Goal: Task Accomplishment & Management: Manage account settings

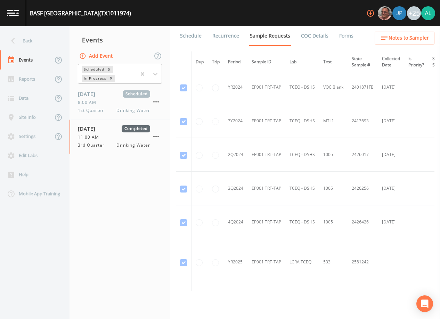
scroll to position [136, 0]
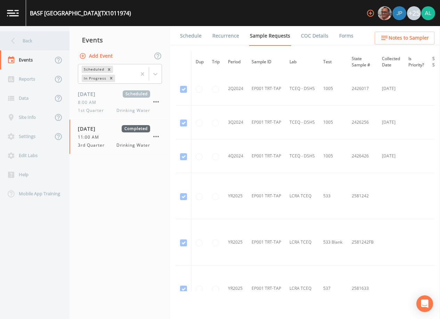
click at [37, 39] on div "Back" at bounding box center [31, 40] width 63 height 19
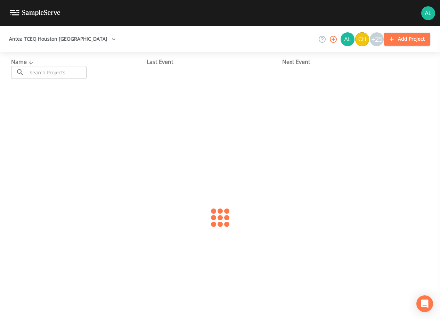
click at [44, 67] on input "text" at bounding box center [56, 72] width 59 height 13
type input "1010897"
click at [47, 99] on div "HARRIS COUNTY MUD 118 (TX1010897) [DATE] Samples: 2 Gauges: 0 Forms: 3" at bounding box center [220, 106] width 429 height 44
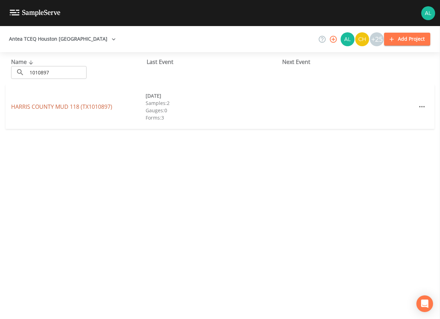
click at [47, 106] on link "[GEOGRAPHIC_DATA] 118 (TX1010897)" at bounding box center [61, 107] width 101 height 8
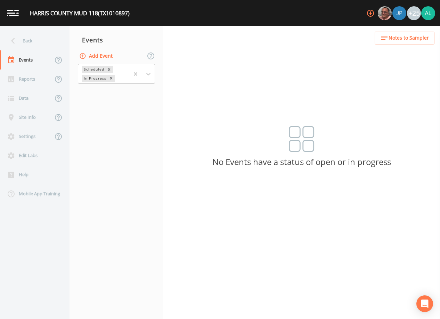
click at [114, 58] on button "Add Event" at bounding box center [97, 56] width 38 height 13
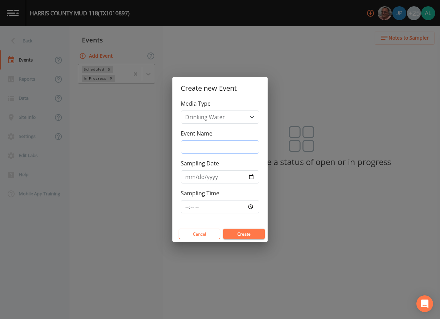
click at [223, 145] on input "Event Name" at bounding box center [220, 146] width 79 height 13
type input "3rd Quarter"
type input "2025-09-18"
click at [188, 210] on input "Sampling Time" at bounding box center [220, 206] width 79 height 13
type input "08:00"
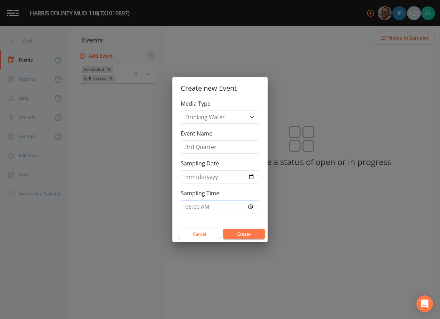
click at [223, 229] on button "Create" at bounding box center [244, 234] width 42 height 10
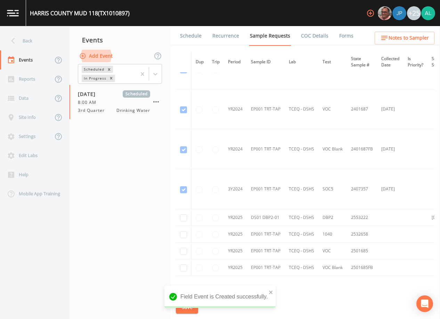
scroll to position [105, 0]
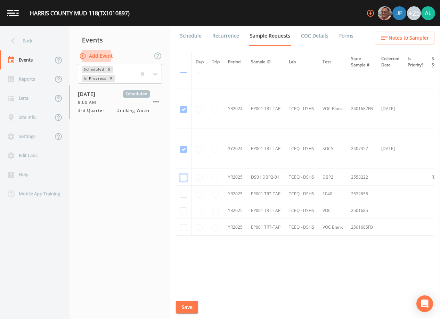
click at [185, 177] on input "checkbox" at bounding box center [183, 177] width 7 height 7
checkbox input "true"
click at [191, 313] on div "Schedule Recurrence Sample Requests COC Details Forms Dup Trip Period Sample ID…" at bounding box center [305, 172] width 270 height 293
click at [190, 308] on button "Save" at bounding box center [187, 307] width 22 height 13
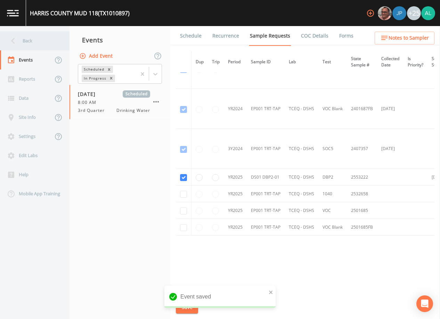
click at [35, 37] on div "Back" at bounding box center [31, 40] width 63 height 19
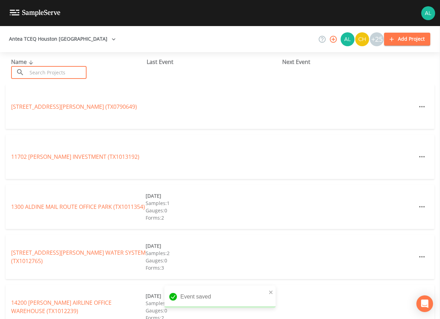
click at [55, 72] on input "text" at bounding box center [56, 72] width 59 height 13
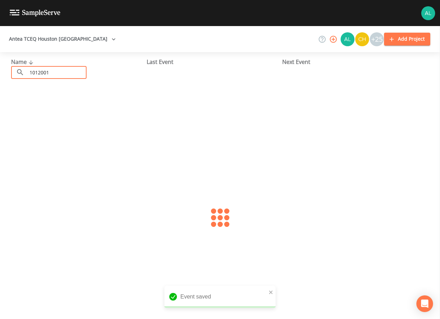
type input "1012001"
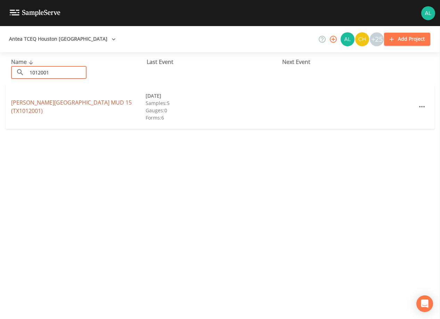
click at [55, 106] on link "WEST HARRIS COUNTY MUD 15 (TX1012001)" at bounding box center [71, 107] width 121 height 16
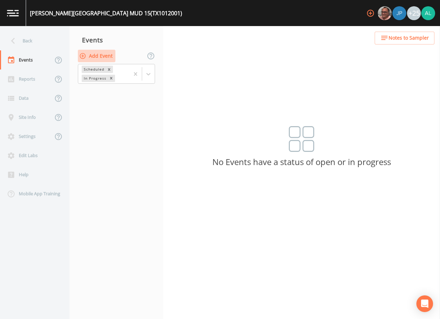
click at [102, 56] on button "Add Event" at bounding box center [97, 56] width 38 height 13
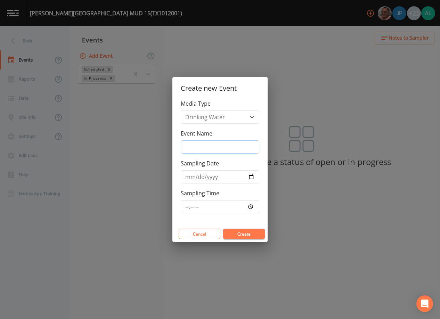
drag, startPoint x: 214, startPoint y: 146, endPoint x: 218, endPoint y: 149, distance: 4.2
click at [214, 146] on input "Event Name" at bounding box center [220, 146] width 79 height 13
type input "3rd Quarter"
type input "2025-09-18"
click at [189, 208] on input "Sampling Time" at bounding box center [220, 206] width 79 height 13
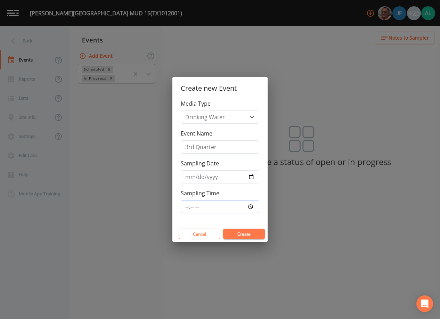
type input "08:00"
click at [223, 229] on button "Create" at bounding box center [244, 234] width 42 height 10
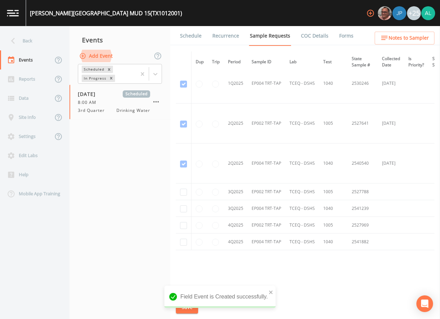
scroll to position [1584, 0]
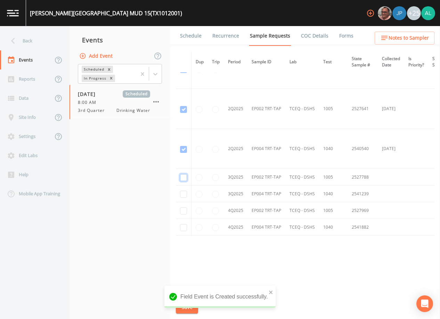
click at [186, 176] on input "checkbox" at bounding box center [183, 177] width 7 height 7
checkbox input "true"
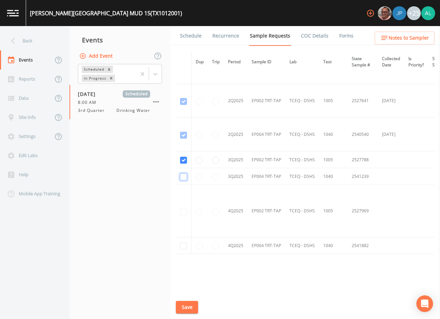
click at [184, 180] on input "checkbox" at bounding box center [183, 176] width 7 height 7
checkbox input "true"
click at [181, 308] on button "Save" at bounding box center [187, 307] width 22 height 13
click at [196, 308] on button "Save" at bounding box center [187, 307] width 22 height 13
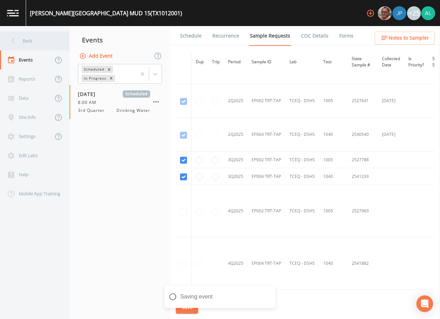
click at [33, 37] on div "Back" at bounding box center [31, 40] width 63 height 19
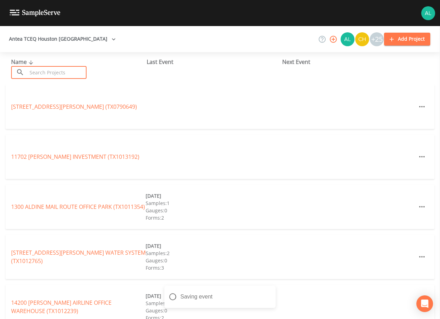
click at [52, 71] on input "text" at bounding box center [56, 72] width 59 height 13
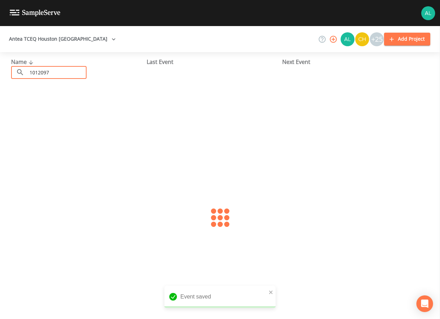
type input "1012097"
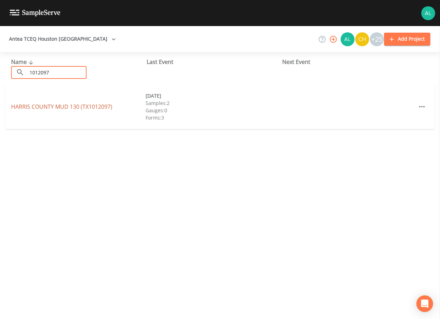
click at [54, 105] on link "HARRIS COUNTY MUD 130 (TX1012097)" at bounding box center [61, 107] width 101 height 8
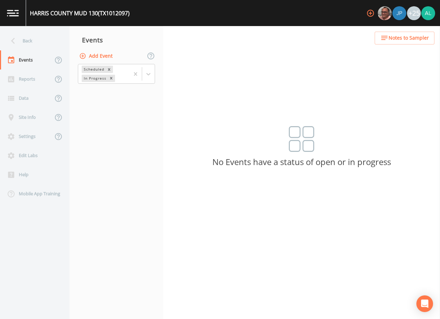
click at [108, 56] on button "Add Event" at bounding box center [97, 56] width 38 height 13
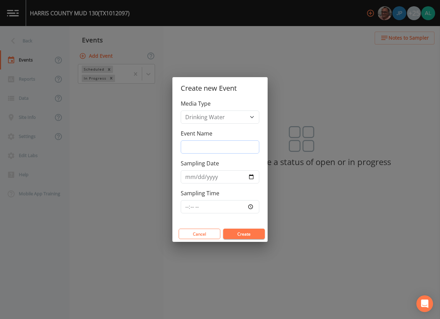
click at [223, 145] on input "Event Name" at bounding box center [220, 146] width 79 height 13
type input "3rd Quarter"
type input "2025-09-18"
click at [189, 210] on input "Sampling Time" at bounding box center [220, 206] width 79 height 13
click at [223, 229] on button "Create" at bounding box center [244, 234] width 42 height 10
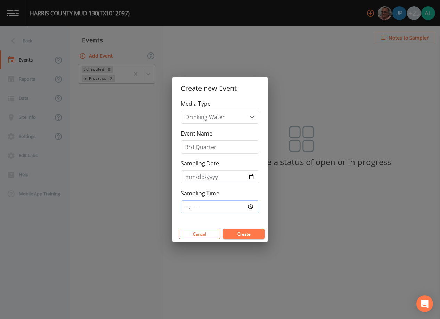
type input "08:00"
click at [223, 229] on button "Create" at bounding box center [244, 234] width 42 height 10
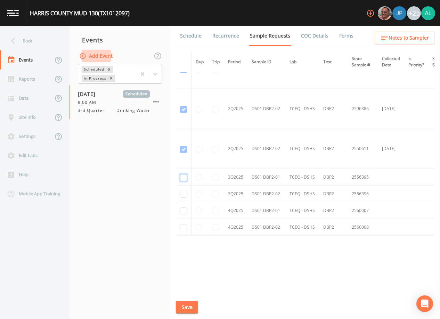
click at [186, 174] on input "checkbox" at bounding box center [183, 177] width 7 height 7
checkbox input "true"
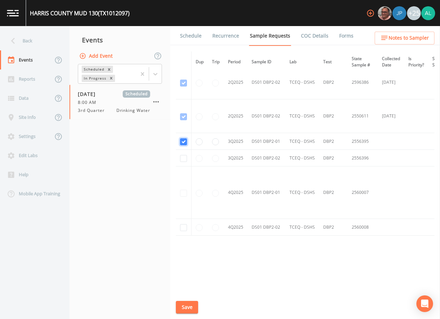
scroll to position [764, 0]
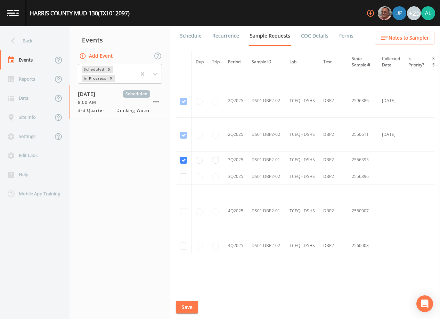
click at [185, 173] on td at bounding box center [184, 176] width 16 height 17
click at [187, 176] on td at bounding box center [184, 176] width 16 height 17
click at [186, 175] on td at bounding box center [184, 176] width 16 height 17
click at [184, 176] on input "checkbox" at bounding box center [183, 176] width 7 height 7
checkbox input "true"
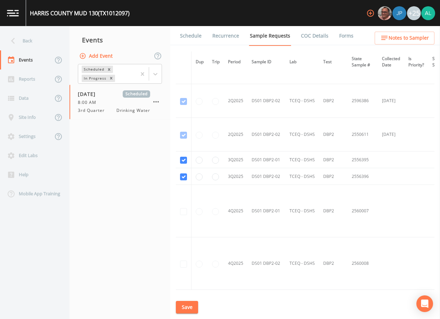
click at [186, 309] on button "Save" at bounding box center [187, 307] width 22 height 13
click at [180, 35] on link "Schedule" at bounding box center [191, 35] width 24 height 19
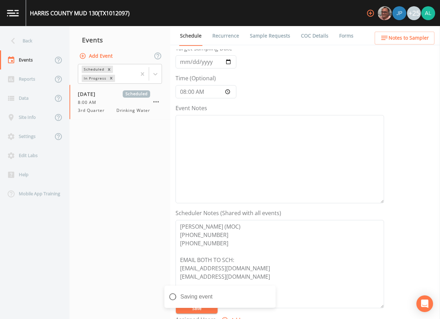
scroll to position [35, 0]
click at [191, 313] on form "Event Name 3rd Quarter Target Sampling Date 2025-09-18 Time (Optional) 08:00:00…" at bounding box center [279, 207] width 208 height 385
drag, startPoint x: 191, startPoint y: 313, endPoint x: 191, endPoint y: 308, distance: 5.2
click at [191, 308] on button "Save" at bounding box center [197, 308] width 42 height 10
click at [23, 35] on div "Back" at bounding box center [31, 40] width 63 height 19
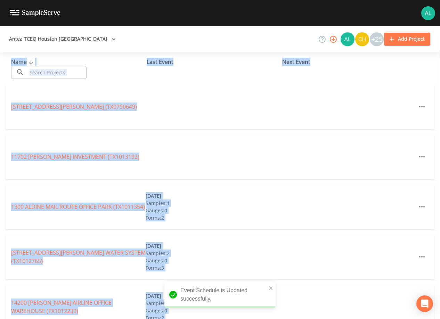
click at [30, 60] on icon at bounding box center [31, 62] width 8 height 6
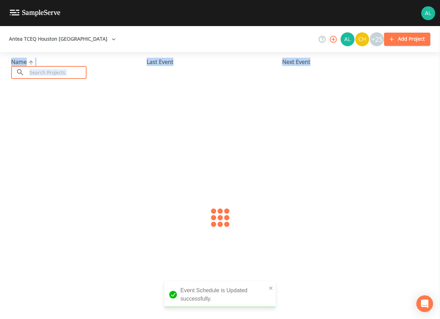
click at [30, 69] on input "text" at bounding box center [56, 72] width 59 height 13
type input "1010274"
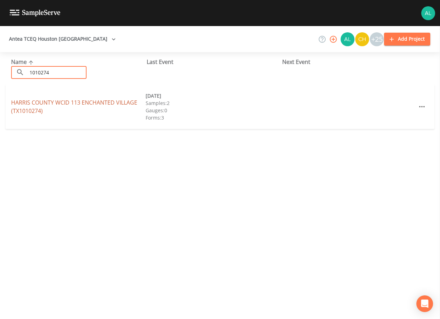
click at [28, 111] on link "HARRIS COUNTY WCID 113 ENCHANTED VILLAGE (TX1010274)" at bounding box center [74, 107] width 126 height 16
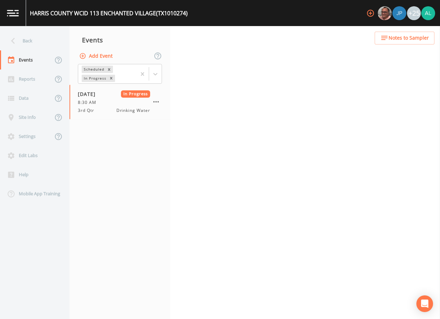
click at [417, 24] on div "+25" at bounding box center [399, 13] width 72 height 26
click at [408, 33] on button "Notes to Sampler" at bounding box center [405, 38] width 60 height 13
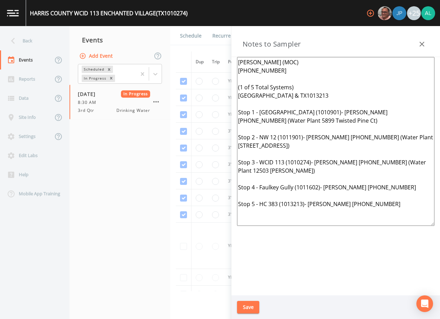
click at [423, 38] on button "button" at bounding box center [422, 44] width 14 height 14
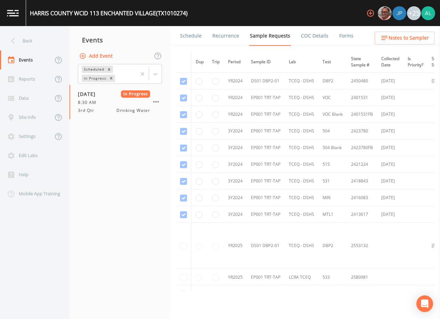
click at [339, 38] on link "Forms" at bounding box center [346, 35] width 16 height 19
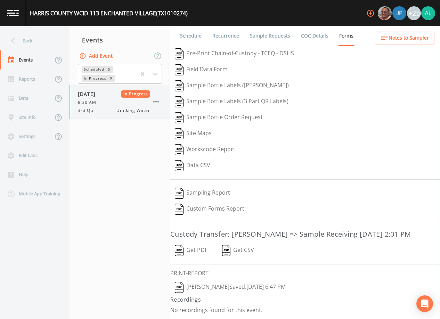
click at [156, 103] on icon "button" at bounding box center [156, 102] width 8 height 8
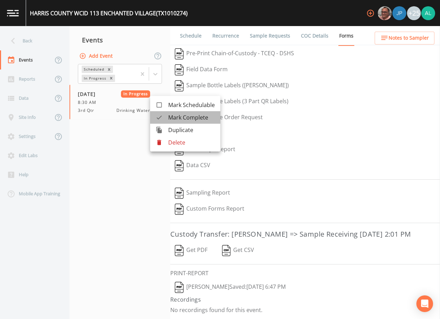
click at [186, 120] on span "Mark Complete" at bounding box center [191, 117] width 47 height 8
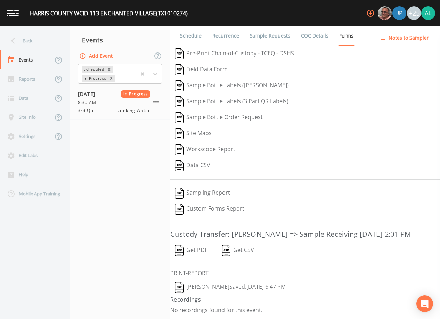
click at [102, 57] on button "Add Event" at bounding box center [97, 56] width 38 height 13
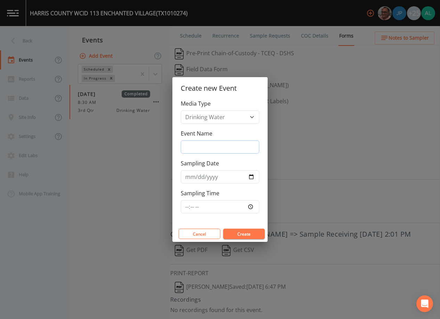
click at [192, 142] on input "Event Name" at bounding box center [220, 146] width 79 height 13
type input "3rd Quarter"
type input "2025-09-18"
click at [189, 206] on input "Sampling Time" at bounding box center [220, 206] width 79 height 13
click at [223, 229] on button "Create" at bounding box center [244, 234] width 42 height 10
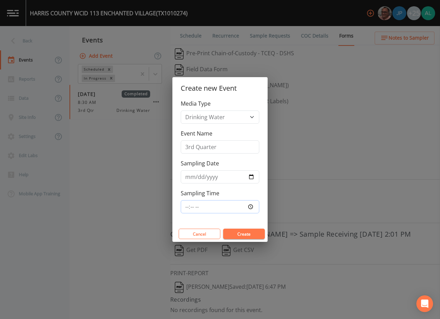
type input "08:00"
click at [223, 229] on button "Create" at bounding box center [244, 234] width 42 height 10
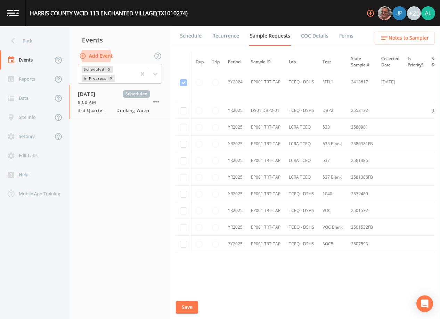
scroll to position [314, 0]
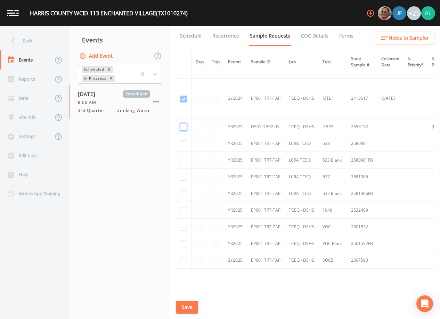
click at [183, 126] on input "checkbox" at bounding box center [183, 127] width 7 height 7
checkbox input "true"
click at [188, 308] on button "Save" at bounding box center [187, 307] width 22 height 13
click at [34, 41] on div "Back" at bounding box center [31, 40] width 63 height 19
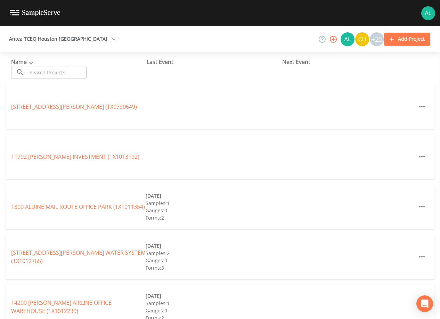
click at [46, 82] on div "Name ​ ​ Last Event Next Event" at bounding box center [220, 68] width 440 height 32
click at [47, 71] on input "text" at bounding box center [56, 72] width 59 height 13
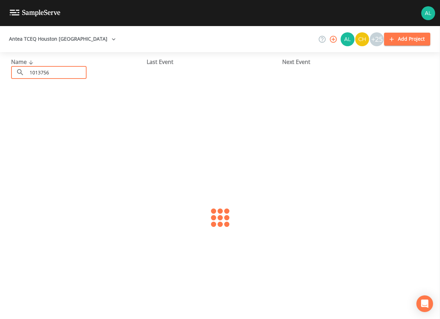
type input "1013756"
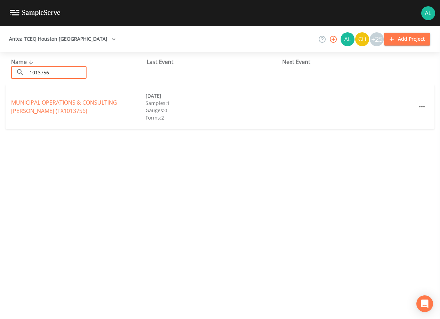
click at [43, 107] on div "MUNICIPAL OPERATIONS & CONSULTING SCHIEL (TX1013756)" at bounding box center [78, 106] width 134 height 17
click at [40, 110] on div "MUNICIPAL OPERATIONS & CONSULTING SCHIEL (TX1013756)" at bounding box center [78, 106] width 134 height 17
click at [38, 111] on link "MUNICIPAL OPERATIONS & CONSULTING SCHIEL (TX1013756)" at bounding box center [64, 107] width 106 height 16
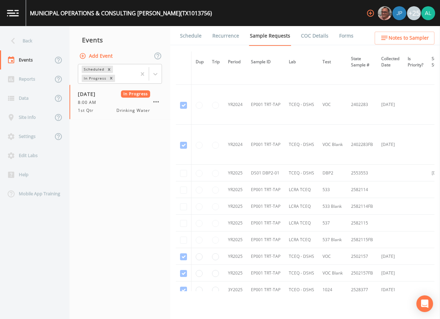
scroll to position [61, 0]
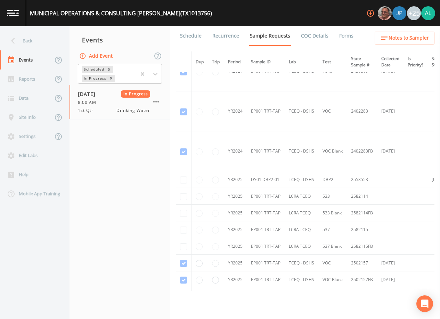
drag, startPoint x: 183, startPoint y: 177, endPoint x: 185, endPoint y: 181, distance: 5.0
click at [184, 177] on td at bounding box center [184, 179] width 16 height 17
click at [185, 182] on td at bounding box center [184, 179] width 16 height 17
click at [185, 183] on td at bounding box center [184, 179] width 16 height 17
click at [339, 32] on link "Forms" at bounding box center [346, 35] width 16 height 19
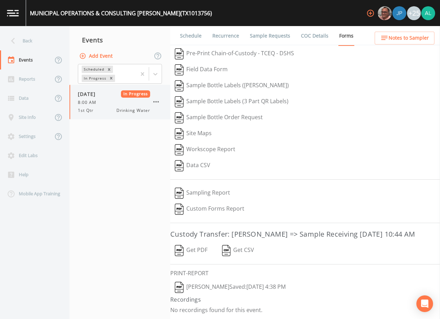
click at [151, 100] on button "button" at bounding box center [156, 102] width 12 height 12
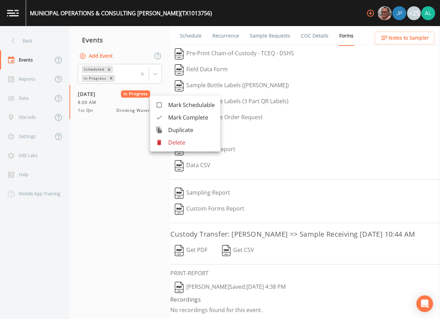
click at [185, 114] on span "Mark Complete" at bounding box center [191, 117] width 47 height 8
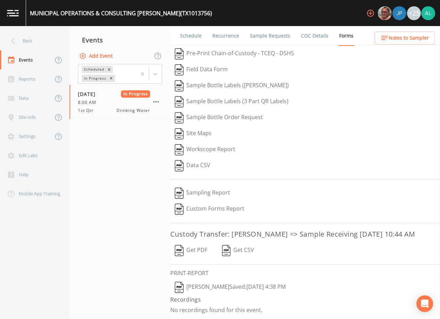
click at [105, 54] on button "Add Event" at bounding box center [97, 56] width 38 height 13
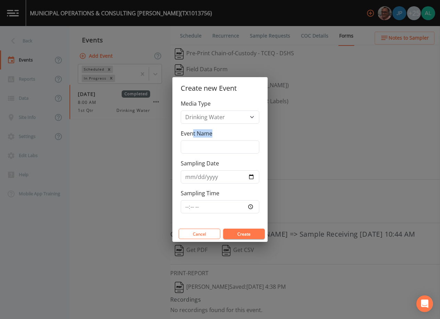
click at [192, 140] on div "Event Name" at bounding box center [220, 141] width 79 height 24
click at [192, 140] on input "Event Name" at bounding box center [220, 146] width 79 height 13
type input "3rd Quarter"
type input "2025-09-18"
click at [187, 204] on input "Sampling Time" at bounding box center [220, 206] width 79 height 13
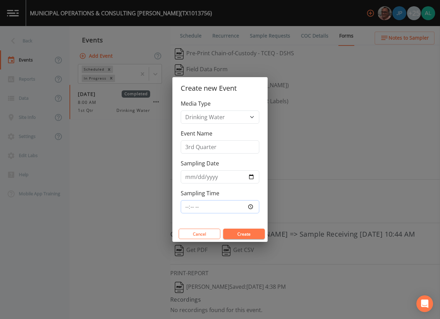
click at [223, 229] on button "Create" at bounding box center [244, 234] width 42 height 10
type input "08:00"
click at [223, 229] on button "Create" at bounding box center [244, 234] width 42 height 10
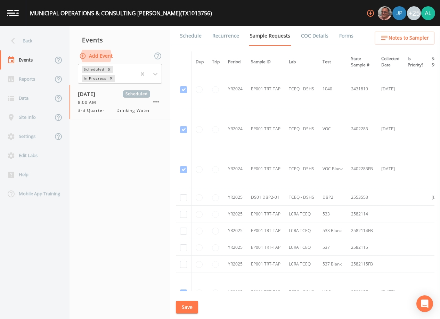
scroll to position [104, 0]
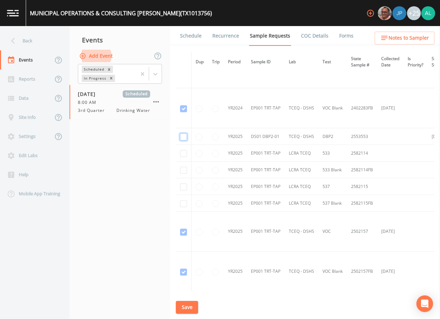
click at [184, 137] on input "checkbox" at bounding box center [183, 136] width 7 height 7
checkbox input "true"
click at [195, 305] on button "Save" at bounding box center [187, 307] width 22 height 13
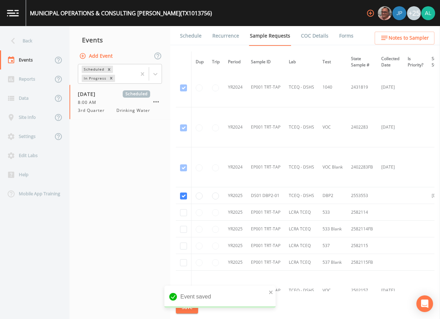
scroll to position [0, 0]
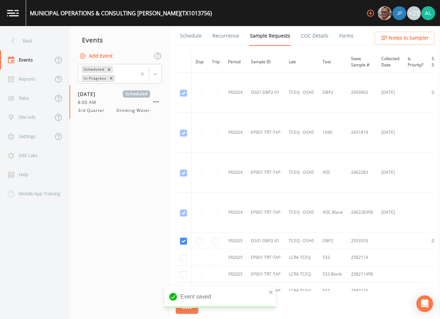
click at [190, 31] on link "Schedule" at bounding box center [191, 35] width 24 height 19
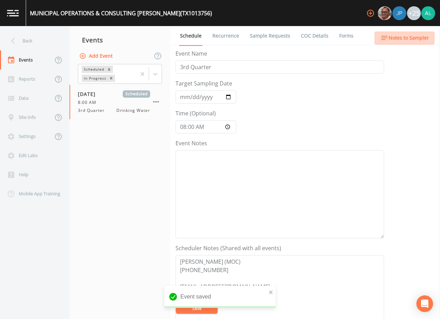
click at [412, 33] on button "Notes to Sampler" at bounding box center [405, 38] width 60 height 13
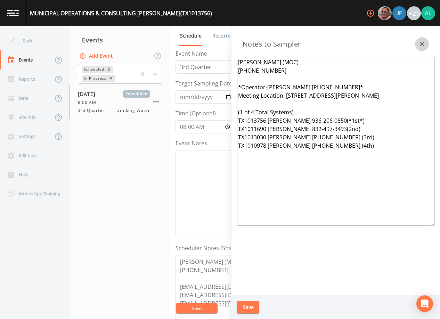
click at [420, 40] on button "button" at bounding box center [422, 44] width 14 height 14
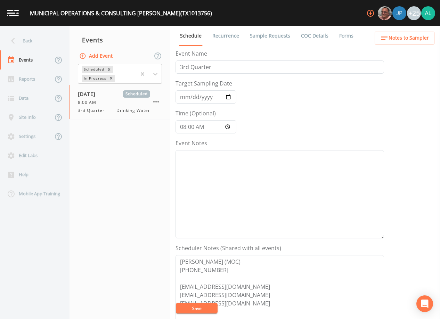
drag, startPoint x: 251, startPoint y: 34, endPoint x: 266, endPoint y: 47, distance: 19.9
click at [251, 34] on link "Sample Requests" at bounding box center [270, 35] width 42 height 19
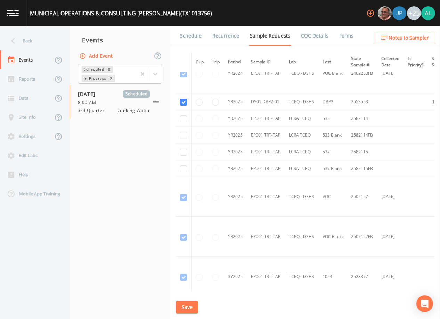
scroll to position [243, 0]
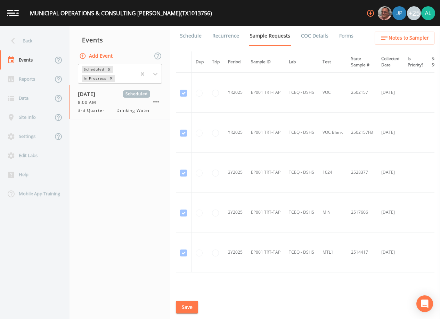
click at [187, 310] on button "Save" at bounding box center [187, 307] width 22 height 13
click at [40, 44] on div "Back" at bounding box center [31, 40] width 63 height 19
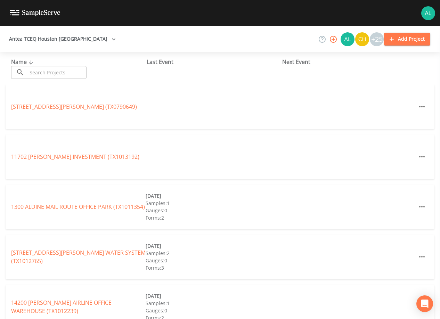
click at [44, 76] on input "text" at bounding box center [56, 72] width 59 height 13
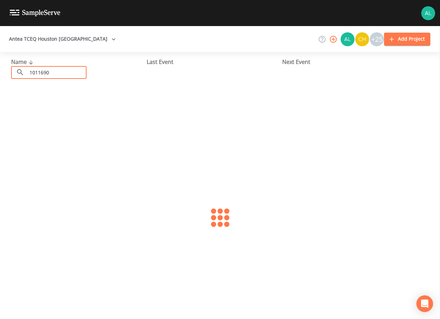
type input "1011690"
click at [56, 102] on div "HARRIS COUNTY MUD 70 (TX1011690) 05/08/2025 Samples: 2 Gauges: 0 Forms: 3" at bounding box center [220, 106] width 429 height 44
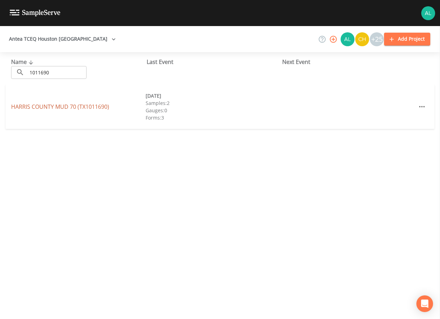
click at [57, 104] on link "HARRIS COUNTY MUD 70 (TX1011690)" at bounding box center [60, 107] width 98 height 8
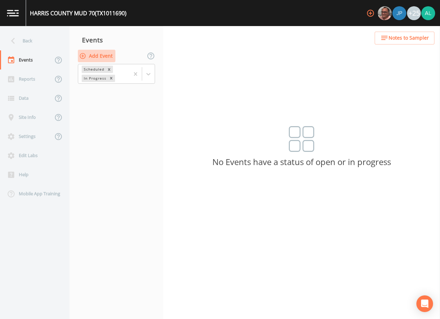
click at [84, 54] on icon "button" at bounding box center [82, 55] width 7 height 7
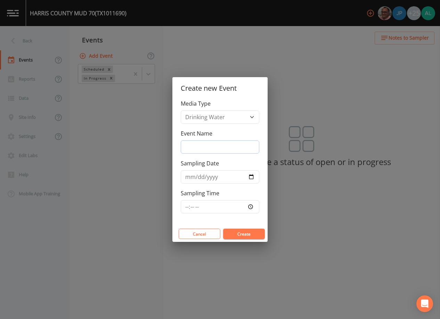
click at [230, 149] on input "Event Name" at bounding box center [220, 146] width 79 height 13
type input "3rd Quarter"
type input "2025-09-18"
click at [190, 211] on input "Sampling Time" at bounding box center [220, 206] width 79 height 13
type input "08:00"
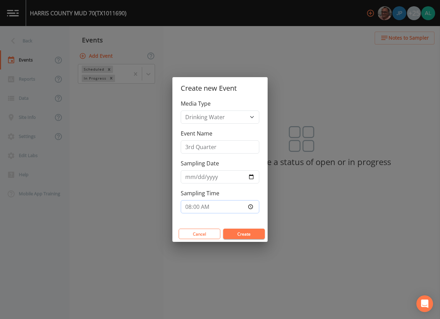
click at [223, 229] on button "Create" at bounding box center [244, 234] width 42 height 10
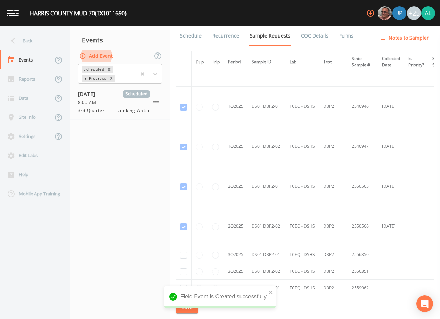
scroll to position [705, 0]
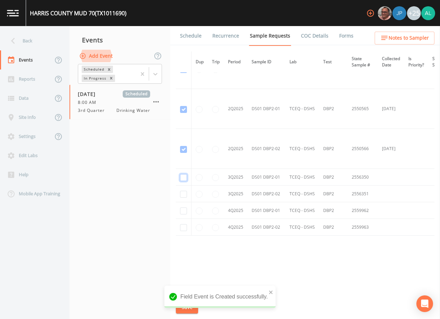
click at [185, 174] on input "checkbox" at bounding box center [183, 177] width 7 height 7
checkbox input "true"
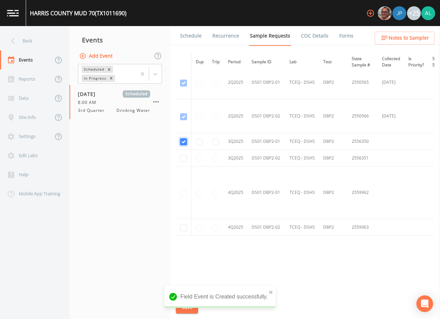
scroll to position [595, 0]
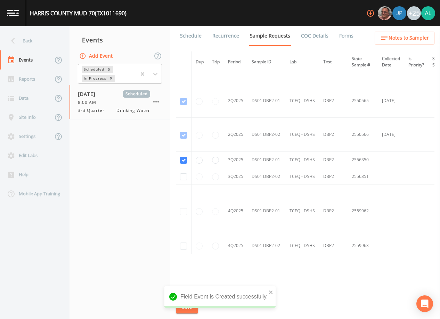
click at [187, 175] on td at bounding box center [184, 176] width 16 height 17
click at [185, 180] on input "checkbox" at bounding box center [183, 176] width 7 height 7
checkbox input "true"
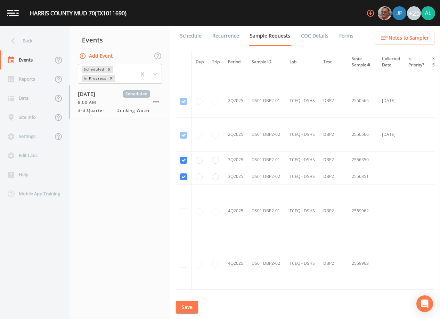
click at [200, 304] on div "Schedule Recurrence Sample Requests COC Details Forms Dup Trip Period Sample ID…" at bounding box center [305, 172] width 270 height 293
click at [200, 305] on div "Schedule Recurrence Sample Requests COC Details Forms Dup Trip Period Sample ID…" at bounding box center [305, 172] width 270 height 293
click at [183, 304] on button "Save" at bounding box center [187, 307] width 22 height 13
click at [190, 302] on button "Save" at bounding box center [187, 307] width 22 height 13
click at [57, 37] on div "Back" at bounding box center [31, 40] width 63 height 19
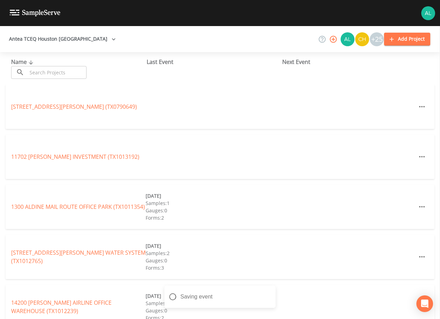
click at [54, 69] on input "text" at bounding box center [56, 72] width 59 height 13
click at [54, 72] on input "text" at bounding box center [56, 72] width 59 height 13
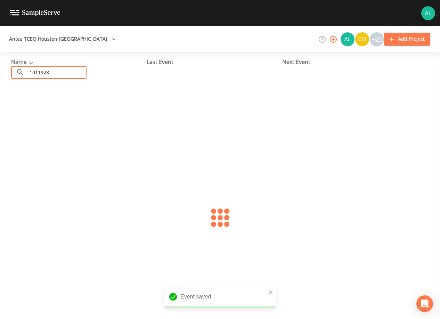
type input "1011928"
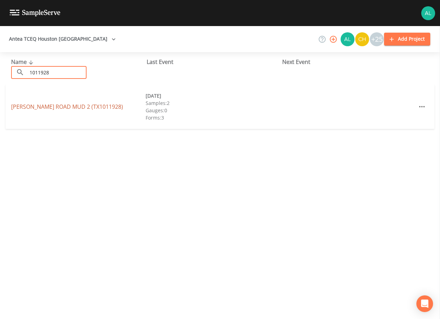
click at [55, 106] on link "REID ROAD MUD 2 (TX1011928)" at bounding box center [67, 107] width 112 height 8
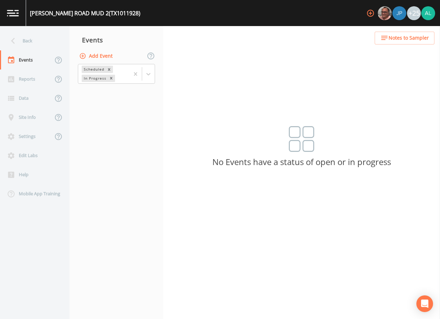
click at [87, 58] on button "Add Event" at bounding box center [97, 56] width 38 height 13
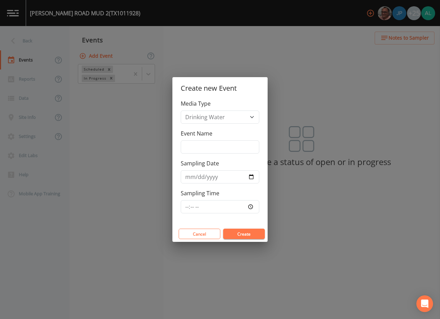
drag, startPoint x: 212, startPoint y: 156, endPoint x: 211, endPoint y: 152, distance: 4.2
click at [211, 155] on div "Media Type Drinking Water Event Name Sampling Date Sampling Time" at bounding box center [219, 162] width 95 height 126
click at [212, 144] on input "Event Name" at bounding box center [220, 146] width 79 height 13
type input "3rd Quarter"
type input "2025-09-18"
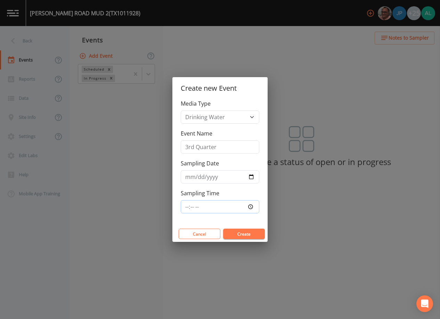
click at [183, 210] on input "Sampling Time" at bounding box center [220, 206] width 79 height 13
type input "08:00"
click at [223, 229] on button "Create" at bounding box center [244, 234] width 42 height 10
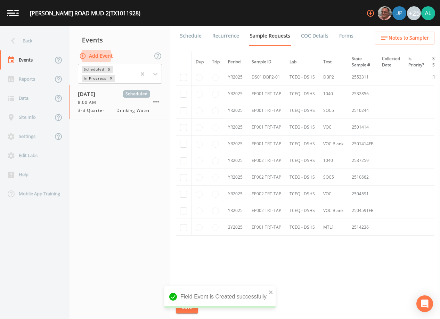
scroll to position [410, 0]
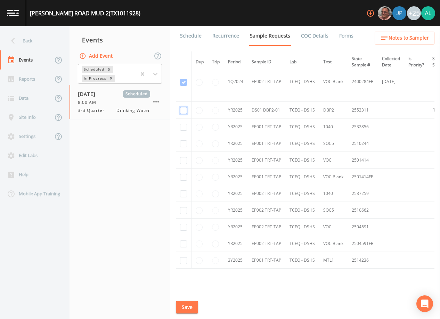
click at [185, 110] on input "checkbox" at bounding box center [183, 110] width 7 height 7
checkbox input "true"
click at [191, 304] on button "Save" at bounding box center [187, 307] width 22 height 13
click at [197, 303] on button "Save" at bounding box center [187, 307] width 22 height 13
click at [26, 39] on div "Back" at bounding box center [31, 40] width 63 height 19
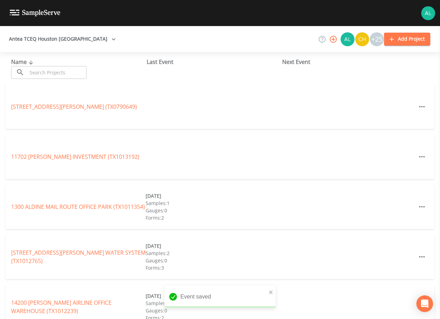
click at [42, 72] on input "text" at bounding box center [56, 72] width 59 height 13
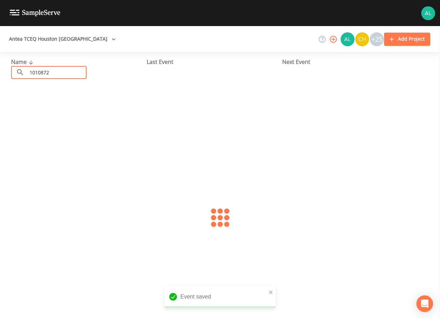
type input "1010872"
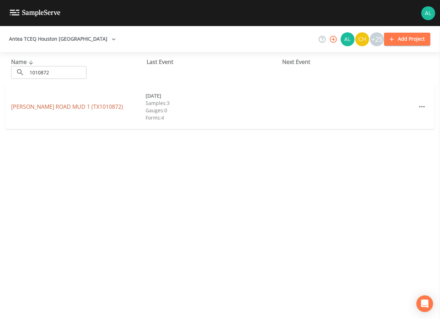
click at [82, 110] on link "REID ROAD MUD 1 (TX1010872)" at bounding box center [67, 107] width 112 height 8
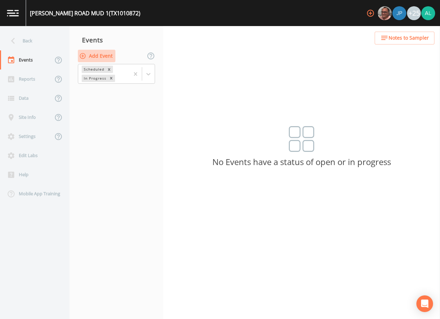
click at [113, 55] on button "Add Event" at bounding box center [97, 56] width 38 height 13
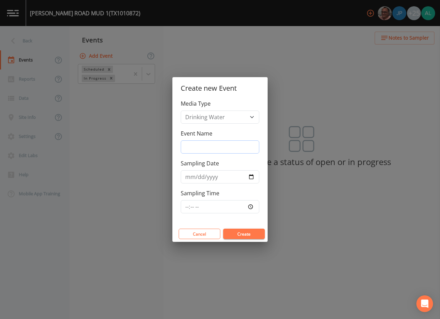
click at [199, 142] on input "Event Name" at bounding box center [220, 146] width 79 height 13
type input "3rd Quarter"
type input "2025-09-18"
click at [185, 207] on input "Sampling Time" at bounding box center [220, 206] width 79 height 13
type input "08:00"
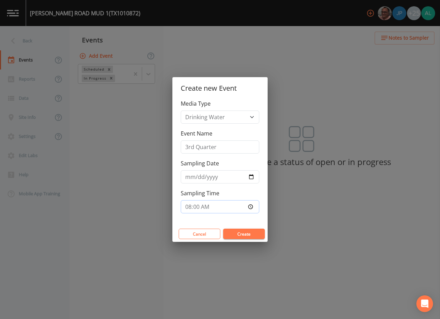
click at [223, 229] on button "Create" at bounding box center [244, 234] width 42 height 10
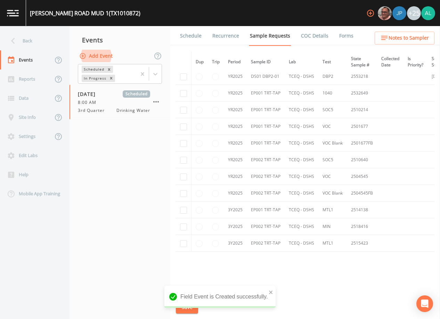
scroll to position [347, 0]
click at [182, 90] on td at bounding box center [184, 93] width 16 height 17
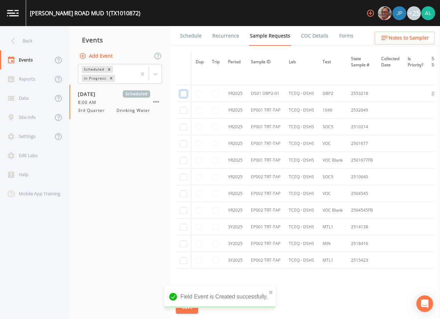
click at [186, 97] on input "checkbox" at bounding box center [183, 93] width 7 height 7
checkbox input "true"
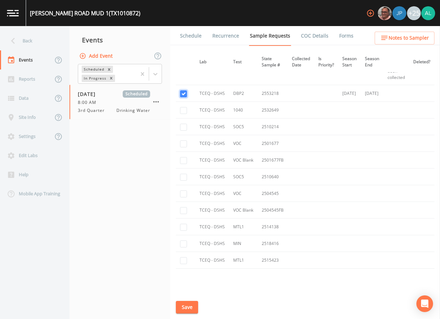
scroll to position [347, 101]
click at [172, 307] on div "Schedule Recurrence Sample Requests COC Details Forms Dup Trip Period Sample ID…" at bounding box center [305, 172] width 270 height 293
click at [188, 309] on button "Save" at bounding box center [187, 307] width 22 height 13
click at [192, 41] on link "Schedule" at bounding box center [191, 35] width 24 height 19
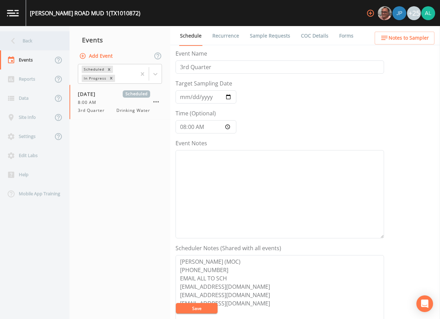
click at [19, 34] on div "Back" at bounding box center [31, 40] width 63 height 19
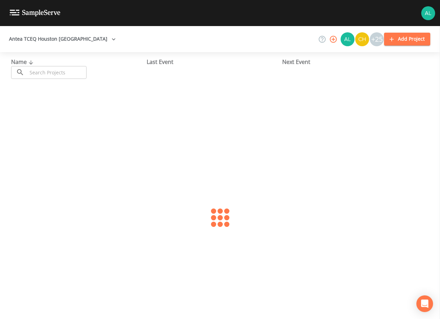
click at [69, 69] on input "text" at bounding box center [56, 72] width 59 height 13
type input "1011690"
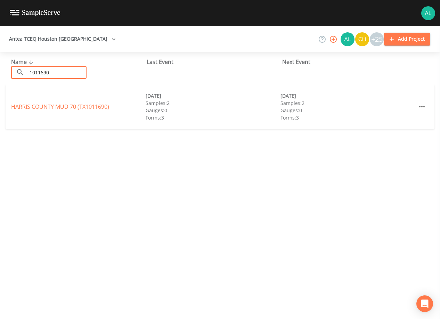
click at [47, 103] on div "HARRIS COUNTY MUD 70 (TX1011690)" at bounding box center [78, 107] width 134 height 8
click at [47, 105] on link "HARRIS COUNTY MUD 70 (TX1011690)" at bounding box center [60, 107] width 98 height 8
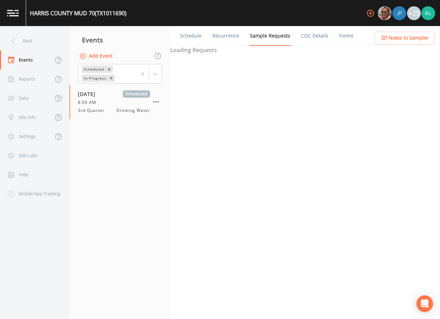
click at [197, 40] on link "Schedule" at bounding box center [191, 35] width 24 height 19
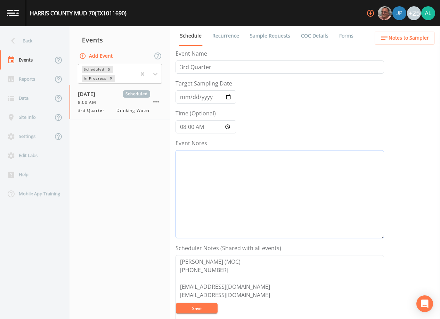
drag, startPoint x: 212, startPoint y: 160, endPoint x: 220, endPoint y: 160, distance: 7.3
click at [214, 161] on textarea "Event Notes" at bounding box center [279, 194] width 208 height 88
drag, startPoint x: 212, startPoint y: 162, endPoint x: 148, endPoint y: 161, distance: 63.2
click at [148, 161] on div "Back Events Reports Data Site Info Settings Edit Labs Help Mobile App Training …" at bounding box center [220, 172] width 440 height 293
type textarea "9/12 @ 3:33pm email sent"
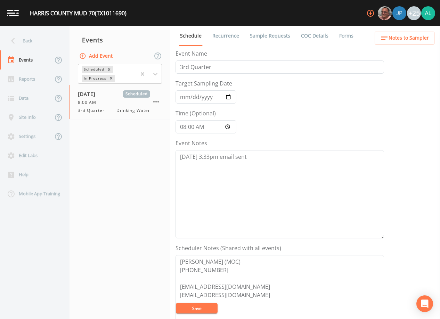
click at [195, 309] on button "Save" at bounding box center [197, 308] width 42 height 10
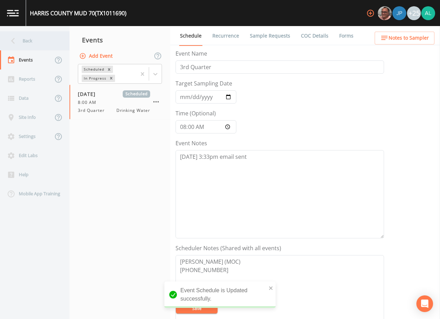
click at [36, 42] on div "Back" at bounding box center [31, 40] width 63 height 19
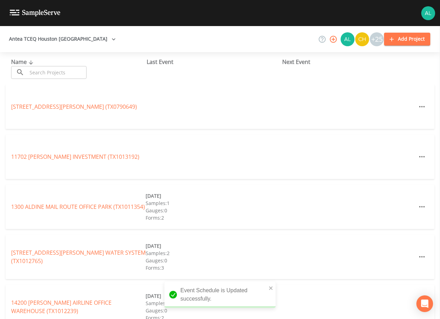
click at [56, 75] on input "text" at bounding box center [56, 72] width 59 height 13
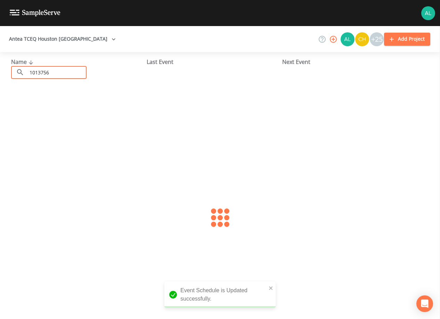
type input "1013756"
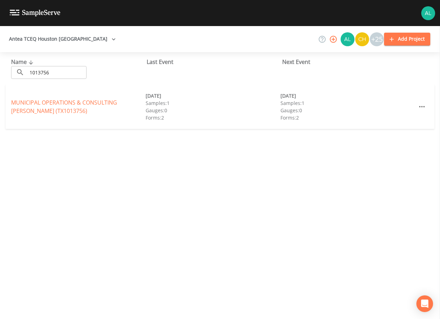
click at [24, 107] on link "MUNICIPAL OPERATIONS & CONSULTING SCHIEL (TX1013756)" at bounding box center [64, 107] width 106 height 16
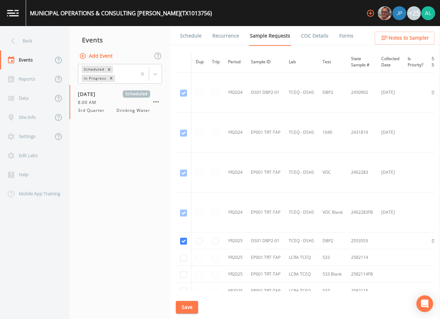
click at [196, 42] on link "Schedule" at bounding box center [191, 35] width 24 height 19
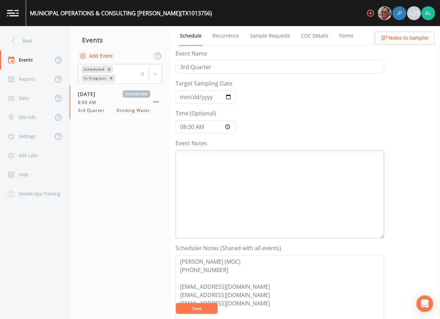
click at [218, 188] on textarea "Event Notes" at bounding box center [279, 194] width 208 height 88
paste textarea "9/12 @ 3:33pm email sent"
type textarea "9/12 @ 3:33pm email sent"
click at [204, 308] on button "Save" at bounding box center [197, 308] width 42 height 10
click at [190, 302] on textarea "Lindsey DeLong (MOC) 281-367-5511 ldelong@municipalops.com compliance@municipal…" at bounding box center [279, 299] width 208 height 88
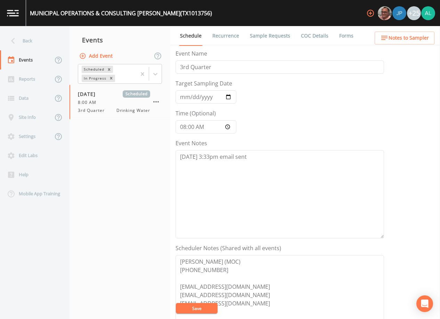
click at [189, 305] on button "Save" at bounding box center [197, 308] width 42 height 10
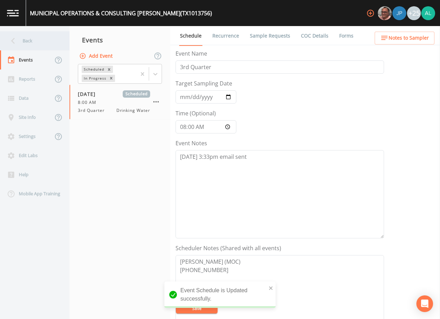
click at [26, 43] on div "Back" at bounding box center [31, 40] width 63 height 19
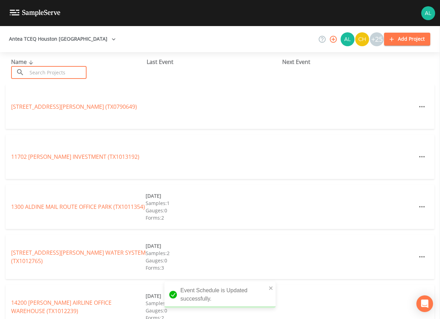
click at [51, 69] on input "text" at bounding box center [56, 72] width 59 height 13
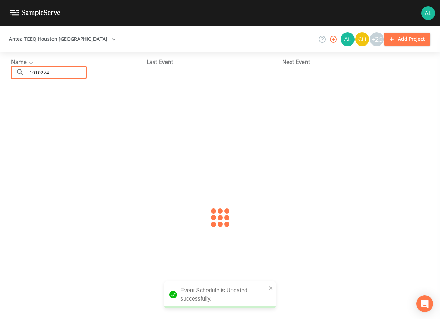
type input "1010274"
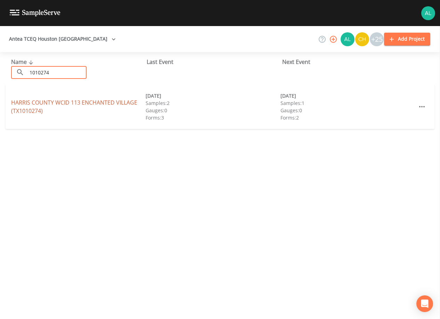
click at [37, 112] on link "HARRIS COUNTY WCID 113 ENCHANTED VILLAGE (TX1010274)" at bounding box center [74, 107] width 126 height 16
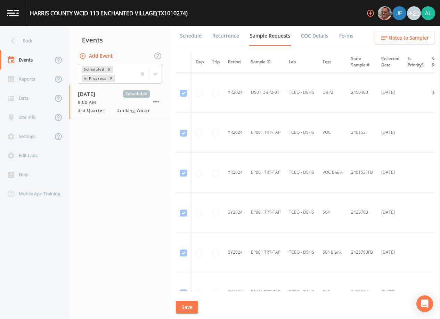
click at [186, 36] on link "Schedule" at bounding box center [191, 35] width 24 height 19
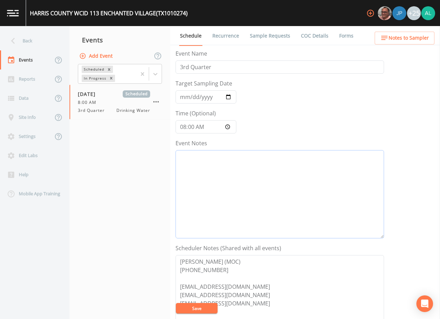
click at [209, 171] on textarea "Event Notes" at bounding box center [279, 194] width 208 height 88
type textarea "9"
paste textarea "9/12 @ 3:33pm email sent"
type textarea "9/12 @ 3:33pm email sent"
click at [204, 306] on button "Save" at bounding box center [197, 308] width 42 height 10
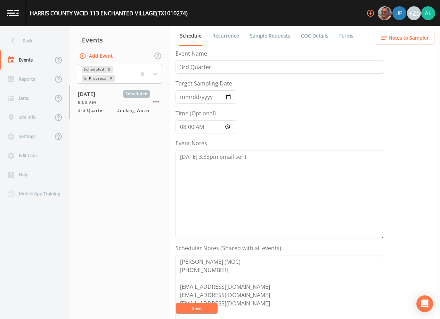
click at [176, 308] on div "Schedule Recurrence Sample Requests COC Details Forms Event Name 3rd Quarter Ta…" at bounding box center [305, 172] width 270 height 293
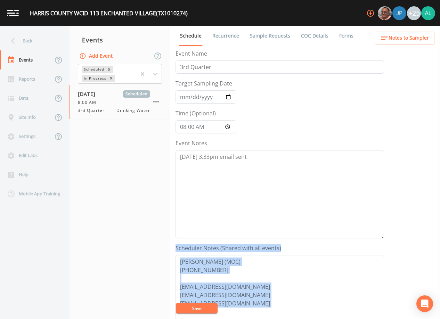
drag, startPoint x: 176, startPoint y: 308, endPoint x: 181, endPoint y: 309, distance: 5.0
click at [181, 309] on button "Save" at bounding box center [197, 308] width 42 height 10
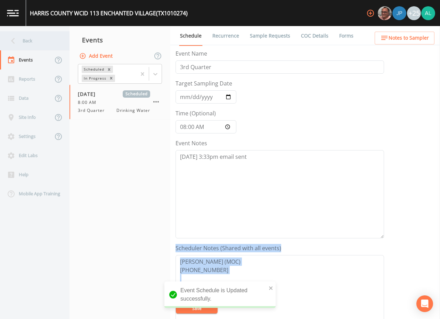
click at [30, 41] on div "Back" at bounding box center [31, 40] width 63 height 19
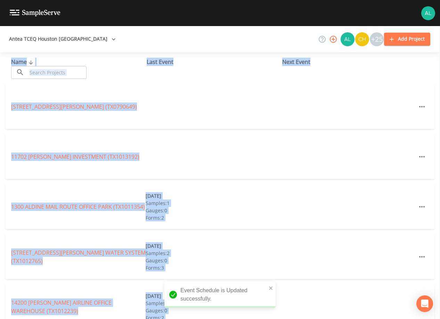
click at [40, 73] on input "text" at bounding box center [56, 72] width 59 height 13
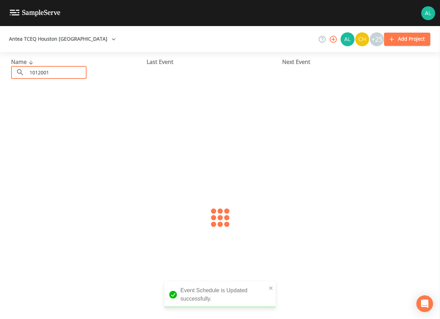
type input "1012001"
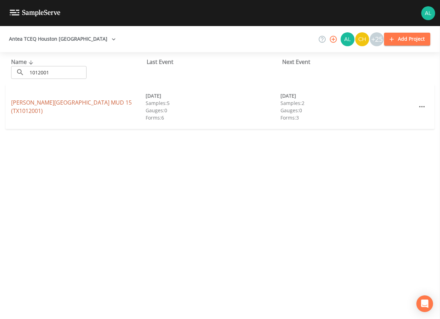
click at [34, 104] on link "WEST HARRIS COUNTY MUD 15 (TX1012001)" at bounding box center [71, 107] width 121 height 16
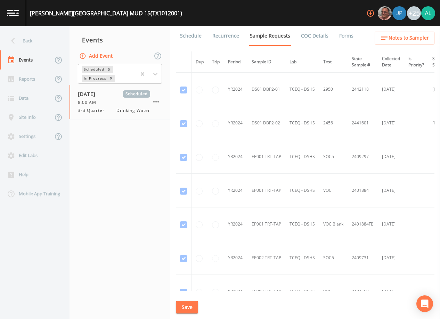
click at [190, 29] on link "Schedule" at bounding box center [191, 35] width 24 height 19
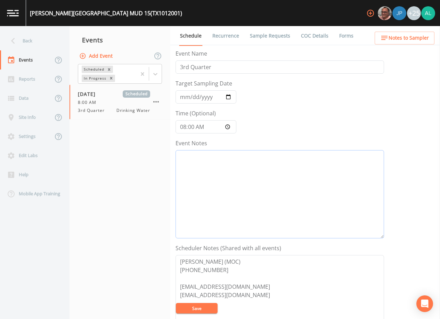
click at [186, 160] on textarea "Event Notes" at bounding box center [279, 194] width 208 height 88
paste textarea "9/12 @ 3:33pm email sent"
type textarea "9/12 @ 3:33pm email sent"
click at [200, 308] on button "Save" at bounding box center [197, 308] width 42 height 10
click at [206, 309] on button "Save" at bounding box center [197, 308] width 42 height 10
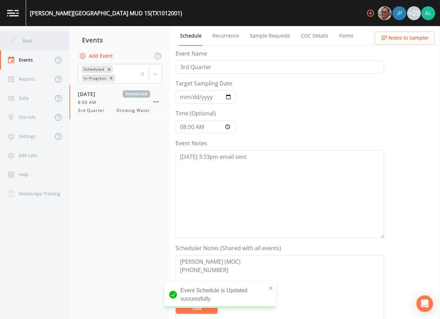
click at [48, 42] on div "Back" at bounding box center [31, 40] width 63 height 19
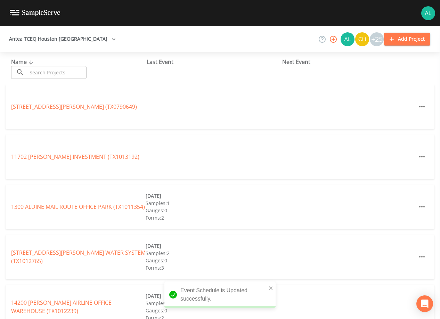
click at [50, 70] on input "text" at bounding box center [56, 72] width 59 height 13
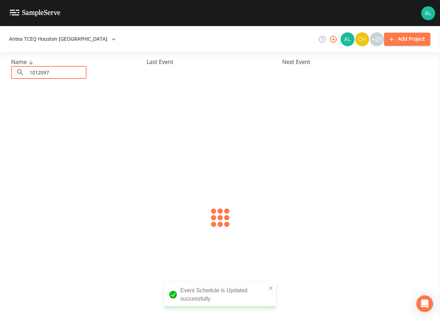
type input "1012097"
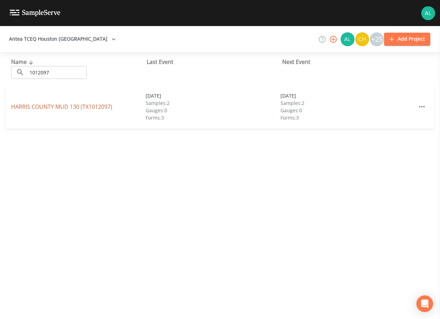
click at [53, 104] on link "HARRIS COUNTY MUD 130 (TX1012097)" at bounding box center [61, 107] width 101 height 8
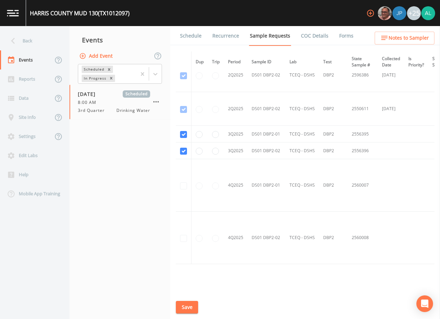
scroll to position [820, 0]
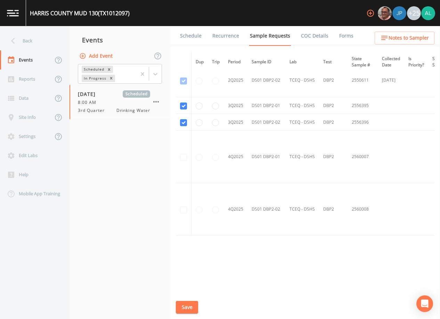
click at [187, 305] on button "Save" at bounding box center [187, 307] width 22 height 13
click at [185, 32] on link "Schedule" at bounding box center [191, 35] width 24 height 19
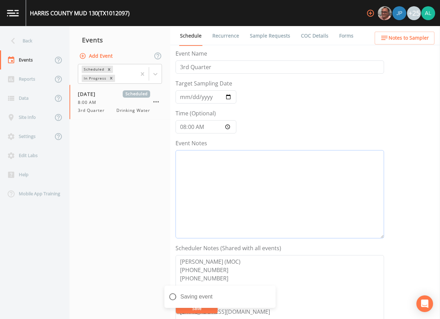
click at [205, 201] on textarea "Event Notes" at bounding box center [279, 194] width 208 height 88
paste textarea "9/12 @ 3:33pm email sent"
type textarea "9/12 @ 3:33pm email sent"
click at [200, 312] on div "Event saved" at bounding box center [219, 300] width 111 height 28
click at [199, 312] on div "Event saved" at bounding box center [219, 300] width 111 height 28
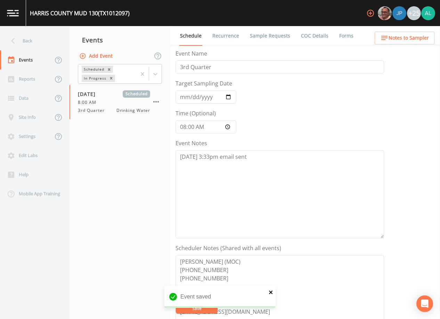
click at [271, 294] on icon "close" at bounding box center [271, 292] width 5 height 6
click at [202, 305] on button "Save" at bounding box center [197, 308] width 42 height 10
click at [1, 35] on div "Back" at bounding box center [31, 40] width 63 height 19
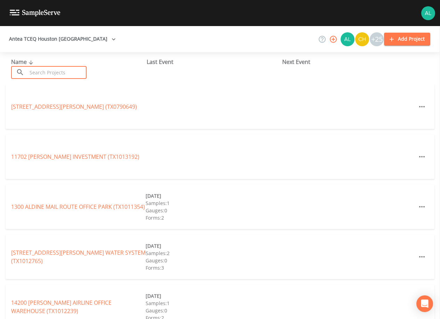
click at [35, 71] on input "text" at bounding box center [56, 72] width 59 height 13
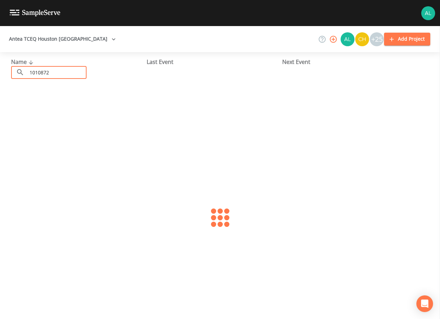
type input "1010872"
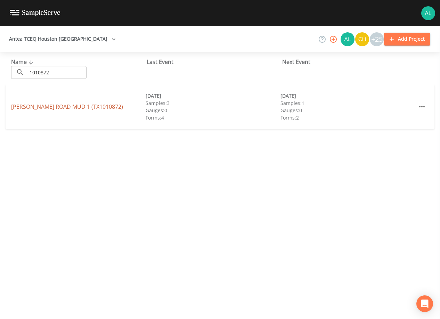
click at [45, 106] on link "REID ROAD MUD 1 (TX1010872)" at bounding box center [67, 107] width 112 height 8
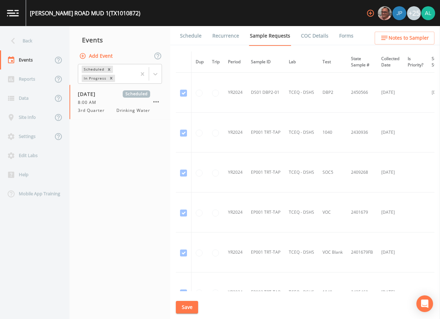
click at [195, 38] on link "Schedule" at bounding box center [191, 35] width 24 height 19
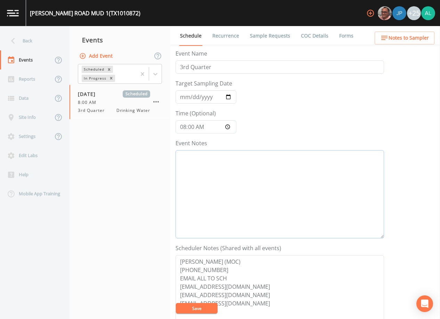
click at [232, 178] on textarea "Event Notes" at bounding box center [279, 194] width 208 height 88
paste textarea "9/12 @ 3:33pm email sent"
type textarea "9/12 @ 3:33pm email sent"
click at [200, 311] on button "Save" at bounding box center [197, 308] width 42 height 10
click at [48, 34] on div "Back" at bounding box center [31, 40] width 63 height 19
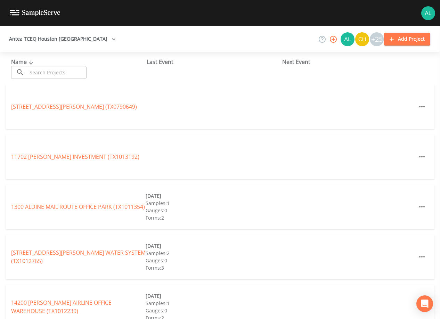
drag, startPoint x: 48, startPoint y: 69, endPoint x: 43, endPoint y: 76, distance: 8.0
click at [48, 70] on input "text" at bounding box center [56, 72] width 59 height 13
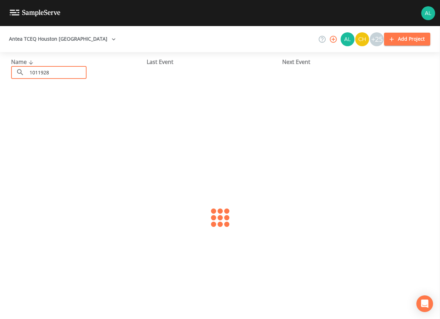
type input "1011928"
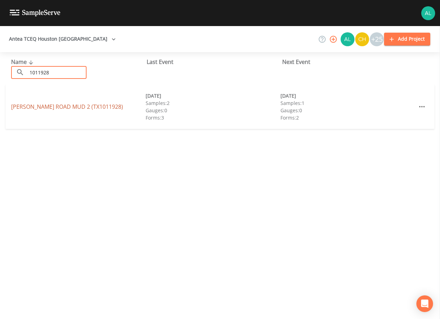
click at [48, 106] on link "REID ROAD MUD 2 (TX1011928)" at bounding box center [67, 107] width 112 height 8
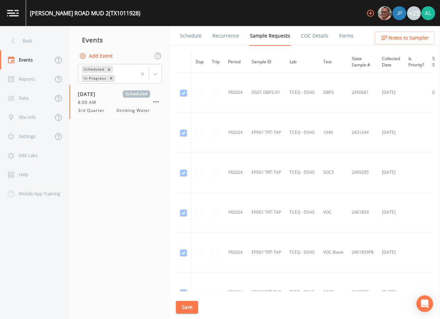
click at [191, 36] on link "Schedule" at bounding box center [191, 35] width 24 height 19
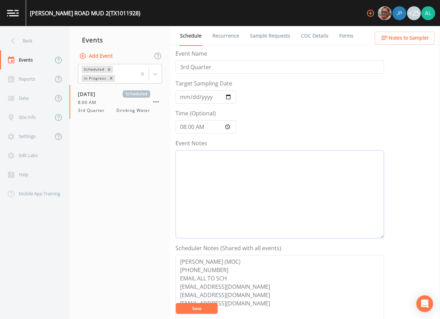
click at [229, 164] on textarea "Event Notes" at bounding box center [279, 194] width 208 height 88
paste textarea "9/12 @ 3:33pm email sent"
type textarea "9/12 @ 3:33pm email sent"
click at [201, 302] on textarea "LINDSEY DELONG (MOC) 281-367-5511 EMAIL ALL TO SCH compliance@municipalops.com …" at bounding box center [279, 299] width 208 height 88
click at [199, 305] on button "Save" at bounding box center [197, 308] width 42 height 10
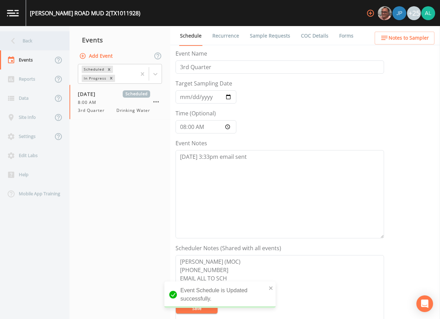
click at [48, 34] on div "Back" at bounding box center [31, 40] width 63 height 19
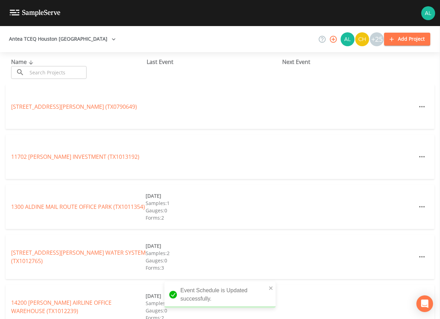
click at [55, 67] on input "text" at bounding box center [56, 72] width 59 height 13
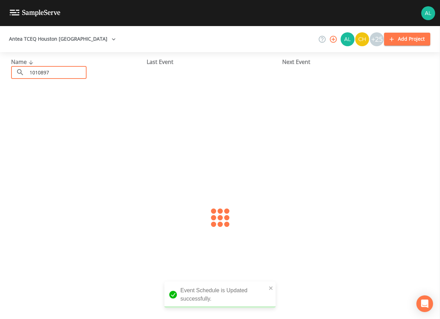
type input "1010897"
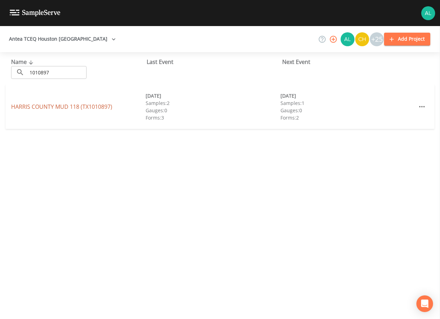
click at [84, 107] on link "HARRIS COUNTY MUD 118 (TX1010897)" at bounding box center [61, 107] width 101 height 8
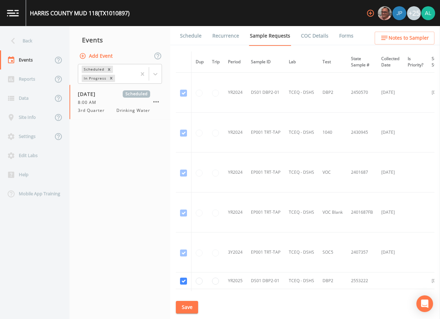
click at [191, 38] on link "Schedule" at bounding box center [191, 35] width 24 height 19
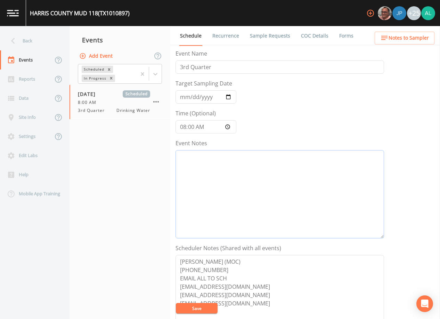
click at [194, 170] on textarea "Event Notes" at bounding box center [279, 194] width 208 height 88
paste textarea "9/12 @ 3:33pm email sent"
type textarea "9/12 @ 3:33pm email sent"
click at [195, 308] on button "Save" at bounding box center [197, 308] width 42 height 10
click at [192, 311] on button "Save" at bounding box center [197, 308] width 42 height 10
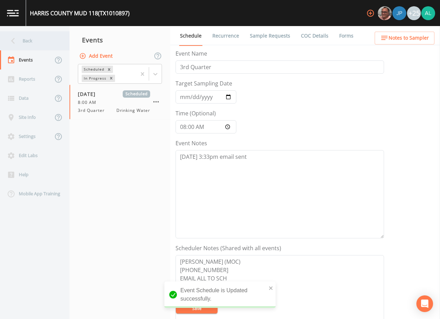
click at [31, 36] on div "Back" at bounding box center [31, 40] width 63 height 19
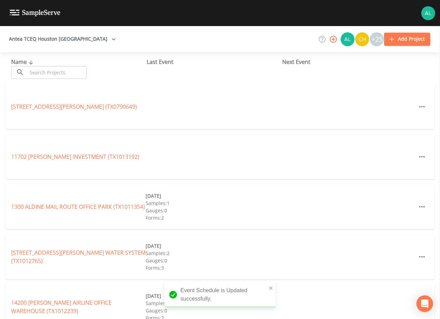
click at [54, 66] on input "text" at bounding box center [56, 72] width 59 height 13
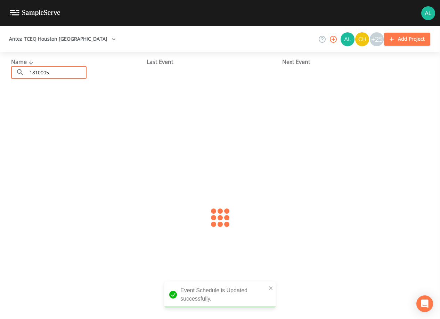
type input "1810005"
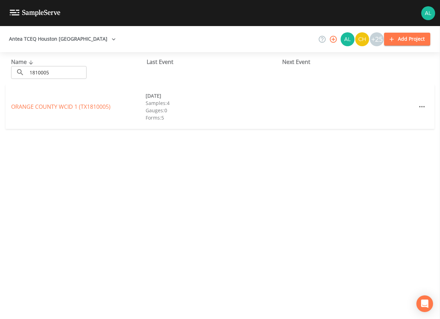
click at [47, 100] on div "ORANGE COUNTY WCID 1 (TX1810005) 04/24/2025 Samples: 4 Gauges: 0 Forms: 5" at bounding box center [220, 106] width 429 height 44
click at [45, 105] on link "ORANGE COUNTY WCID 1 (TX1810005)" at bounding box center [60, 107] width 99 height 8
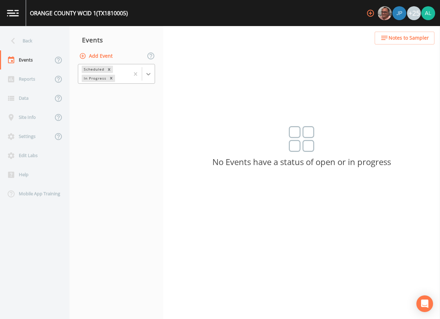
click at [143, 75] on div at bounding box center [148, 74] width 13 height 13
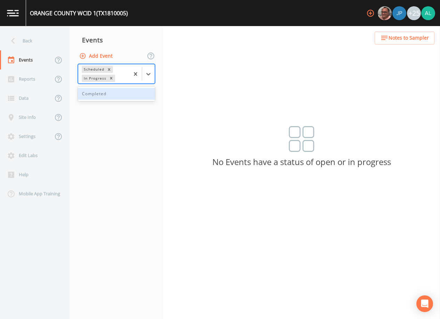
click at [130, 95] on div "Completed" at bounding box center [116, 94] width 77 height 12
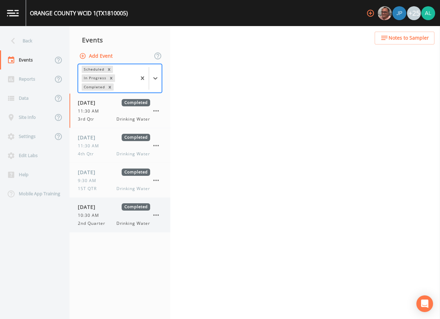
click at [95, 230] on div "04/24/2025 Completed 10:30 AM 2nd Quarter Drinking Water" at bounding box center [119, 215] width 101 height 34
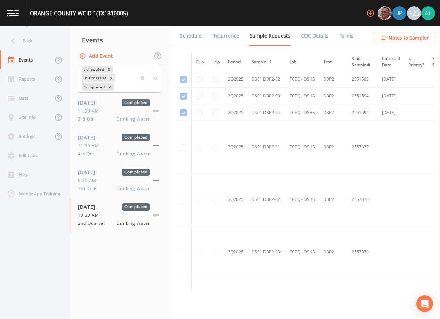
scroll to position [1529, 0]
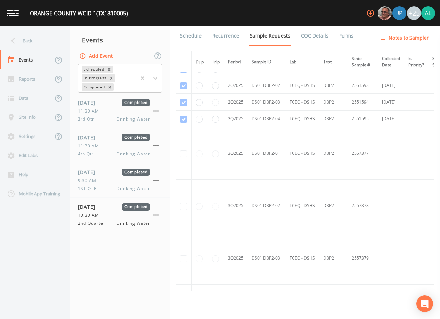
click at [100, 55] on button "Add Event" at bounding box center [97, 56] width 38 height 13
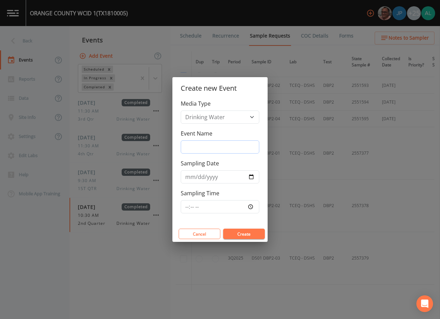
click at [194, 144] on input "Event Name" at bounding box center [220, 146] width 79 height 13
type input "3rd Quarter"
click at [198, 179] on input "2025-09-18" at bounding box center [220, 176] width 79 height 13
type input "[DATE]"
click at [184, 209] on input "Sampling Time" at bounding box center [220, 206] width 79 height 13
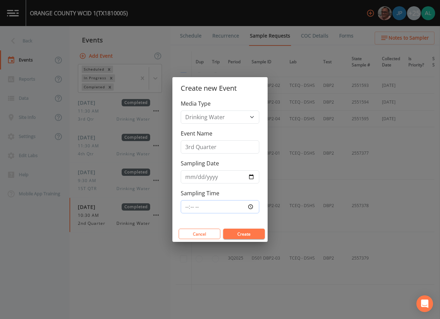
type input "08:30"
click at [223, 229] on button "Create" at bounding box center [244, 234] width 42 height 10
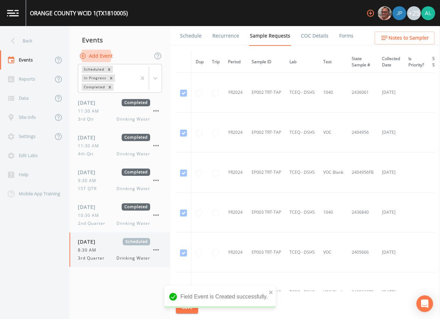
drag, startPoint x: 112, startPoint y: 85, endPoint x: 116, endPoint y: 89, distance: 6.4
click at [112, 85] on icon "Remove Completed" at bounding box center [109, 87] width 5 height 5
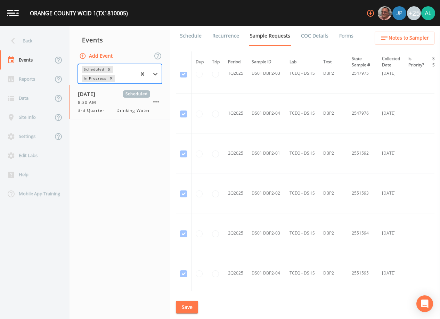
scroll to position [1930, 0]
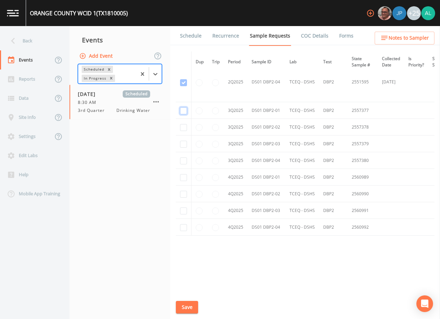
click at [182, 109] on input "checkbox" at bounding box center [183, 110] width 7 height 7
checkbox input "true"
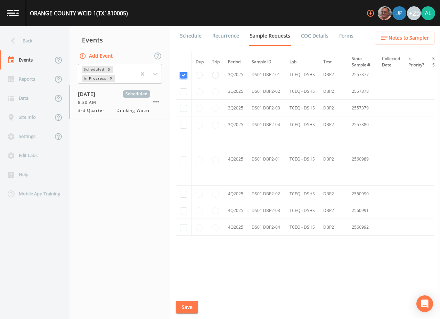
scroll to position [1636, 0]
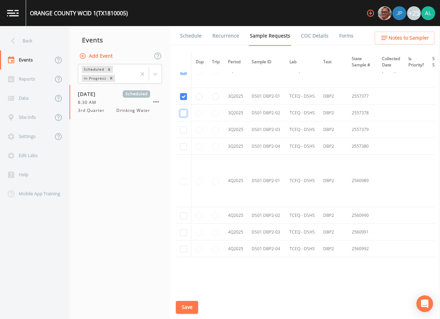
click at [185, 113] on input "checkbox" at bounding box center [183, 113] width 7 height 7
checkbox input "true"
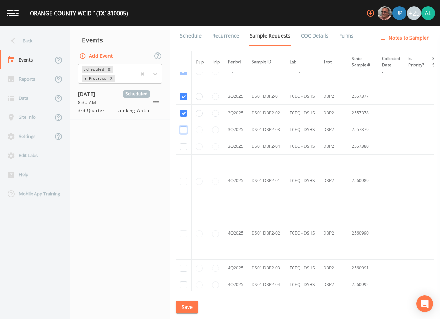
click at [183, 127] on input "checkbox" at bounding box center [183, 129] width 7 height 7
checkbox input "true"
click at [183, 144] on input "checkbox" at bounding box center [183, 146] width 7 height 7
checkbox input "true"
click at [193, 303] on button "Save" at bounding box center [187, 307] width 22 height 13
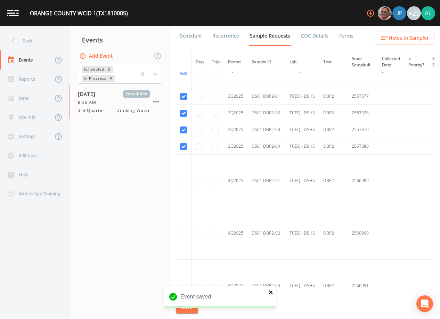
drag, startPoint x: 272, startPoint y: 293, endPoint x: 271, endPoint y: 289, distance: 4.1
click at [272, 293] on icon "close" at bounding box center [271, 292] width 5 height 6
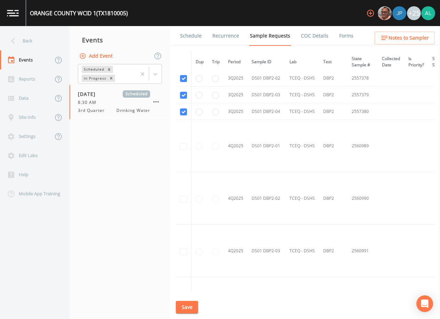
drag, startPoint x: 189, startPoint y: 308, endPoint x: 187, endPoint y: 304, distance: 4.4
click at [187, 304] on button "Save" at bounding box center [187, 307] width 22 height 13
click at [192, 40] on link "Schedule" at bounding box center [191, 35] width 24 height 19
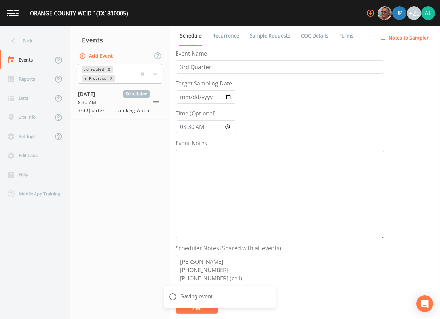
click at [203, 150] on textarea "Event Notes" at bounding box center [279, 194] width 208 height 88
click at [422, 33] on button "Notes to Sampler" at bounding box center [405, 38] width 60 height 13
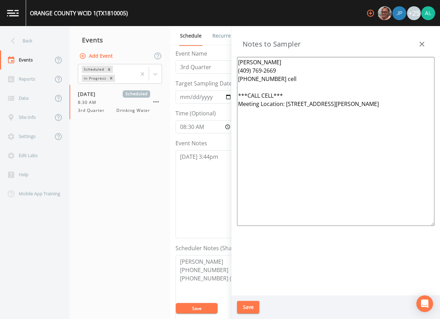
click at [242, 310] on button "Save" at bounding box center [248, 307] width 22 height 13
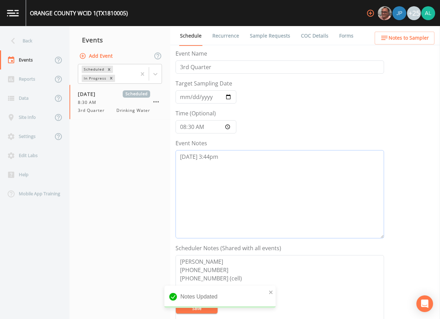
click at [238, 155] on textarea "9/12 @ 3:44pm" at bounding box center [279, 194] width 208 height 88
type textarea "9/12 @ 3:44pm confirmed by David"
click at [180, 307] on button "Save" at bounding box center [197, 308] width 42 height 10
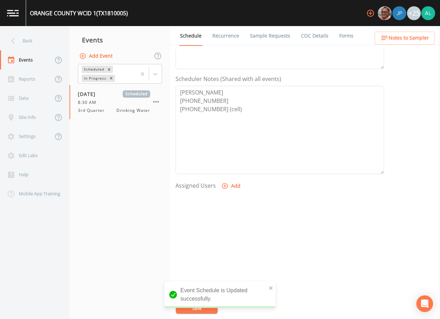
scroll to position [171, 0]
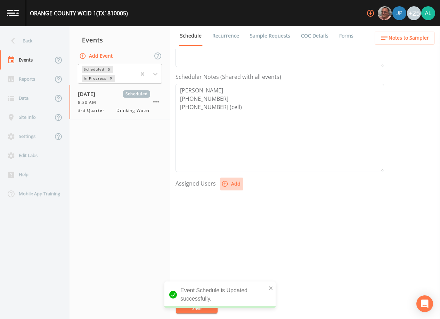
click at [233, 183] on button "Add" at bounding box center [231, 184] width 23 height 13
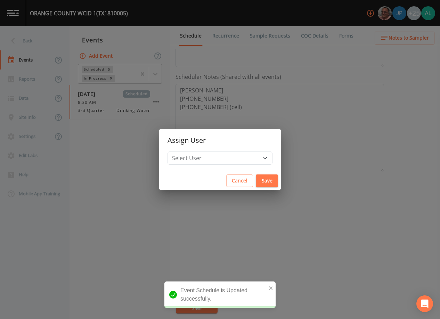
click at [206, 167] on div "Select User Mike Franklin Joshua gere Paul Kler Teran David Weber Zachary Evans…" at bounding box center [220, 161] width 122 height 20
drag, startPoint x: 206, startPoint y: 167, endPoint x: 210, endPoint y: 158, distance: 9.7
click at [210, 158] on select "Select User Mike Franklin Joshua gere Paul Kler Teran David Weber Zachary Evans…" at bounding box center [219, 157] width 105 height 13
select select "1051c3a1-6c84-4a22-a0dd-c999b59f2b39"
click at [183, 151] on select "Select User Mike Franklin Joshua gere Paul Kler Teran David Weber Zachary Evans…" at bounding box center [219, 157] width 105 height 13
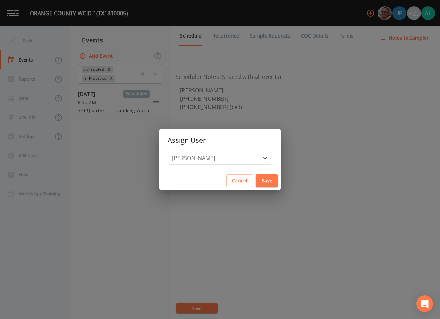
click at [260, 176] on button "Save" at bounding box center [267, 180] width 22 height 13
select select
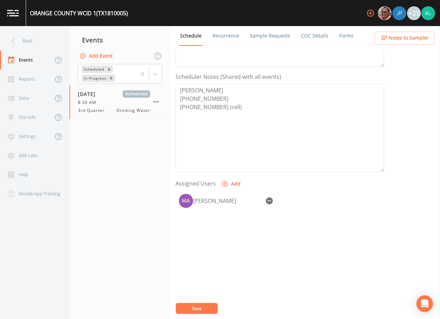
click at [207, 303] on div "Event Name 3rd Quarter Target Sampling Date 2025-09-19 Time (Optional) 08:30:00…" at bounding box center [307, 184] width 264 height 270
click at [202, 306] on button "Save" at bounding box center [197, 308] width 42 height 10
click at [31, 30] on nav "Back Events Reports Data Site Info Settings Edit Labs Help Mobile App Training" at bounding box center [34, 172] width 69 height 293
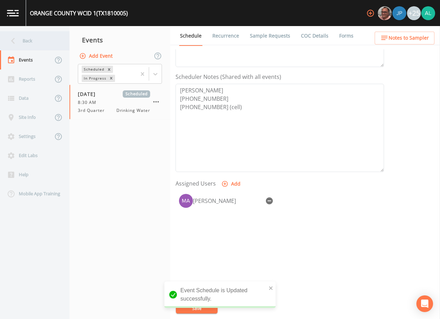
click at [43, 45] on div "Back" at bounding box center [31, 40] width 63 height 19
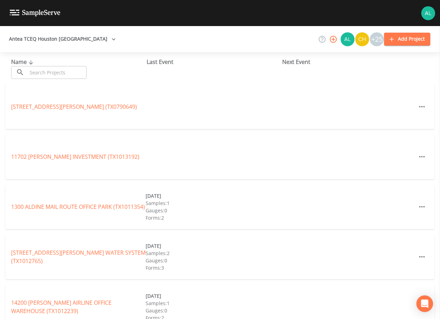
drag, startPoint x: 43, startPoint y: 45, endPoint x: 45, endPoint y: 65, distance: 19.9
click at [46, 59] on div "Name ​ ​" at bounding box center [79, 68] width 136 height 21
click at [44, 66] on input "text" at bounding box center [56, 72] width 59 height 13
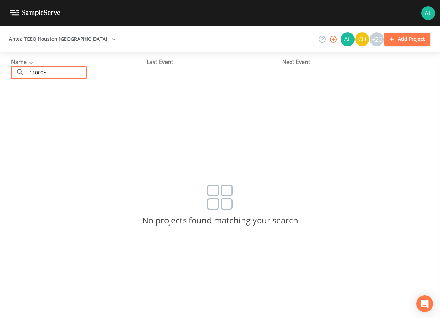
click at [34, 72] on input "110005" at bounding box center [56, 72] width 59 height 13
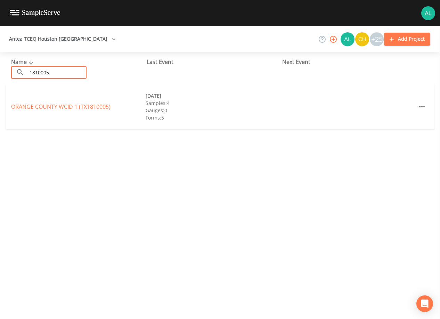
type input "1810005"
click at [83, 104] on link "ORANGE COUNTY WCID 1 (TX1810005)" at bounding box center [60, 107] width 99 height 8
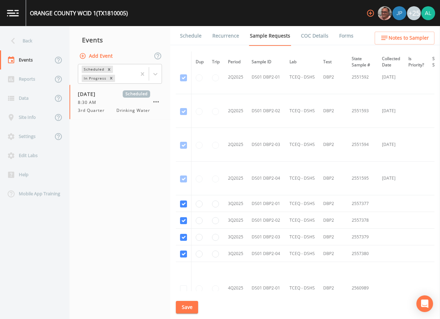
scroll to position [1767, 0]
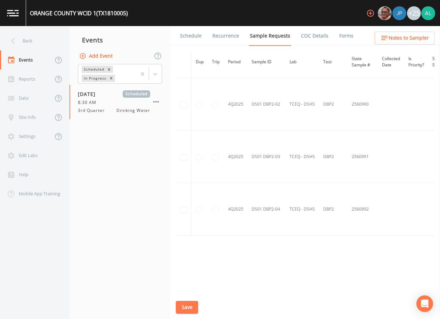
click at [188, 32] on link "Schedule" at bounding box center [191, 35] width 24 height 19
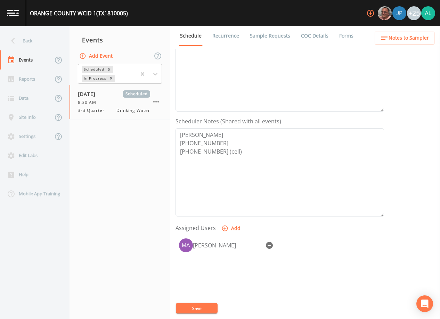
scroll to position [139, 0]
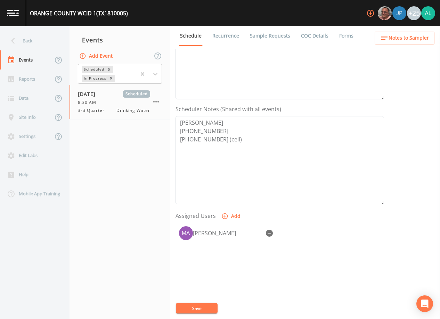
click at [397, 37] on span "Notes to Sampler" at bounding box center [408, 38] width 40 height 9
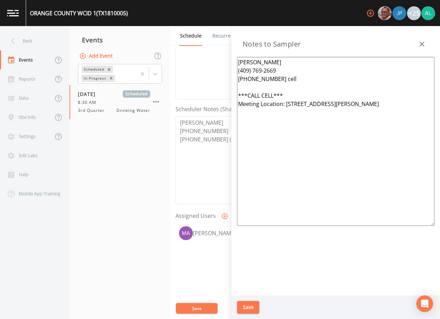
drag, startPoint x: 379, startPoint y: 104, endPoint x: 286, endPoint y: 103, distance: 93.1
click at [286, 103] on textarea "David LeJune (409) 769-2669 (409) 880-2710 cell ***CALL CELL*** Meeting Locatio…" at bounding box center [335, 141] width 197 height 169
paste textarea "205 Nagel St, Vidor, TX"
type textarea "David LeJune (409) 769-2669 (409) 880-2710 cell ***CALL CELL*** Meeting Locatio…"
click at [255, 314] on div "Save" at bounding box center [335, 307] width 208 height 24
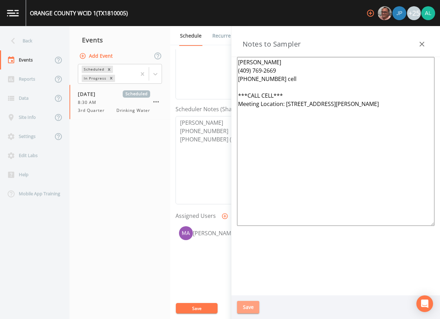
click at [253, 304] on button "Save" at bounding box center [248, 307] width 22 height 13
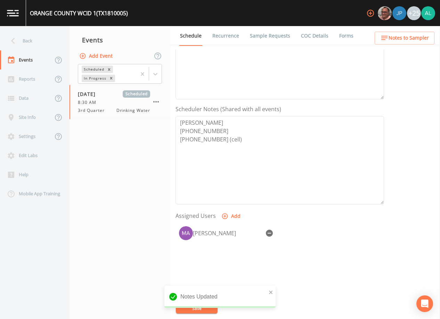
click at [387, 42] on button "Notes to Sampler" at bounding box center [405, 38] width 60 height 13
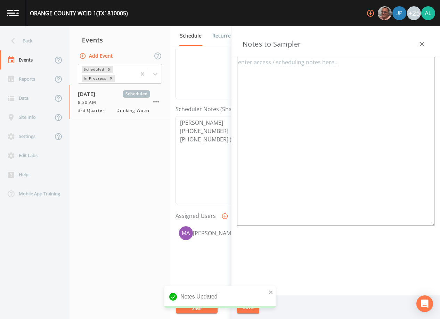
type textarea "David LeJune (409) 769-2669 (409) 880-2710 cell ***CALL CELL*** Meeting Locatio…"
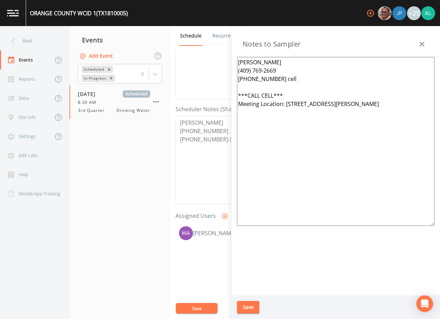
click at [251, 302] on button "Save" at bounding box center [248, 307] width 22 height 13
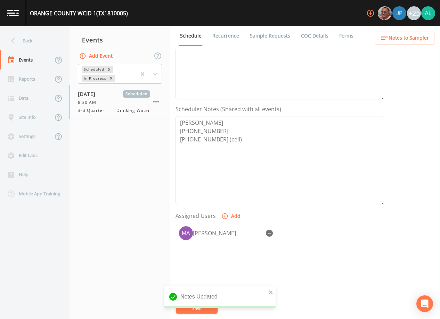
click at [208, 308] on div "Notes Updated" at bounding box center [219, 300] width 111 height 28
click at [271, 292] on icon "close" at bounding box center [270, 291] width 3 height 3
click at [207, 308] on div "Notes Updated" at bounding box center [219, 300] width 111 height 28
click at [205, 307] on button "Save" at bounding box center [197, 308] width 42 height 10
click at [205, 307] on div "Updating Event Schedule" at bounding box center [219, 300] width 111 height 28
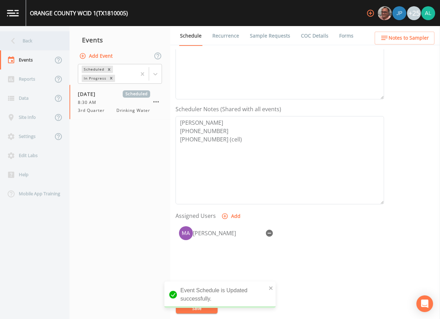
click at [31, 34] on div "Back" at bounding box center [31, 40] width 63 height 19
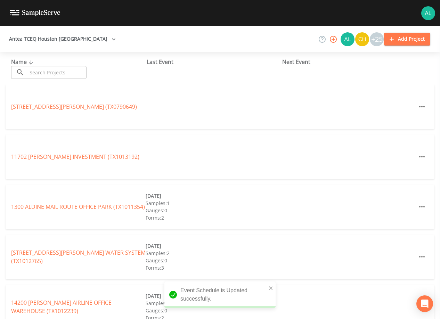
drag, startPoint x: 49, startPoint y: 81, endPoint x: 51, endPoint y: 75, distance: 6.3
click at [49, 81] on div "Name ​ ​ Last Event Next Event" at bounding box center [220, 68] width 440 height 32
drag, startPoint x: 51, startPoint y: 75, endPoint x: 48, endPoint y: 72, distance: 4.0
click at [51, 75] on input "text" at bounding box center [56, 72] width 59 height 13
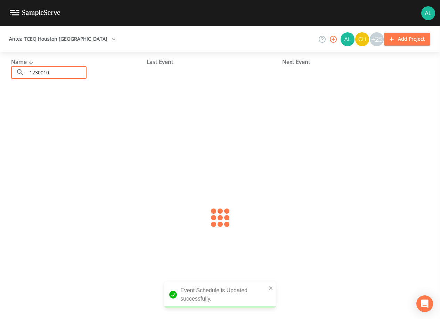
type input "1230010"
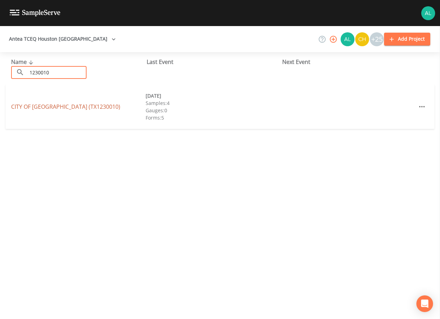
click at [39, 103] on link "CITY OF PORT NECHES (TX1230010)" at bounding box center [65, 107] width 109 height 8
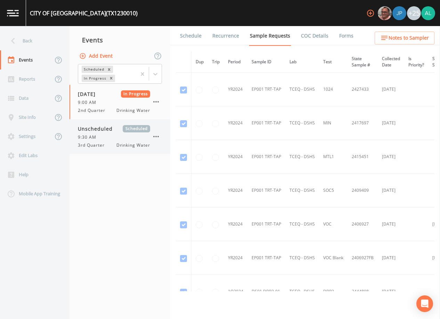
click at [97, 134] on span "9:30 AM" at bounding box center [89, 137] width 23 height 6
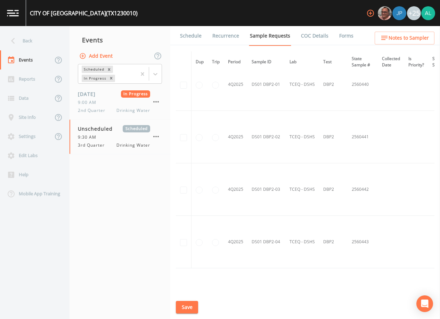
scroll to position [1463, 0]
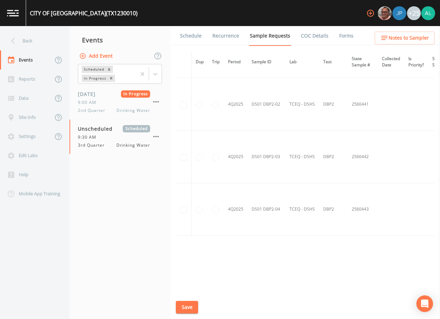
click at [182, 307] on button "Save" at bounding box center [187, 307] width 22 height 13
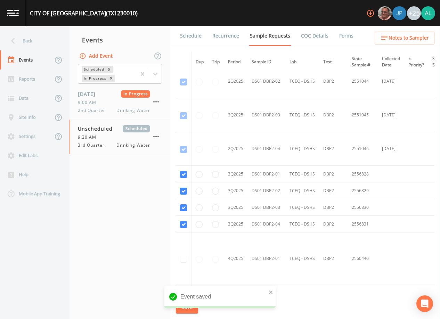
click at [186, 40] on link "Schedule" at bounding box center [191, 35] width 24 height 19
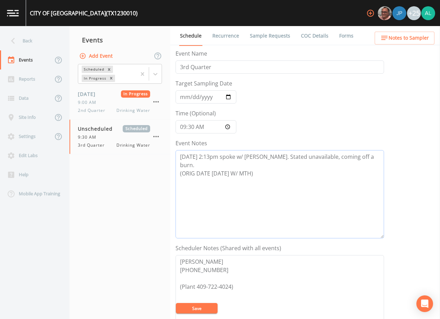
click at [263, 174] on textarea "8/5 @ 2:13pm spoke w/ Michael. Stated unavailable, coming off a burn. (ORIG DAT…" at bounding box center [279, 194] width 208 height 88
type textarea "8/5 @ 2:13pm spoke w/ Michael. Stated unavailable, coming off a burn. (ORIG DAT…"
click at [193, 309] on button "Save" at bounding box center [197, 308] width 42 height 10
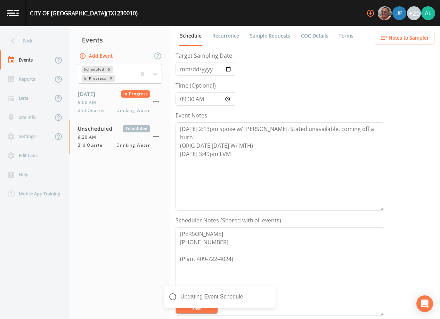
scroll to position [69, 0]
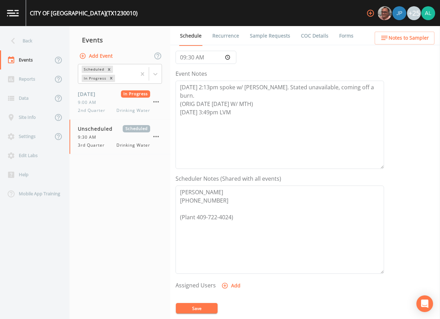
click at [272, 37] on link "Sample Requests" at bounding box center [270, 35] width 42 height 19
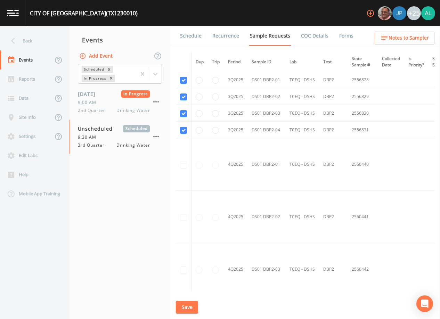
scroll to position [1320, 0]
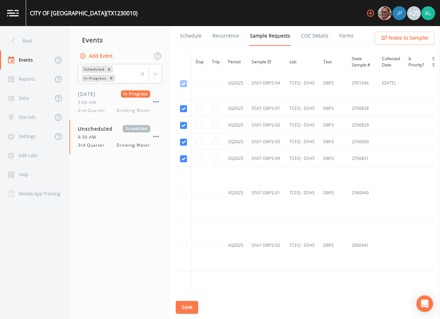
click at [187, 308] on button "Save" at bounding box center [187, 307] width 22 height 13
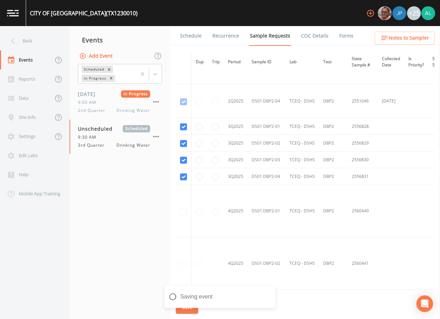
scroll to position [1286, 0]
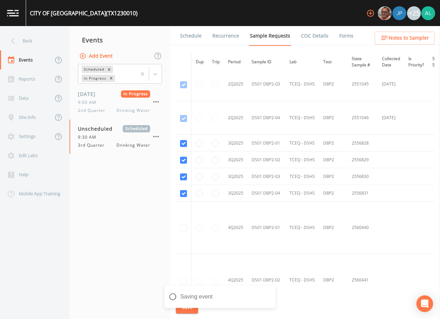
click at [188, 35] on link "Schedule" at bounding box center [191, 35] width 24 height 19
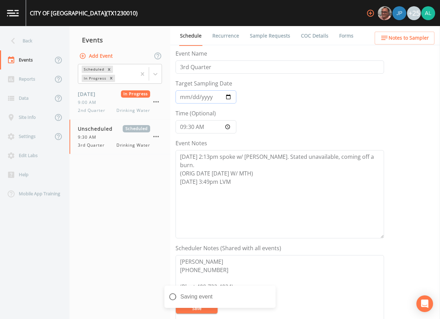
click at [180, 92] on input "Target Sampling Date" at bounding box center [205, 96] width 61 height 13
type input "[DATE]"
click at [187, 312] on button "Save" at bounding box center [197, 308] width 42 height 10
click at [268, 287] on div "Event Schedule is Updated successfully." at bounding box center [219, 294] width 111 height 26
click at [269, 287] on icon "close" at bounding box center [271, 288] width 5 height 6
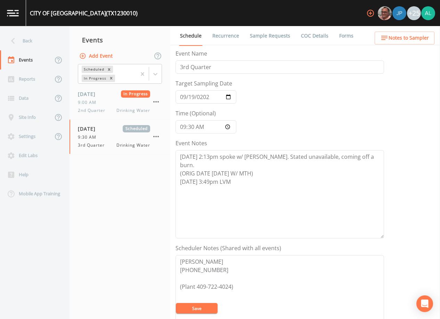
click at [199, 308] on div "Event Schedule is Updated successfully." at bounding box center [219, 297] width 111 height 32
click at [198, 308] on button "Save" at bounding box center [197, 308] width 42 height 10
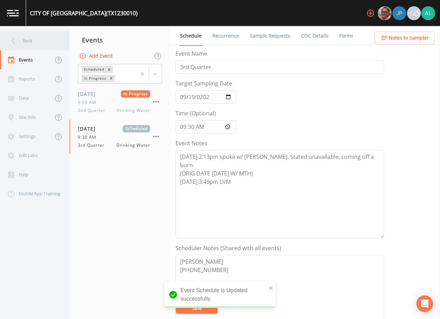
click at [34, 38] on div "Back" at bounding box center [31, 40] width 63 height 19
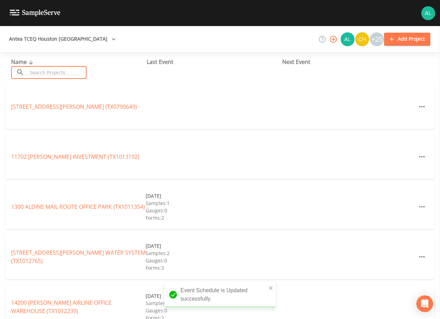
click at [52, 74] on input "text" at bounding box center [56, 72] width 59 height 13
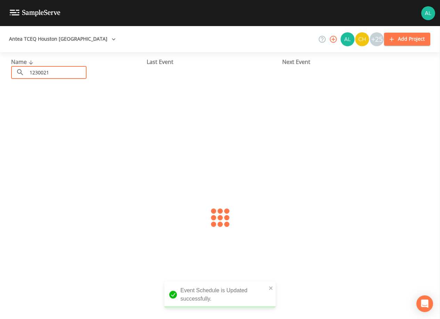
type input "1230021"
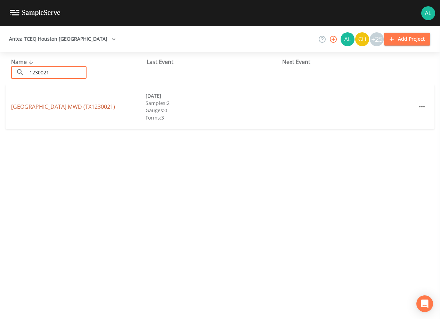
click at [61, 105] on link "WEST JEFFERSON COUNTY MWD (TX1230021)" at bounding box center [63, 107] width 104 height 8
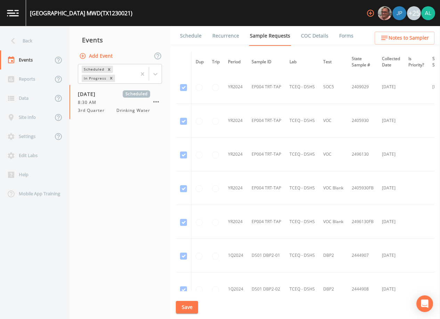
scroll to position [278, 0]
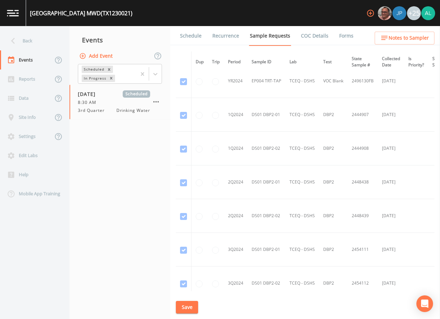
click at [191, 38] on link "Schedule" at bounding box center [191, 35] width 24 height 19
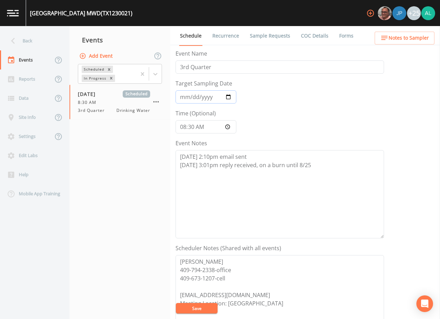
click at [187, 98] on input "2025-08-14" at bounding box center [205, 96] width 61 height 13
type input "[DATE]"
click at [187, 125] on input "08:30:00" at bounding box center [205, 126] width 61 height 13
type input "11:00"
click at [203, 310] on button "Save" at bounding box center [197, 308] width 42 height 10
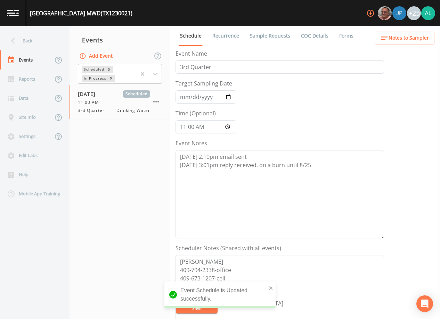
click at [245, 27] on li "Sample Requests" at bounding box center [265, 35] width 51 height 19
click at [252, 35] on link "Sample Requests" at bounding box center [270, 35] width 42 height 19
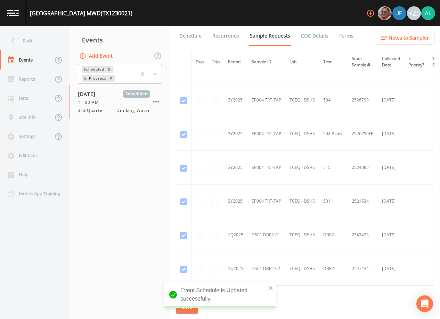
scroll to position [1022, 0]
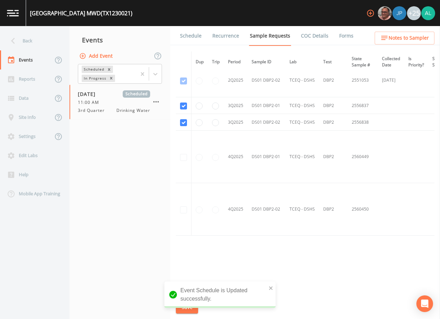
click at [187, 34] on link "Schedule" at bounding box center [191, 35] width 24 height 19
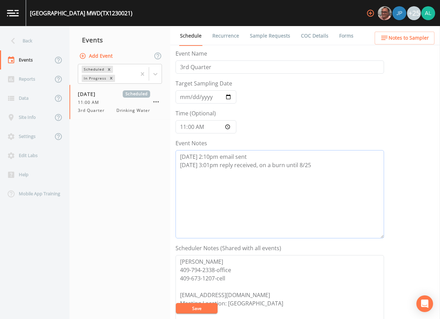
click at [327, 174] on textarea "8/5 @ 2:10pm email sent 8/5 @ 3:01pm reply received, on a burn until 8/25" at bounding box center [279, 194] width 208 height 88
click at [178, 310] on button "Save" at bounding box center [197, 308] width 42 height 10
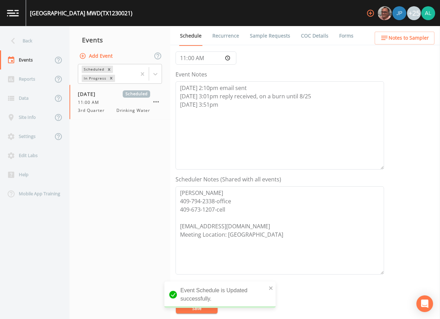
scroll to position [69, 0]
click at [224, 112] on textarea "8/5 @ 2:10pm email sent 8/5 @ 3:01pm reply received, on a burn until 8/25 9/12 …" at bounding box center [279, 125] width 208 height 88
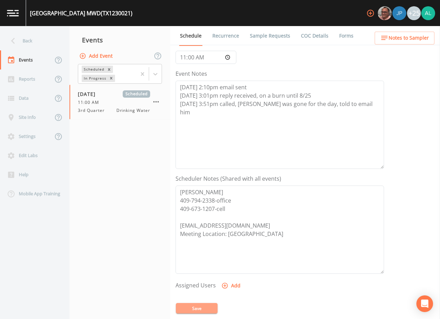
click at [197, 312] on button "Save" at bounding box center [197, 308] width 42 height 10
click at [367, 102] on textarea "8/5 @ 2:10pm email sent 8/5 @ 3:01pm reply received, on a burn until 8/25 9/12 …" at bounding box center [279, 125] width 208 height 88
type textarea "8/5 @ 2:10pm email sent 8/5 @ 3:01pm reply received, on a burn until 8/25 9/12 …"
click at [182, 308] on button "Save" at bounding box center [197, 308] width 42 height 10
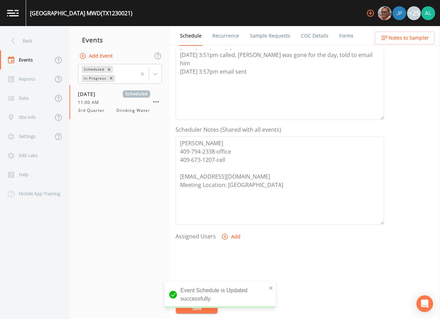
scroll to position [171, 0]
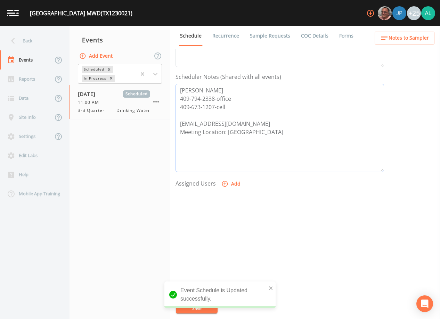
drag, startPoint x: 281, startPoint y: 123, endPoint x: 174, endPoint y: 123, distance: 106.7
click at [174, 123] on div "Schedule Recurrence Sample Requests COC Details Forms Event Name 3rd Quarter Ta…" at bounding box center [305, 172] width 270 height 293
click at [399, 39] on span "Notes to Sampler" at bounding box center [408, 38] width 40 height 9
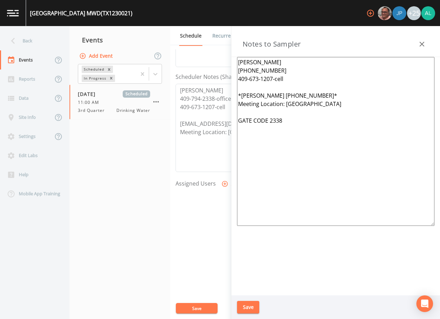
drag, startPoint x: 389, startPoint y: 98, endPoint x: 291, endPoint y: 109, distance: 98.9
click at [291, 109] on textarea "DANIEL HIDALGO 409-794-2338 409-673-1207-cell *Billy 409-659-8941* Meeting Loca…" at bounding box center [335, 141] width 197 height 169
click at [325, 114] on textarea "DANIEL HIDALGO 409-794-2338 409-673-1207-cell *Billy 409-659-8941* Meeting Loca…" at bounding box center [335, 141] width 197 height 169
drag, startPoint x: 375, startPoint y: 104, endPoint x: 285, endPoint y: 105, distance: 90.7
click at [285, 105] on textarea "DANIEL HIDALGO 409-794-2338 409-673-1207-cell *Billy 409-659-8941* Meeting Loca…" at bounding box center [335, 141] width 197 height 169
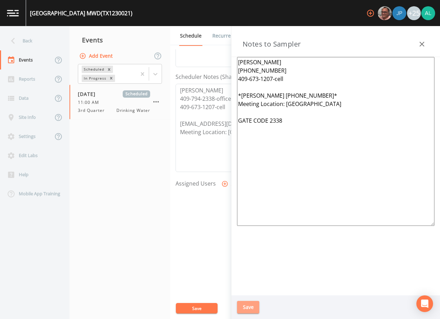
click at [252, 312] on button "Save" at bounding box center [248, 307] width 22 height 13
click at [195, 307] on div "Updating Notes" at bounding box center [219, 300] width 111 height 28
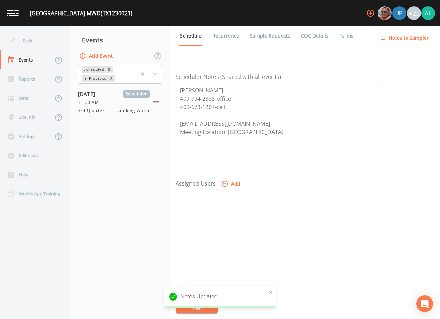
click at [18, 38] on icon at bounding box center [13, 41] width 12 height 12
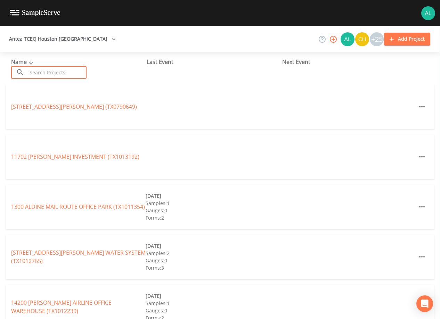
click at [74, 67] on input "text" at bounding box center [56, 72] width 59 height 13
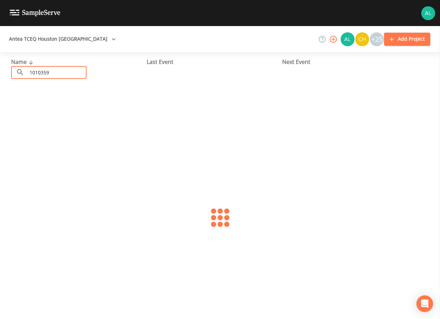
type input "1010359"
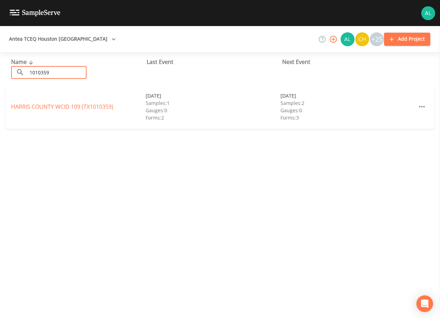
click at [68, 101] on div "HARRIS COUNTY WCID 109 (TX1010359) 08/12/2024 Samples: 1 Gauges: 0 Forms: 2 09/…" at bounding box center [220, 106] width 429 height 44
click at [64, 108] on link "HARRIS COUNTY WCID 109 (TX1010359)" at bounding box center [62, 107] width 102 height 8
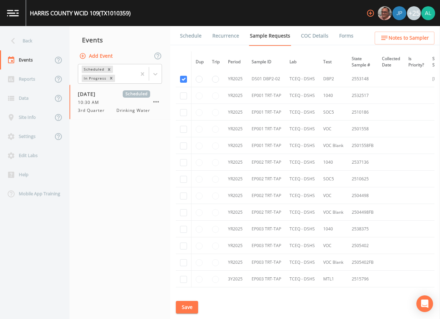
scroll to position [752, 0]
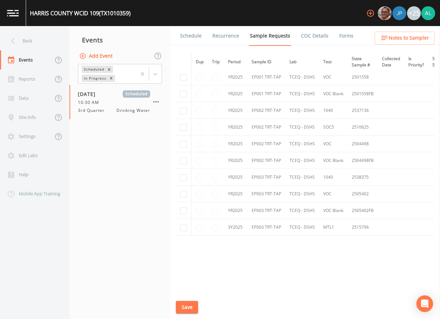
click at [176, 40] on li "Schedule" at bounding box center [186, 35] width 32 height 19
click at [187, 40] on link "Schedule" at bounding box center [191, 35] width 24 height 19
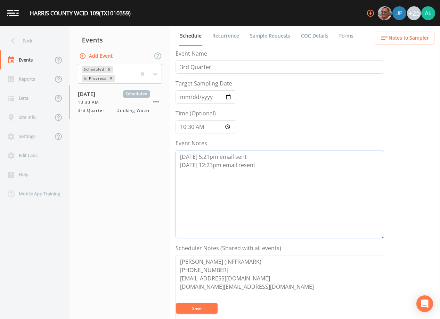
drag, startPoint x: 286, startPoint y: 188, endPoint x: 291, endPoint y: 190, distance: 5.1
click at [286, 188] on textarea "9/11 @ 5:21pm email sent 9/12 @ 12:23pm email resent" at bounding box center [279, 194] width 208 height 88
drag, startPoint x: 288, startPoint y: 175, endPoint x: 76, endPoint y: 178, distance: 212.3
click at [76, 178] on div "Back Events Reports Data Site Info Settings Edit Labs Help Mobile App Training …" at bounding box center [220, 172] width 440 height 293
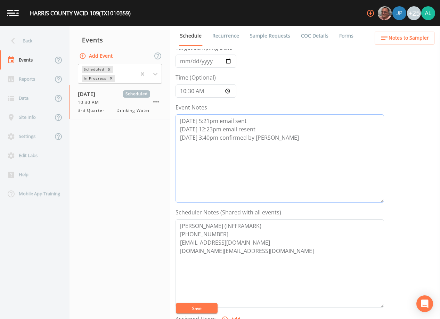
scroll to position [69, 0]
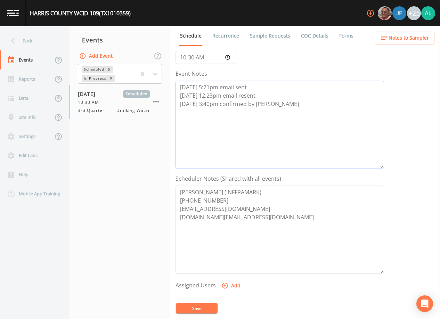
type textarea "9/11 @ 5:21pm email sent 9/12 @ 12:23pm email resent 9/12 @ 3:40pm confirmed by…"
click at [229, 281] on button "Add" at bounding box center [231, 285] width 23 height 13
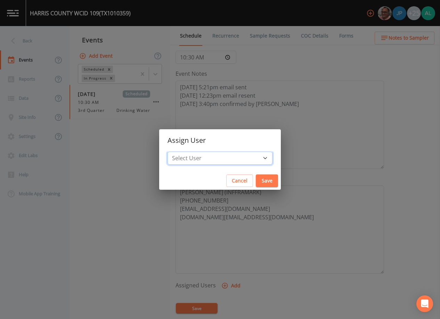
click at [214, 156] on select "Select User Mike Franklin Joshua gere Paul David Weber Zachary Evans Stafford J…" at bounding box center [219, 157] width 105 height 13
select select "37eecc1f-c5fe-476e-b72b-30cfa15dcfe6"
click at [183, 151] on select "Select User Mike Franklin Joshua gere Paul David Weber Zachary Evans Stafford J…" at bounding box center [219, 157] width 105 height 13
click at [256, 175] on button "Save" at bounding box center [267, 180] width 22 height 13
select select
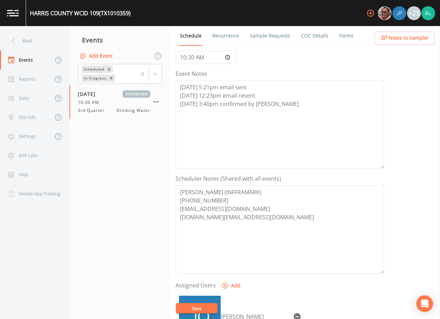
click at [210, 309] on button "Save" at bounding box center [197, 308] width 42 height 10
click at [408, 38] on span "Notes to Sampler" at bounding box center [408, 38] width 40 height 9
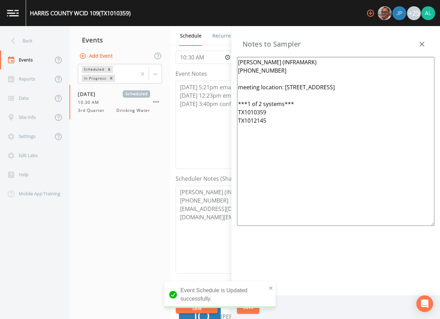
drag, startPoint x: 268, startPoint y: 113, endPoint x: 236, endPoint y: 110, distance: 31.7
click at [236, 110] on div "Briana Alepa (INFRAMARK) 346-978-7349 meeting location: 5607 Havenwoods Dr, Hou…" at bounding box center [335, 176] width 208 height 238
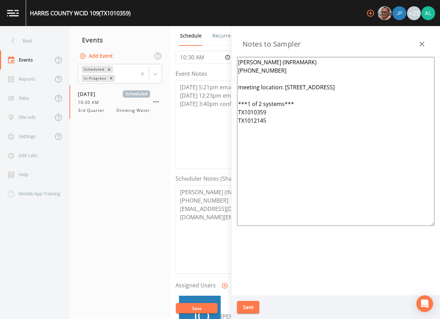
click at [268, 110] on textarea "Briana Alepa (INFRAMARK) 346-978-7349 meeting location: 5607 Havenwoods Dr, Hou…" at bounding box center [335, 141] width 197 height 169
drag, startPoint x: 271, startPoint y: 111, endPoint x: 236, endPoint y: 103, distance: 35.9
click at [236, 103] on div "Briana Alepa (INFRAMARK) 346-978-7349 meeting location: 5607 Havenwoods Dr, Hou…" at bounding box center [335, 176] width 208 height 238
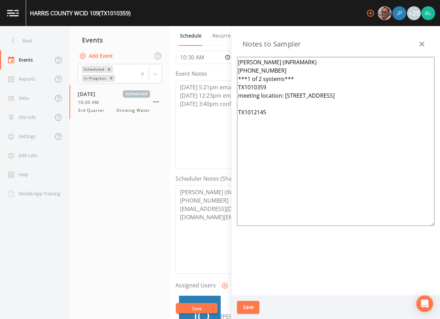
click at [281, 72] on textarea "Briana Alepa (INFRAMARK) 346-978-7349 ***1 of 2 systems*** TX1010359 meeting lo…" at bounding box center [335, 141] width 197 height 169
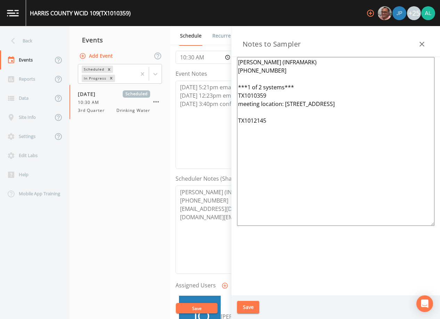
drag, startPoint x: 238, startPoint y: 104, endPoint x: 395, endPoint y: 103, distance: 157.1
click at [395, 103] on textarea "Briana Alepa (INFRAMARK) 346-978-7349 ***1 of 2 systems*** TX1010359 meeting lo…" at bounding box center [335, 141] width 197 height 169
click at [238, 96] on textarea "Briana Alepa (INFRAMARK) 346-978-7349 ***1 of 2 systems*** meeting location: 56…" at bounding box center [335, 141] width 197 height 169
drag, startPoint x: 396, startPoint y: 102, endPoint x: 237, endPoint y: 121, distance: 161.0
click at [239, 96] on textarea "Briana Alepa (INFRAMARK) 346-978-7349 ***1 of 2 systems*** operator: Michael 34…" at bounding box center [335, 141] width 197 height 169
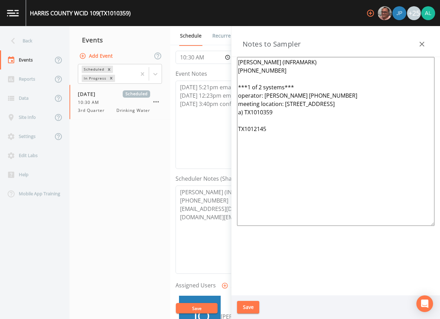
click at [239, 122] on textarea "Briana Alepa (INFRAMARK) 346-978-7349 ***1 of 2 systems*** operator: Michael 34…" at bounding box center [335, 141] width 197 height 169
click at [267, 130] on textarea "Briana Alepa (INFRAMARK) 346-978-7349 ***1 of 2 systems*** operator: Michael 34…" at bounding box center [335, 141] width 197 height 169
click at [296, 137] on textarea "Briana Alepa (INFRAMARK) 346-978-7349 ***1 of 2 systems*** operator: Michael 34…" at bounding box center [335, 141] width 197 height 169
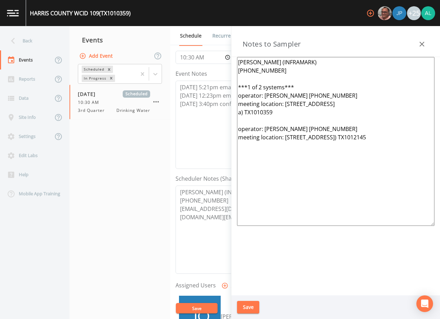
drag, startPoint x: 308, startPoint y: 152, endPoint x: 238, endPoint y: 39, distance: 132.5
click at [238, 39] on div "Notes to Sampler Briana Alepa (INFRAMARK) 346-978-7349 ***1 of 2 systems*** ope…" at bounding box center [335, 172] width 208 height 293
type textarea "Briana Alepa (INFRAMARK) 346-978-7349 ***1 of 2 systems*** operator: Michael 34…"
click at [257, 309] on button "Save" at bounding box center [248, 307] width 22 height 13
click at [200, 312] on div "Updating Notes" at bounding box center [219, 300] width 111 height 28
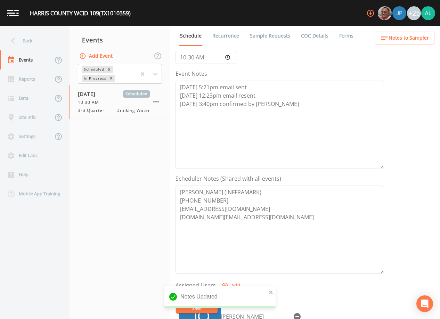
click at [31, 31] on nav "Back Events Reports Data Site Info Settings Edit Labs Help Mobile App Training" at bounding box center [34, 172] width 69 height 293
click at [30, 39] on div "Back" at bounding box center [31, 40] width 63 height 19
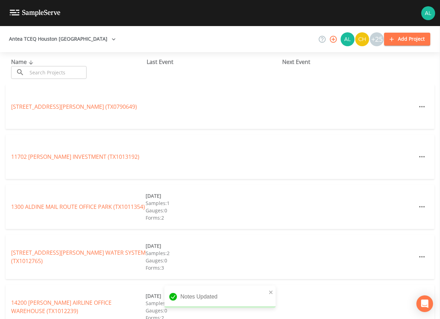
click at [45, 66] on input "text" at bounding box center [56, 72] width 59 height 13
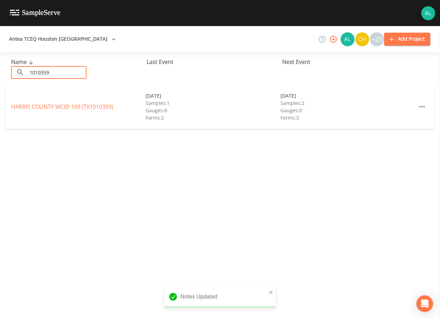
type input "1010359"
click at [65, 109] on link "HARRIS COUNTY WCID 109 (TX1010359)" at bounding box center [62, 107] width 102 height 8
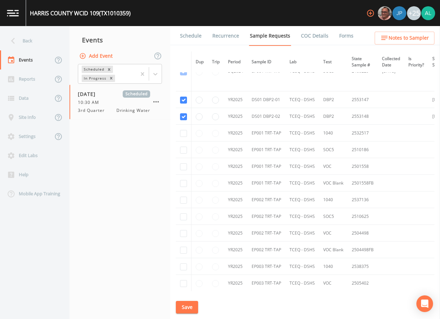
scroll to position [695, 0]
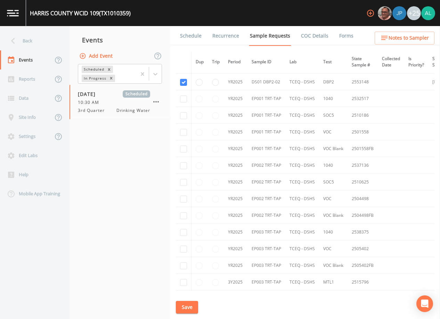
click at [183, 28] on link "Schedule" at bounding box center [191, 35] width 24 height 19
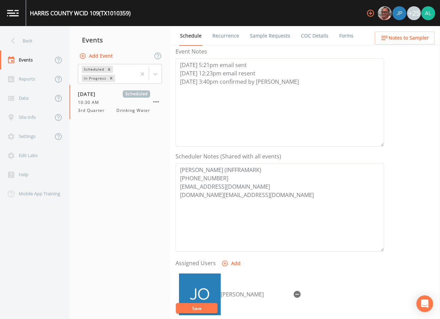
scroll to position [171, 0]
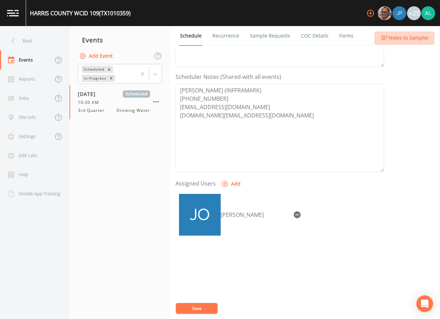
click at [394, 37] on span "Notes to Sampler" at bounding box center [408, 38] width 40 height 9
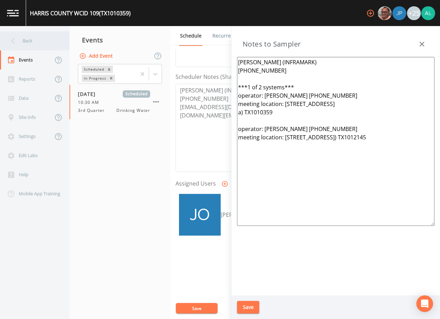
click at [51, 33] on div "Back" at bounding box center [31, 40] width 63 height 19
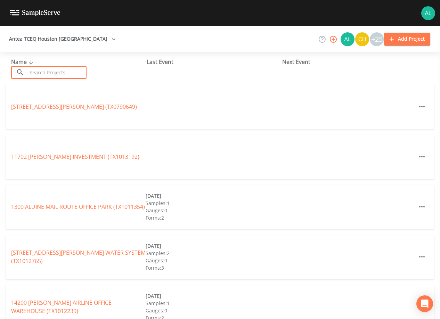
click at [64, 71] on input "text" at bounding box center [56, 72] width 59 height 13
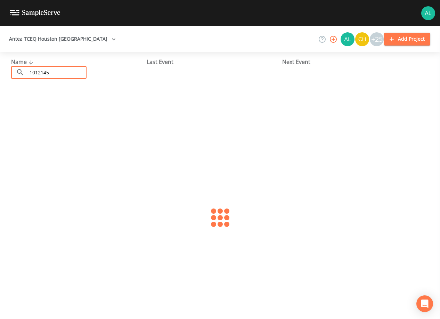
type input "1012145"
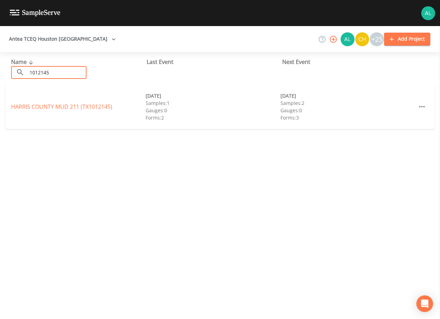
click at [85, 100] on div "HARRIS COUNTY MUD 211 (TX1012145) 11/13/2024 Samples: 1 Gauges: 0 Forms: 2 09/1…" at bounding box center [220, 106] width 429 height 44
click at [83, 105] on link "HARRIS COUNTY MUD 211 (TX1012145)" at bounding box center [61, 107] width 101 height 8
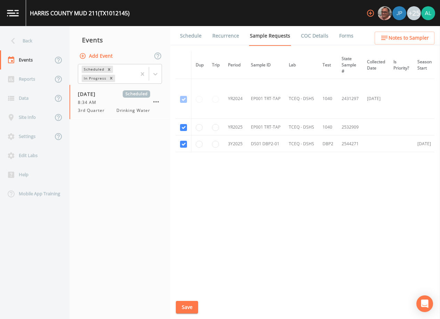
click at [194, 33] on link "Schedule" at bounding box center [191, 35] width 24 height 19
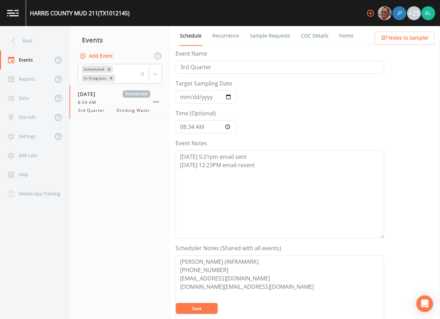
click at [387, 42] on button "Notes to Sampler" at bounding box center [405, 38] width 60 height 13
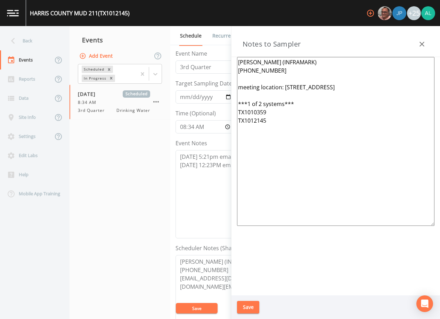
drag, startPoint x: 301, startPoint y: 135, endPoint x: 211, endPoint y: 51, distance: 123.4
click at [211, 51] on div "Back Events Reports Data Site Info Settings Edit Labs Help Mobile App Training …" at bounding box center [220, 172] width 440 height 293
paste textarea "***1 of 2 systems*** operator: Michael 346-342-9725 meeting location: 5607 Have…"
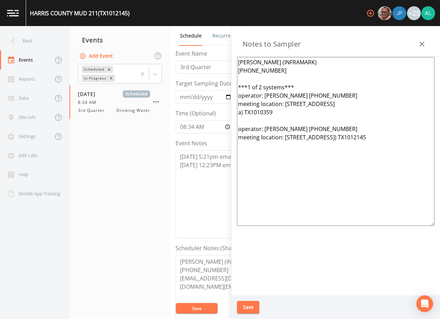
type textarea "Briana Alepa (INFRAMARK) 346-978-7349 ***1 of 2 systems*** operator: Michael 34…"
click at [239, 297] on div "Save" at bounding box center [335, 307] width 208 height 24
click at [241, 299] on div "Save" at bounding box center [335, 307] width 208 height 24
drag, startPoint x: 241, startPoint y: 299, endPoint x: 260, endPoint y: 308, distance: 21.0
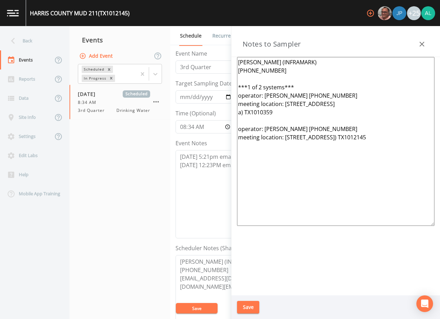
click at [268, 308] on div "Save" at bounding box center [335, 307] width 208 height 24
click at [260, 308] on div "Save" at bounding box center [335, 307] width 208 height 24
click at [250, 309] on button "Save" at bounding box center [248, 307] width 22 height 13
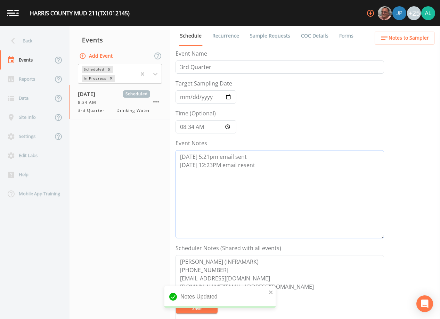
click at [256, 174] on textarea "9/11 @ 5:21pm email sent 9/12 @ 12:23PM email resent" at bounding box center [279, 194] width 208 height 88
click at [267, 167] on textarea "9/11 @ 5:21pm email sent 9/12 @ 12:23PM email resent" at bounding box center [279, 194] width 208 height 88
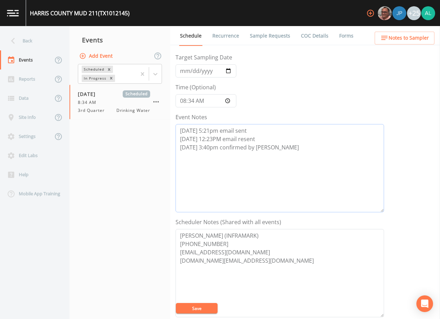
scroll to position [69, 0]
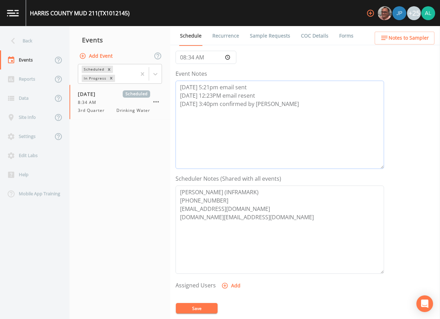
type textarea "9/11 @ 5:21pm email sent 9/12 @ 12:23PM email resent 9/12 @ 3:40pm confirmed by…"
click at [240, 286] on button "Add" at bounding box center [231, 285] width 23 height 13
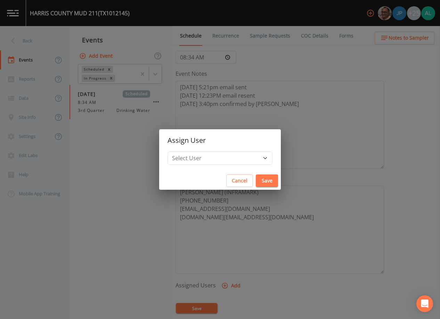
click at [230, 144] on h2 "Assign User" at bounding box center [220, 140] width 122 height 22
click at [222, 164] on select "Select User Mike Franklin Joshua gere Paul Kler Teran David Weber Zachary Evans…" at bounding box center [219, 157] width 105 height 13
select select "37eecc1f-c5fe-476e-b72b-30cfa15dcfe6"
click at [183, 151] on select "Select User Mike Franklin Joshua gere Paul Kler Teran David Weber Zachary Evans…" at bounding box center [219, 157] width 105 height 13
click at [256, 181] on button "Save" at bounding box center [267, 180] width 22 height 13
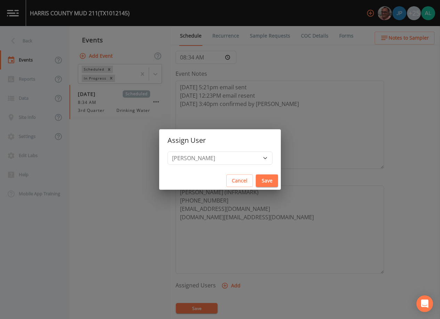
select select
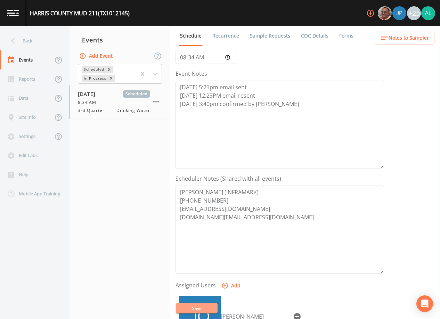
click at [200, 312] on button "Save" at bounding box center [197, 308] width 42 height 10
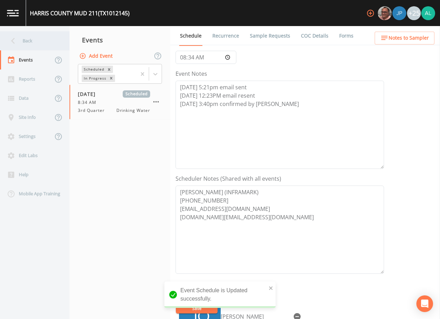
click at [39, 42] on div "Back" at bounding box center [31, 40] width 63 height 19
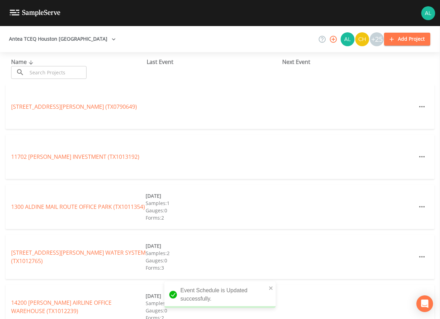
drag, startPoint x: 37, startPoint y: 75, endPoint x: 41, endPoint y: 80, distance: 6.0
click at [37, 76] on input "text" at bounding box center [56, 72] width 59 height 13
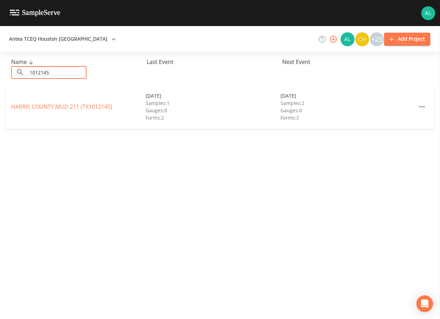
type input "1012145"
drag, startPoint x: 66, startPoint y: 99, endPoint x: 65, endPoint y: 104, distance: 5.0
click at [66, 100] on div "HARRIS COUNTY MUD 211 (TX1012145) 11/13/2024 Samples: 1 Gauges: 0 Forms: 2 09/1…" at bounding box center [220, 106] width 429 height 44
click at [63, 109] on link "HARRIS COUNTY MUD 211 (TX1012145)" at bounding box center [61, 107] width 101 height 8
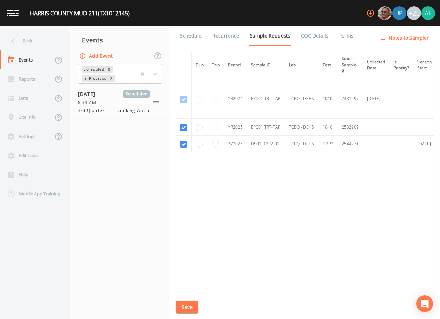
click at [189, 38] on link "Schedule" at bounding box center [191, 35] width 24 height 19
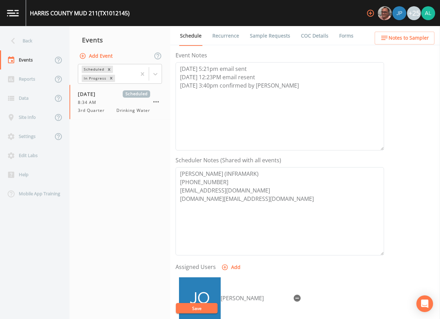
scroll to position [139, 0]
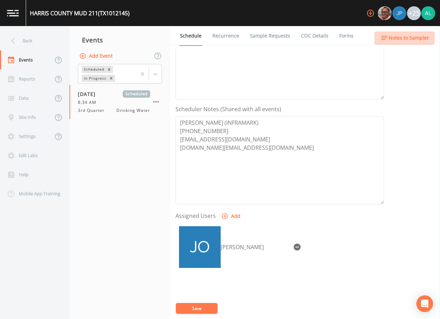
click at [416, 35] on span "Notes to Sampler" at bounding box center [408, 38] width 40 height 9
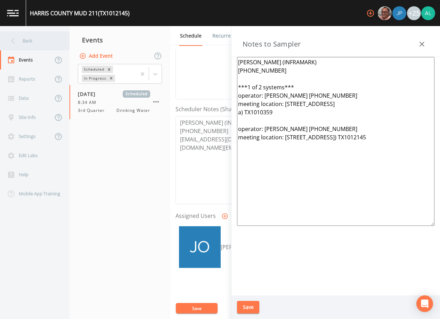
click at [40, 39] on div "Back" at bounding box center [31, 40] width 63 height 19
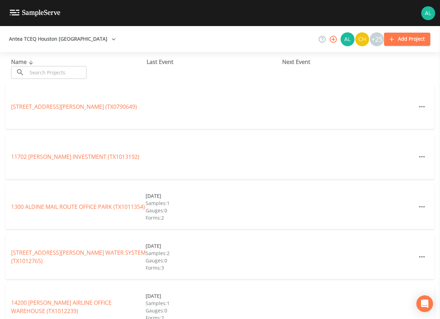
click at [70, 68] on input "text" at bounding box center [56, 72] width 59 height 13
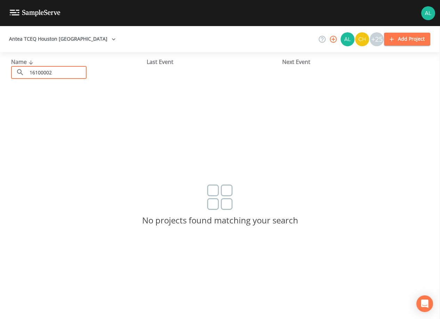
click at [41, 73] on input "16100002" at bounding box center [56, 72] width 59 height 13
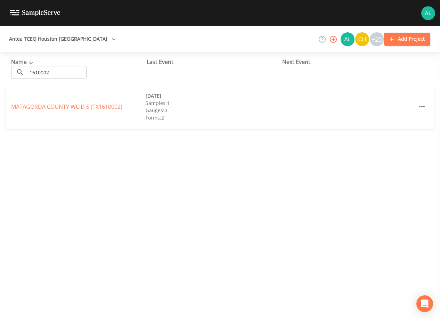
click at [38, 76] on input "1610002" at bounding box center [56, 72] width 59 height 13
drag, startPoint x: 64, startPoint y: 71, endPoint x: -73, endPoint y: 71, distance: 136.9
click at [0, 71] on html "Antea TCEQ Houston San Antonio +25 Add Project Name ​ 1610002 ​ Last Event Next…" at bounding box center [220, 159] width 440 height 319
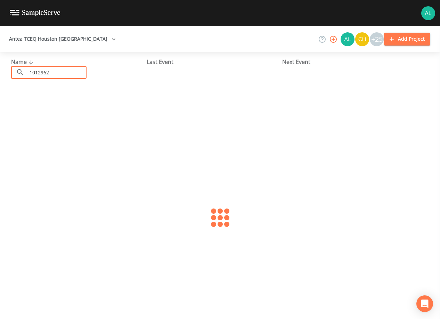
type input "1012962"
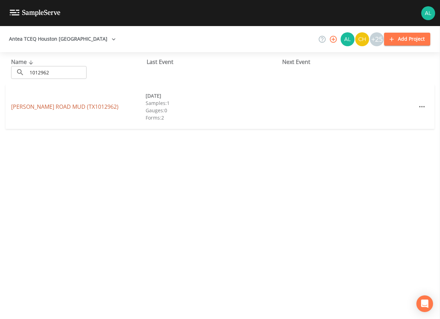
drag, startPoint x: 54, startPoint y: 111, endPoint x: 56, endPoint y: 108, distance: 3.8
click at [55, 110] on div "BAKER ROAD MUD (TX1012962) 08/20/2025 Samples: 1 Gauges: 0 Forms: 2" at bounding box center [220, 106] width 429 height 44
click at [56, 108] on link "BAKER ROAD MUD (TX1012962)" at bounding box center [64, 107] width 107 height 8
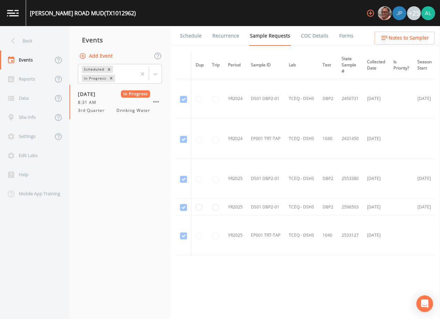
click at [342, 39] on link "Forms" at bounding box center [346, 35] width 16 height 19
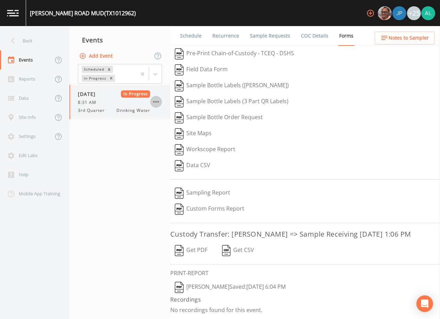
click at [153, 101] on icon "button" at bounding box center [156, 102] width 8 height 8
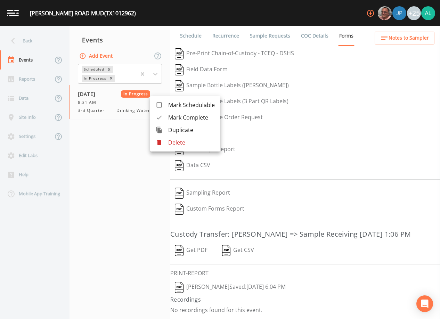
click at [188, 118] on span "Mark Complete" at bounding box center [191, 117] width 47 height 8
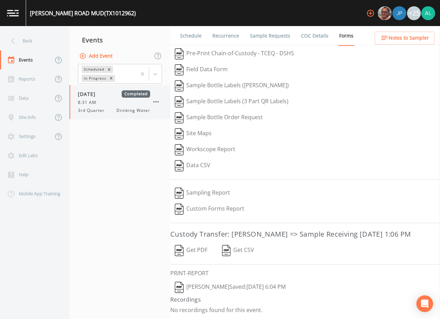
click at [125, 98] on div "08/20/2025 Completed 8:31 AM 3rd Quarter Drinking Water" at bounding box center [114, 101] width 72 height 23
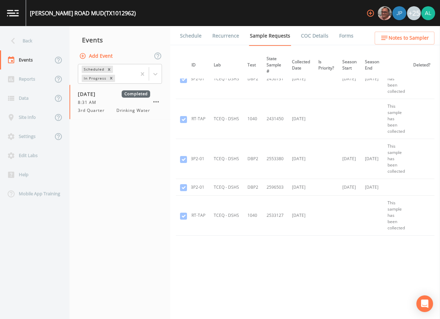
scroll to position [0, 87]
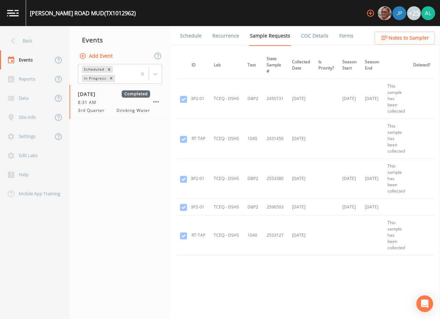
click at [310, 288] on div "Dup Trip Period Sample ID Lab Test State Sample # Collected Date Is Priority? S…" at bounding box center [305, 171] width 259 height 240
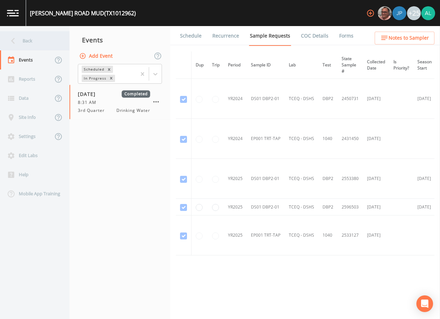
click at [39, 44] on div "Back" at bounding box center [31, 40] width 63 height 19
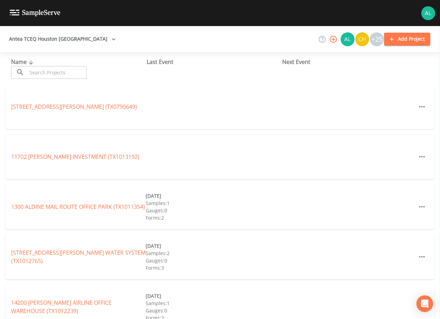
click at [57, 71] on input "text" at bounding box center [56, 72] width 59 height 13
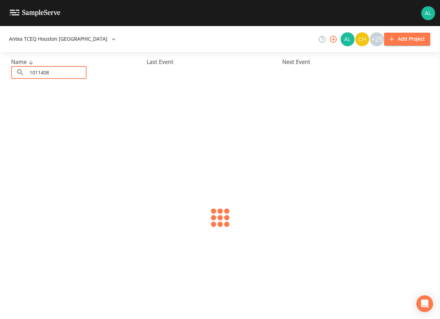
type input "1011408"
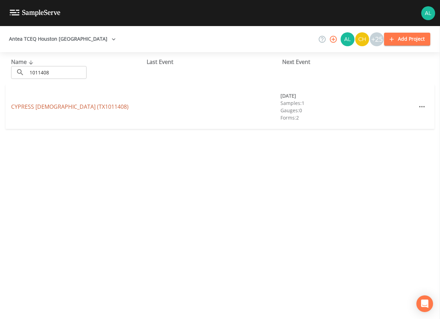
click at [59, 104] on link "CYPRESS BIBLE CHURCH (TX1011408)" at bounding box center [69, 107] width 117 height 8
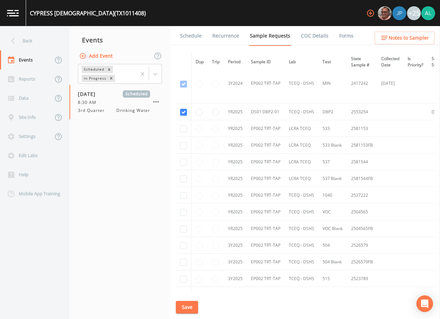
scroll to position [208, 0]
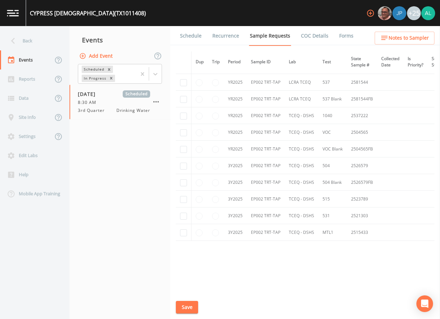
click at [188, 40] on link "Schedule" at bounding box center [191, 35] width 24 height 19
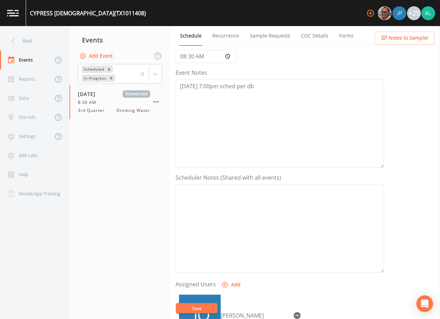
scroll to position [104, 0]
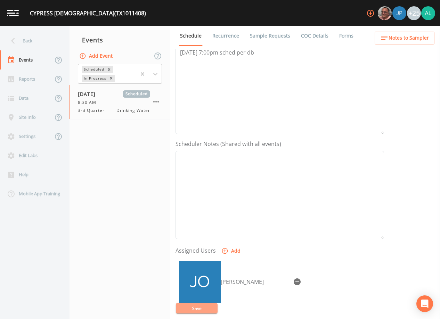
click at [188, 308] on button "Save" at bounding box center [197, 308] width 42 height 10
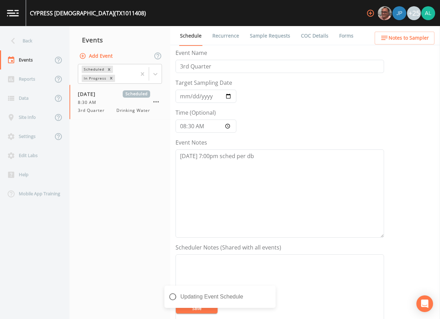
scroll to position [0, 0]
click at [194, 311] on button "Save" at bounding box center [197, 308] width 42 height 10
click at [43, 39] on div "Back" at bounding box center [31, 40] width 63 height 19
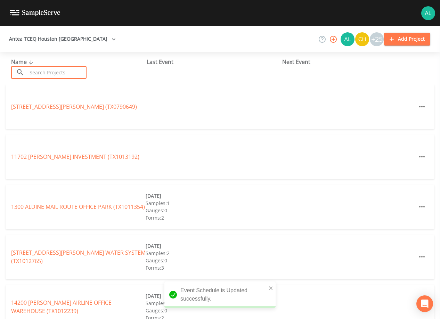
click at [44, 68] on input "text" at bounding box center [56, 72] width 59 height 13
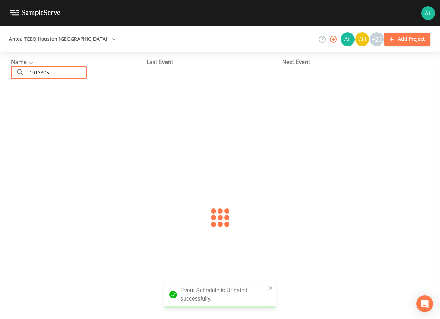
type input "1013305"
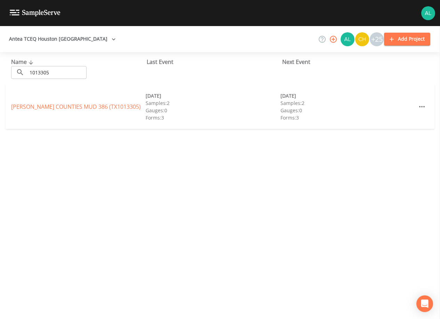
click at [43, 108] on div "HARRIS MONTGOMERY COUNTIES MUD 386 (TX1013305)" at bounding box center [78, 107] width 134 height 8
click at [41, 106] on div "HARRIS MONTGOMERY COUNTIES MUD 386 (TX1013305)" at bounding box center [78, 107] width 134 height 8
click at [40, 106] on div "HARRIS MONTGOMERY COUNTIES MUD 386 (TX1013305)" at bounding box center [78, 107] width 134 height 8
click at [39, 106] on link "HARRIS MONTGOMERY COUNTIES MUD 386 (TX1013305)" at bounding box center [76, 107] width 130 height 8
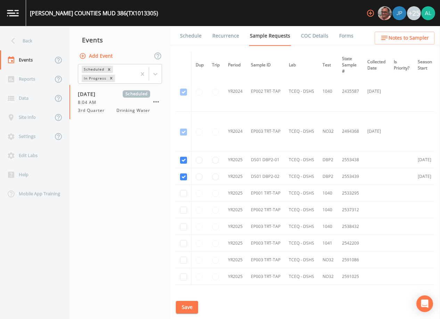
scroll to position [258, 0]
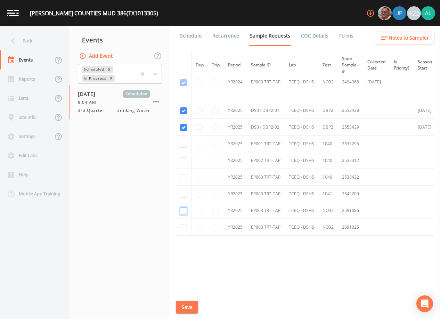
click at [183, 207] on input "checkbox" at bounding box center [183, 210] width 7 height 7
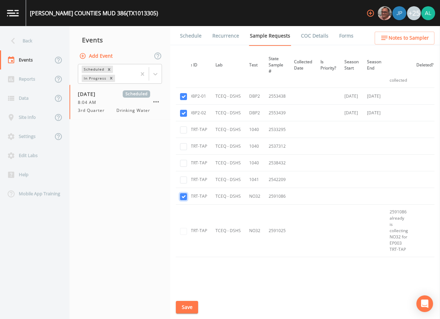
scroll to position [227, 88]
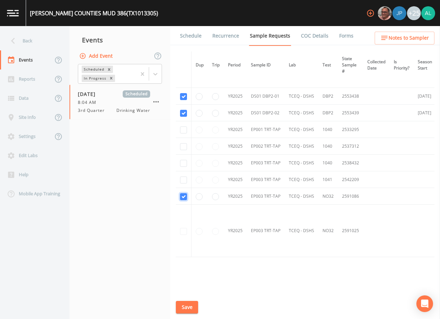
click at [182, 196] on input "checkbox" at bounding box center [183, 196] width 7 height 7
checkbox input "false"
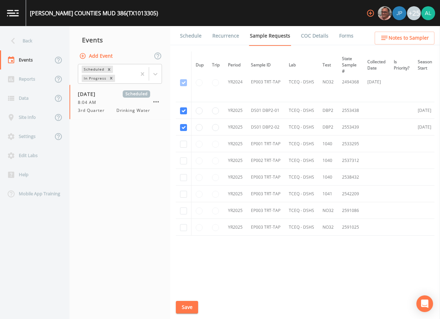
click at [195, 305] on button "Save" at bounding box center [187, 307] width 22 height 13
click at [39, 34] on div "Back" at bounding box center [31, 40] width 63 height 19
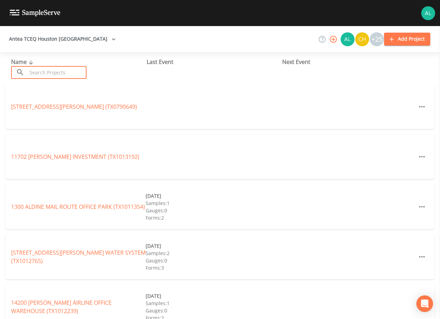
drag, startPoint x: 75, startPoint y: 66, endPoint x: 77, endPoint y: 62, distance: 4.5
click at [75, 66] on input "text" at bounding box center [56, 72] width 59 height 13
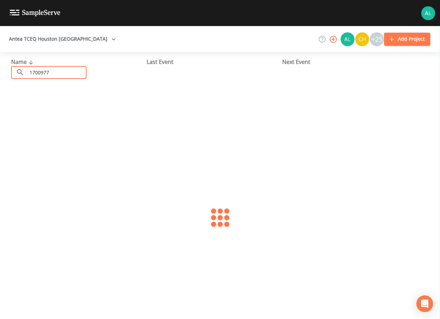
type input "1700977"
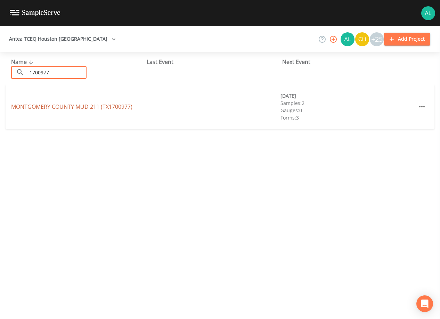
click at [52, 108] on link "MONTGOMERY COUNTY MUD 211 (TX1700977)" at bounding box center [71, 107] width 121 height 8
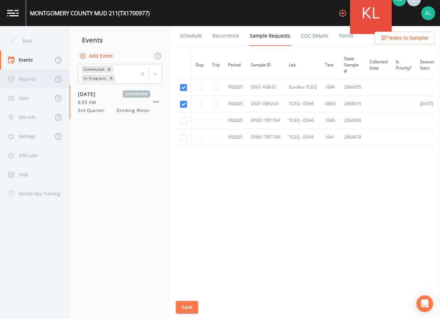
click at [29, 80] on div "Reports" at bounding box center [26, 78] width 53 height 19
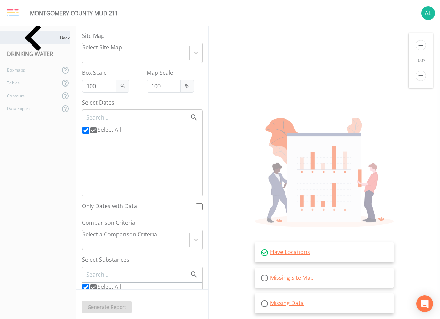
click at [25, 33] on div "Back" at bounding box center [34, 37] width 69 height 13
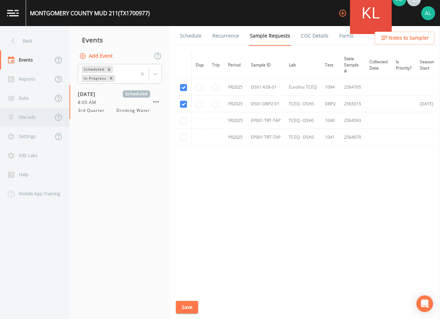
click at [33, 117] on div "Site Info" at bounding box center [26, 117] width 53 height 19
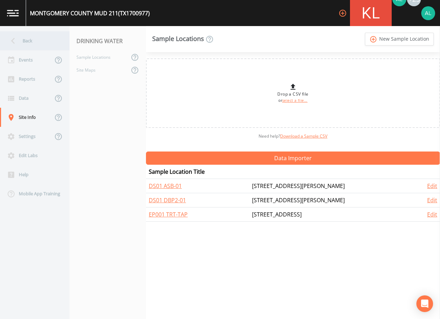
click at [44, 47] on div "Back" at bounding box center [31, 40] width 63 height 19
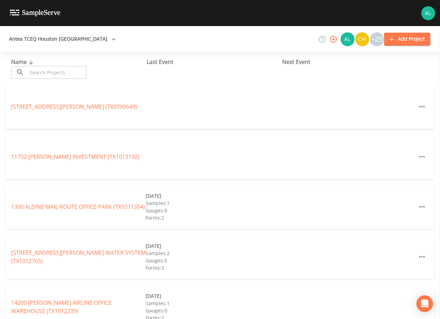
drag, startPoint x: 45, startPoint y: 72, endPoint x: 44, endPoint y: 68, distance: 3.8
click at [45, 72] on input "text" at bounding box center [56, 72] width 59 height 13
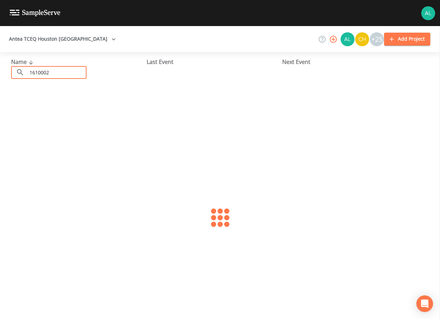
type input "1610002"
click at [95, 106] on link "[GEOGRAPHIC_DATA] 5 (TX1610002)" at bounding box center [66, 107] width 111 height 8
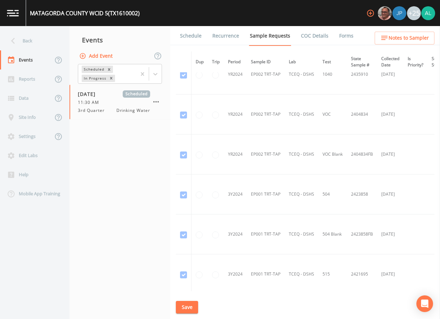
scroll to position [208, 0]
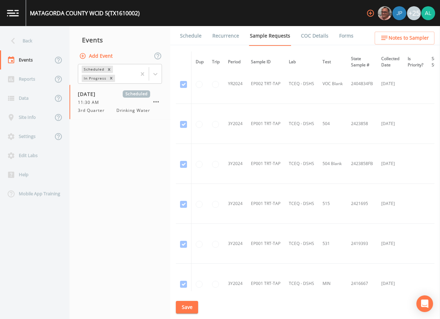
click at [377, 33] on button "Notes to Sampler" at bounding box center [405, 38] width 60 height 13
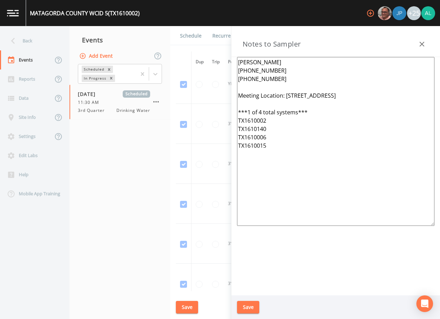
click at [421, 41] on icon "button" at bounding box center [422, 44] width 8 height 8
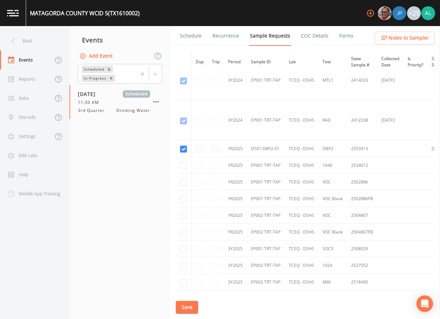
scroll to position [558, 0]
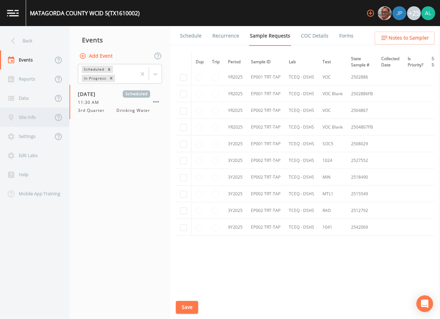
click at [29, 118] on div "Site Info" at bounding box center [26, 117] width 53 height 19
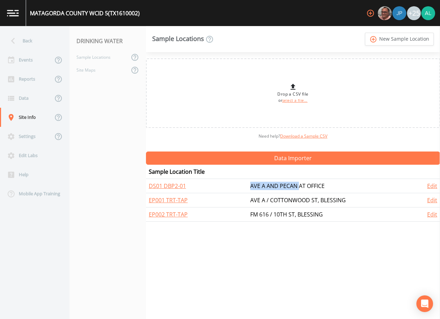
drag, startPoint x: 296, startPoint y: 183, endPoint x: 248, endPoint y: 180, distance: 48.4
click at [248, 180] on td "AVE A AND PECAN AT OFFICE" at bounding box center [330, 186] width 167 height 14
copy td "AVE A AND PECAN"
click at [14, 33] on div "Back" at bounding box center [31, 40] width 63 height 19
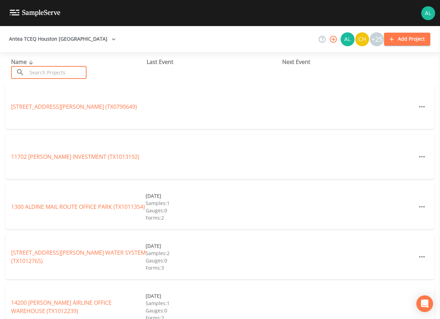
click at [53, 72] on input "text" at bounding box center [56, 72] width 59 height 13
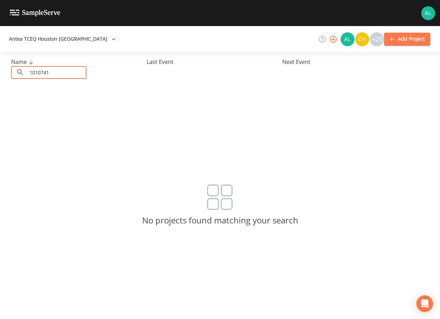
drag, startPoint x: 52, startPoint y: 69, endPoint x: -13, endPoint y: 69, distance: 65.3
click at [0, 69] on html "Antea TCEQ Houston San Antonio +25 Add Project Name ​ 1010741 ​ Last Event Next…" at bounding box center [220, 159] width 440 height 319
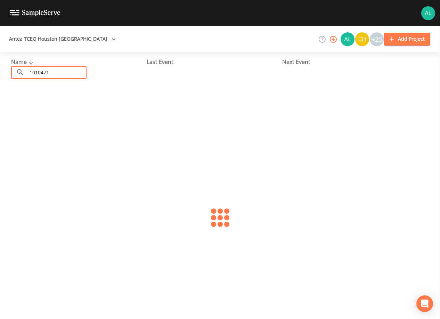
type input "1010471"
click at [63, 103] on link "EL DORADO UTILITY DISTRICT (TX1010471)" at bounding box center [65, 107] width 109 height 8
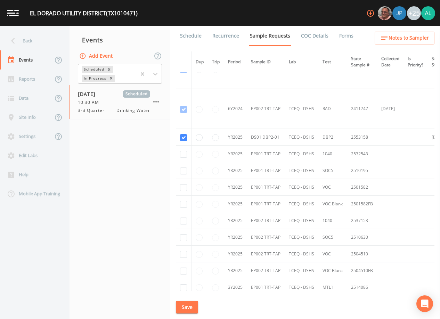
scroll to position [318, 0]
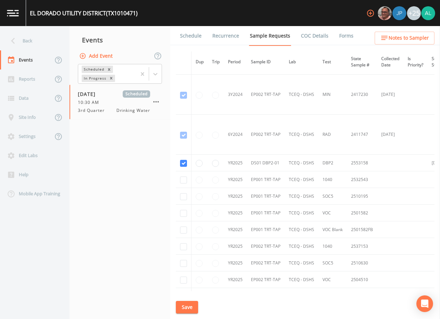
click at [182, 310] on button "Save" at bounding box center [187, 307] width 22 height 13
click at [26, 31] on nav "Back Events Reports Data Site Info Settings Edit Labs Help Mobile App Training" at bounding box center [34, 172] width 69 height 293
click at [31, 41] on div "Back" at bounding box center [31, 40] width 63 height 19
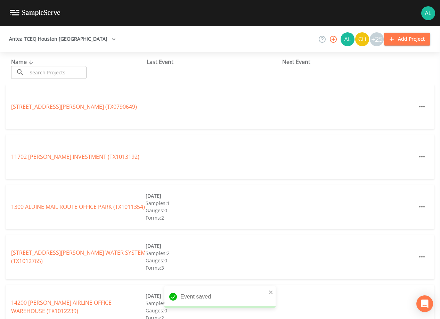
click at [50, 73] on input "text" at bounding box center [56, 72] width 59 height 13
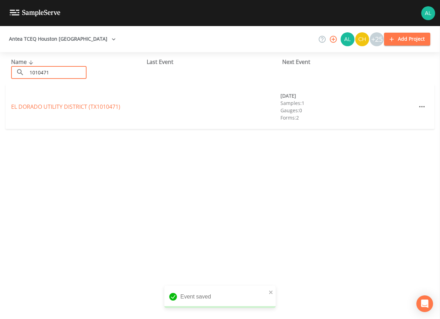
type input "1010471"
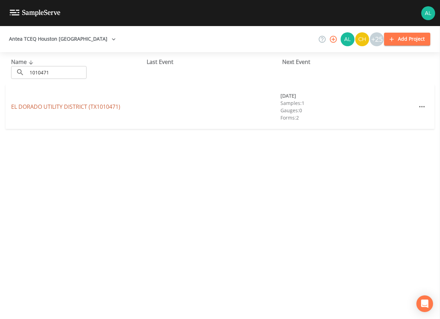
click at [35, 107] on link "EL DORADO UTILITY DISTRICT (TX1010471)" at bounding box center [65, 107] width 109 height 8
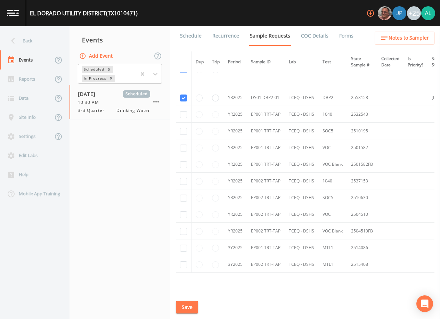
scroll to position [422, 0]
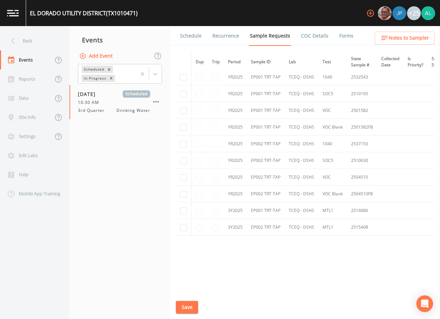
click at [189, 37] on link "Schedule" at bounding box center [191, 35] width 24 height 19
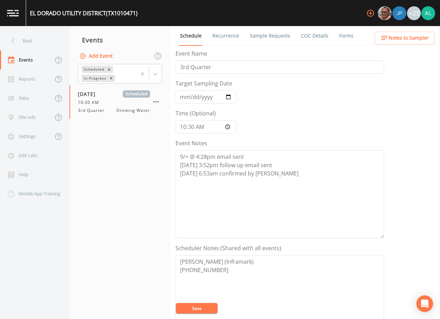
scroll to position [171, 0]
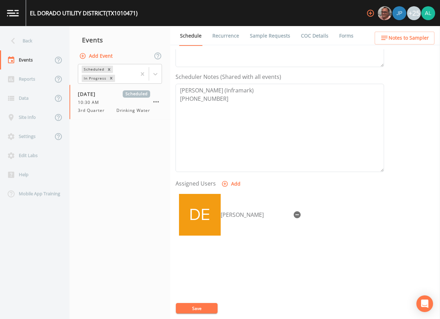
click at [400, 36] on span "Notes to Sampler" at bounding box center [408, 38] width 40 height 9
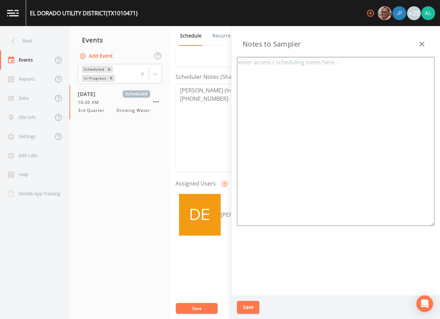
type textarea "Briana Alepa (Inframark) 346-424-7565 meeting location: 15514 Golden Eagle Dr.,…"
click at [249, 308] on button "Save" at bounding box center [248, 307] width 22 height 13
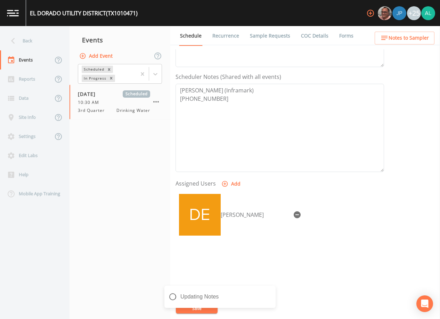
click at [218, 313] on div "Updating Notes" at bounding box center [219, 300] width 111 height 28
click at [33, 37] on div "Back" at bounding box center [31, 40] width 63 height 19
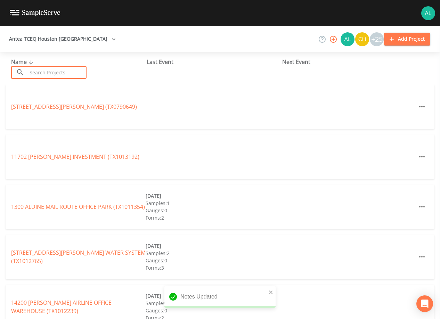
click at [35, 68] on input "text" at bounding box center [56, 72] width 59 height 13
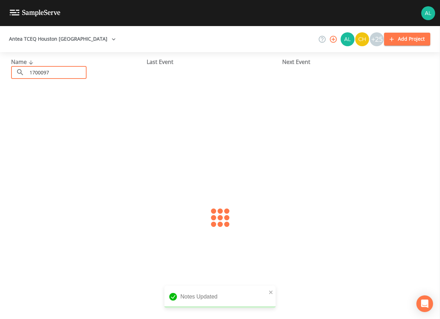
type input "1700097"
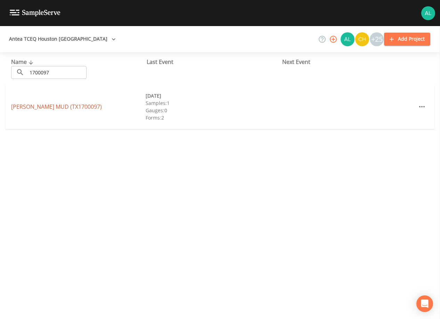
click at [32, 105] on link "STANLEY LAKE MUD (TX1700097)" at bounding box center [56, 107] width 91 height 8
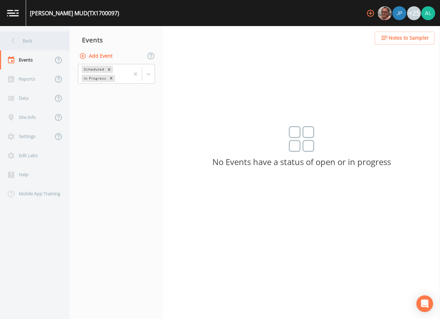
click at [47, 43] on div "Back" at bounding box center [31, 40] width 63 height 19
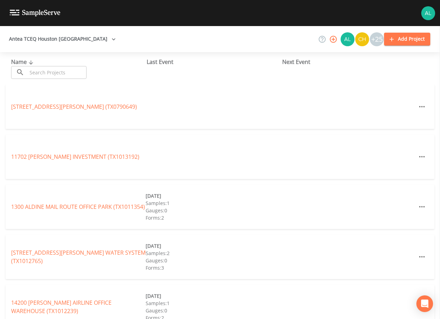
click at [56, 69] on input "text" at bounding box center [56, 72] width 59 height 13
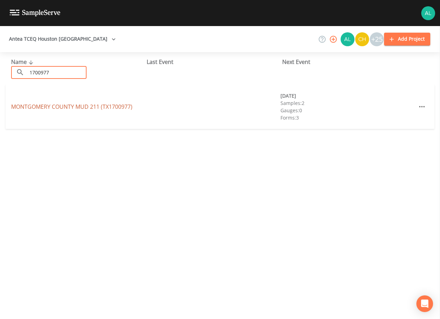
type input "1700977"
click at [61, 108] on link "MONTGOMERY COUNTY MUD 211 (TX1700977)" at bounding box center [71, 107] width 121 height 8
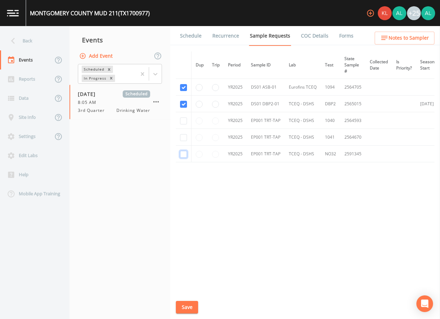
click at [185, 153] on input "checkbox" at bounding box center [183, 154] width 7 height 7
checkbox input "true"
click at [185, 311] on button "Save" at bounding box center [187, 307] width 22 height 13
click at [40, 38] on div "Back" at bounding box center [31, 40] width 63 height 19
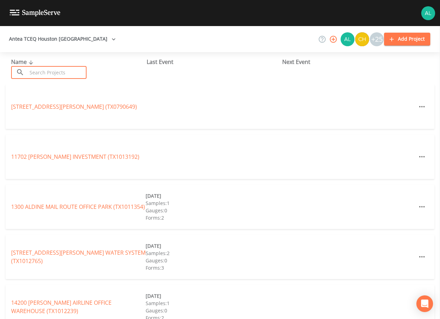
click at [49, 72] on input "text" at bounding box center [56, 72] width 59 height 13
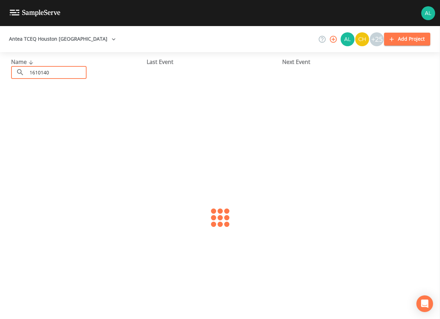
type input "1610140"
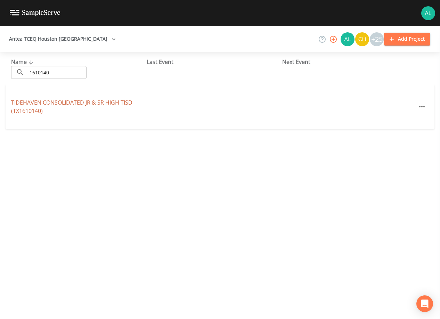
click at [37, 112] on link "TIDEHAVEN CONSOLIDATED JR & SR HIGH TISD (TX1610140)" at bounding box center [71, 107] width 121 height 16
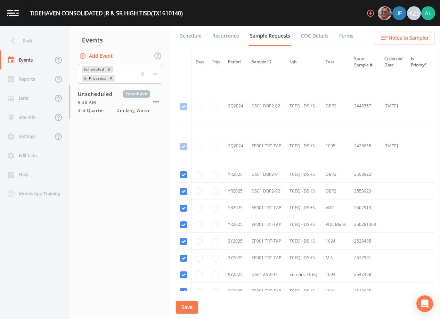
scroll to position [332, 0]
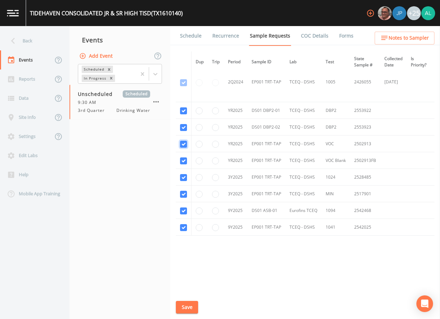
click at [182, 144] on input "checkbox" at bounding box center [183, 144] width 7 height 7
checkbox input "false"
click at [184, 158] on input "checkbox" at bounding box center [183, 160] width 7 height 7
checkbox input "false"
click at [185, 174] on input "checkbox" at bounding box center [183, 177] width 7 height 7
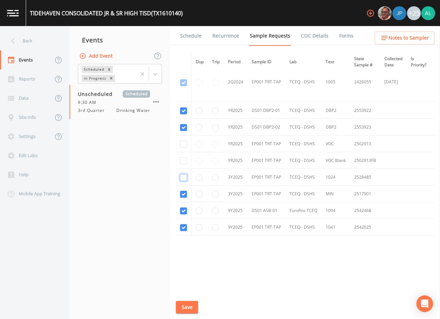
checkbox input "false"
click at [183, 191] on input "checkbox" at bounding box center [183, 194] width 7 height 7
checkbox input "false"
click at [182, 214] on td at bounding box center [184, 210] width 16 height 17
click at [183, 232] on td at bounding box center [184, 227] width 16 height 17
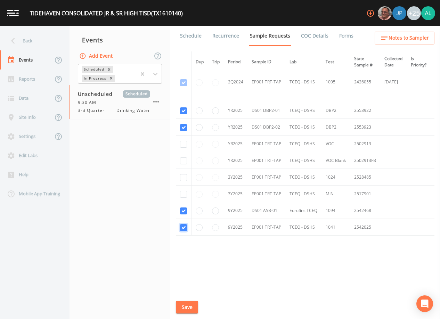
click at [186, 226] on input "checkbox" at bounding box center [183, 227] width 7 height 7
checkbox input "false"
click at [184, 211] on input "checkbox" at bounding box center [183, 210] width 7 height 7
click at [188, 302] on button "Save" at bounding box center [187, 307] width 22 height 13
click at [181, 208] on input "checkbox" at bounding box center [183, 210] width 7 height 7
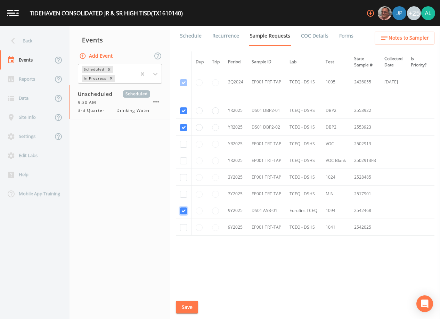
checkbox input "true"
click at [191, 308] on button "Save" at bounding box center [187, 307] width 22 height 13
click at [189, 307] on button "Save" at bounding box center [187, 307] width 22 height 13
click at [190, 300] on div "Schedule Recurrence Sample Requests COC Details Forms Dup Trip Period Sample ID…" at bounding box center [305, 172] width 270 height 293
drag, startPoint x: 188, startPoint y: 302, endPoint x: 195, endPoint y: 285, distance: 18.3
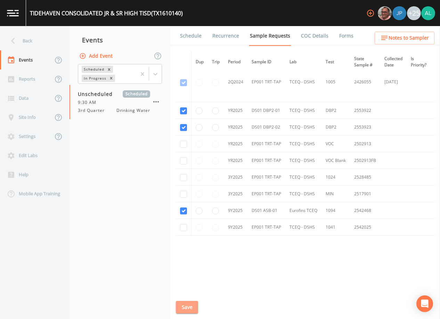
click at [186, 299] on div "Schedule Recurrence Sample Requests COC Details Forms Dup Trip Period Sample ID…" at bounding box center [305, 172] width 270 height 293
click at [181, 30] on link "Schedule" at bounding box center [191, 35] width 24 height 19
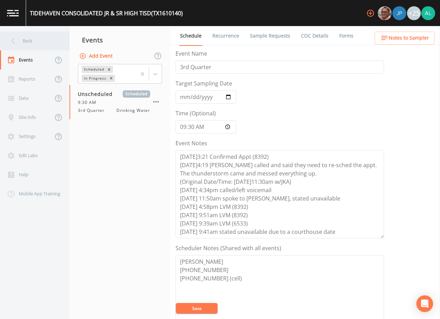
click at [41, 42] on div "Back" at bounding box center [31, 40] width 63 height 19
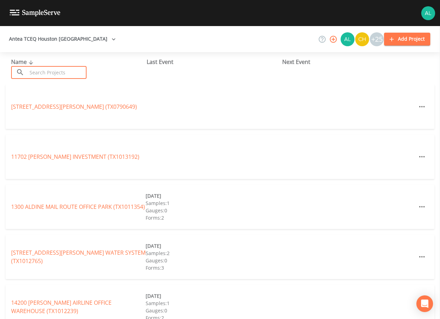
click at [64, 75] on input "text" at bounding box center [56, 72] width 59 height 13
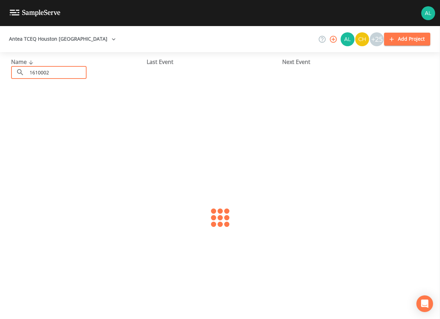
type input "1610002"
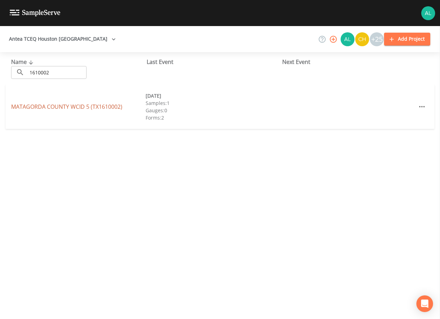
drag, startPoint x: 71, startPoint y: 113, endPoint x: 72, endPoint y: 107, distance: 5.3
click at [72, 109] on div "[GEOGRAPHIC_DATA] 5 (TX1610002) [DATE] Samples: 1 Gauges: 0 Forms: 2" at bounding box center [220, 106] width 429 height 44
click at [72, 107] on link "[GEOGRAPHIC_DATA] 5 (TX1610002)" at bounding box center [66, 107] width 111 height 8
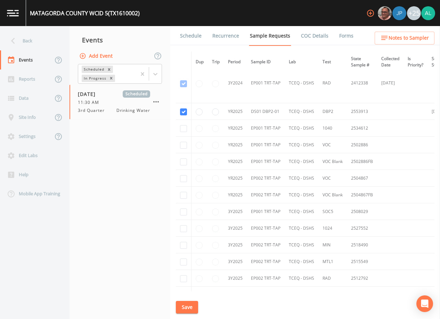
scroll to position [558, 0]
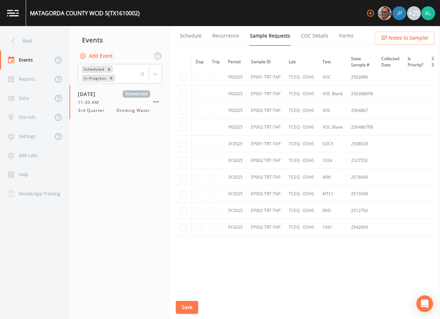
click at [187, 36] on link "Schedule" at bounding box center [191, 35] width 24 height 19
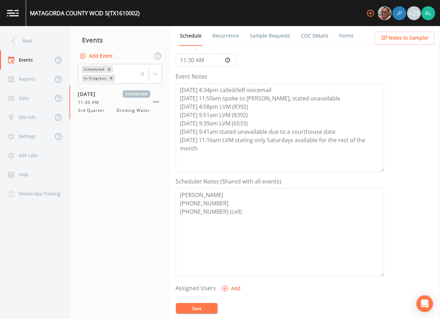
scroll to position [69, 0]
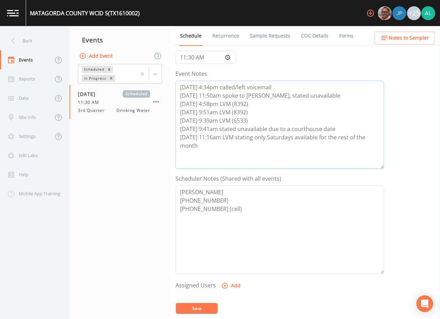
drag, startPoint x: 215, startPoint y: 151, endPoint x: 220, endPoint y: 153, distance: 5.4
click at [216, 151] on textarea "[DATE] 4:34pm called/left voicemail [DATE] 11:50am spoke to [PERSON_NAME], stat…" at bounding box center [279, 125] width 208 height 88
type textarea "[DATE] 4:34pm called/left voicemail [DATE] 11:50am spoke to [PERSON_NAME], stat…"
click at [228, 284] on button "Add" at bounding box center [231, 285] width 23 height 13
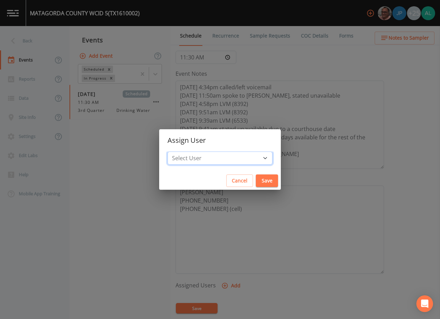
click at [208, 162] on select "Select User [PERSON_NAME] [PERSON_NAME] [PERSON_NAME] [PERSON_NAME] [PERSON_NAM…" at bounding box center [219, 157] width 105 height 13
select select "37eecc1f-c5fe-476e-b72b-30cfa15dcfe6"
click at [183, 151] on select "Select User [PERSON_NAME] [PERSON_NAME] [PERSON_NAME] [PERSON_NAME] [PERSON_NAM…" at bounding box center [219, 157] width 105 height 13
click at [256, 179] on button "Save" at bounding box center [267, 180] width 22 height 13
select select
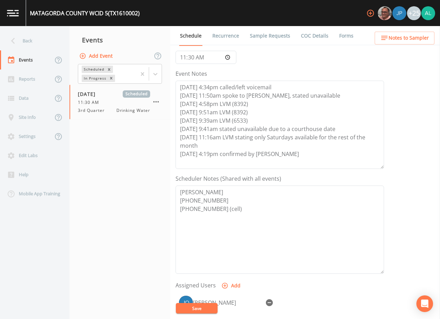
click at [201, 310] on button "Save" at bounding box center [197, 308] width 42 height 10
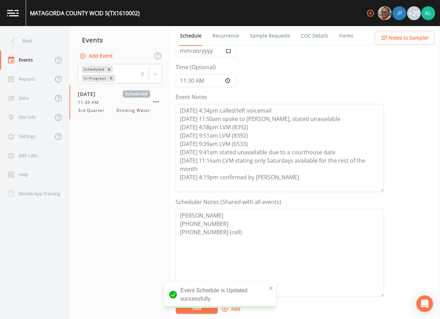
scroll to position [0, 0]
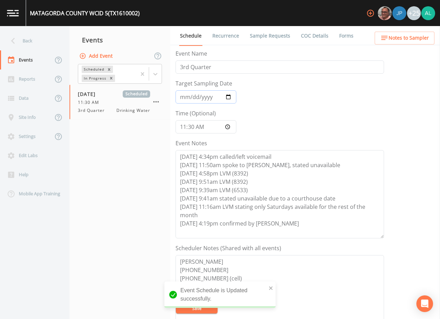
click at [194, 100] on input "[DATE]" at bounding box center [205, 96] width 61 height 13
type input "[DATE]"
click at [185, 126] on input "11:30:00" at bounding box center [205, 126] width 61 height 13
type input "09:00"
click at [176, 303] on button "Save" at bounding box center [197, 308] width 42 height 10
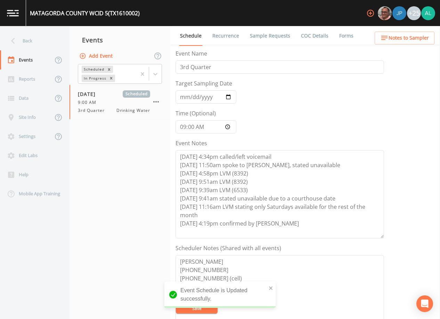
click at [420, 35] on span "Notes to Sampler" at bounding box center [408, 38] width 40 height 9
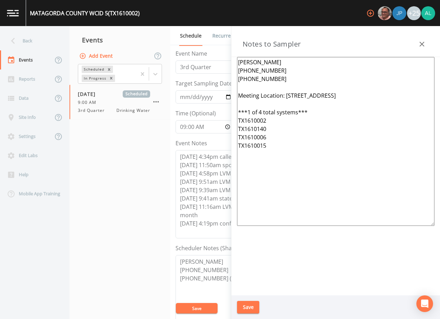
drag, startPoint x: 260, startPoint y: 128, endPoint x: 200, endPoint y: 128, distance: 59.4
click at [200, 128] on div "Back Events Reports Data Site Info Settings Edit Labs Help Mobile App Training …" at bounding box center [220, 172] width 440 height 293
drag, startPoint x: 276, startPoint y: 126, endPoint x: 176, endPoint y: 127, distance: 99.7
click at [176, 127] on div "Back Events Reports Data Site Info Settings Edit Labs Help Mobile App Training …" at bounding box center [220, 172] width 440 height 293
click at [273, 135] on textarea "[PERSON_NAME] [PHONE_NUMBER] [PHONE_NUMBER] Meeting Location: [STREET_ADDRESS] …" at bounding box center [335, 141] width 197 height 169
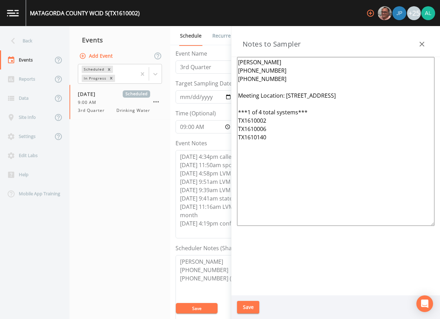
click at [261, 113] on textarea "[PERSON_NAME] [PHONE_NUMBER] [PHONE_NUMBER] Meeting Location: [STREET_ADDRESS] …" at bounding box center [335, 141] width 197 height 169
click at [368, 102] on textarea "[PERSON_NAME] [PHONE_NUMBER] [PHONE_NUMBER] Meeting Location: [STREET_ADDRESS] …" at bounding box center [335, 141] width 197 height 169
drag, startPoint x: 372, startPoint y: 96, endPoint x: 287, endPoint y: 97, distance: 85.5
click at [287, 97] on textarea "[PERSON_NAME] [PHONE_NUMBER] [PHONE_NUMBER] Meeting Location: [STREET_ADDRESS] …" at bounding box center [335, 141] width 197 height 169
paste textarea "[GEOGRAPHIC_DATA][PERSON_NAME]"
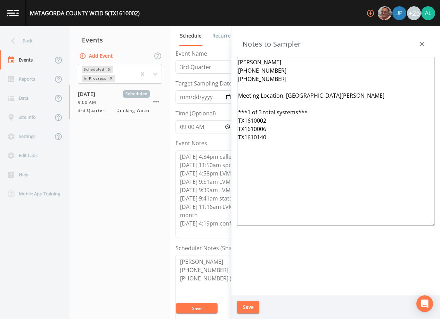
type textarea "[PERSON_NAME] [PHONE_NUMBER] [PHONE_NUMBER] Meeting Location: [GEOGRAPHIC_DATA]…"
click at [247, 301] on button "Save" at bounding box center [248, 307] width 22 height 13
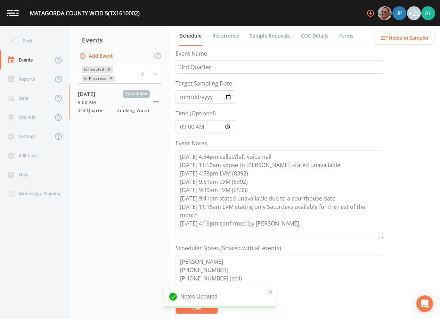
click at [402, 41] on span "Notes to Sampler" at bounding box center [408, 38] width 40 height 9
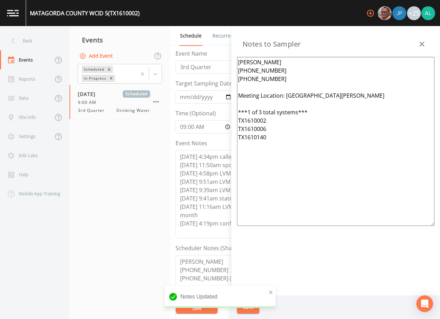
drag, startPoint x: 266, startPoint y: 151, endPoint x: 163, endPoint y: 43, distance: 149.2
click at [163, 43] on div "Back Events Reports Data Site Info Settings Edit Labs Help Mobile App Training …" at bounding box center [220, 172] width 440 height 293
click at [268, 292] on div "Notes Updated" at bounding box center [219, 297] width 111 height 22
click at [268, 291] on div "Notes Updated" at bounding box center [219, 297] width 111 height 22
drag, startPoint x: 268, startPoint y: 291, endPoint x: 270, endPoint y: 296, distance: 5.4
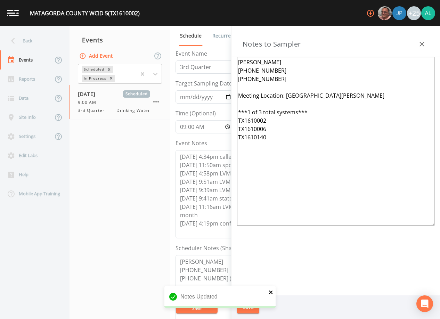
click at [270, 290] on icon "close" at bounding box center [271, 292] width 5 height 6
click at [252, 310] on div "Notes Updated" at bounding box center [219, 300] width 111 height 28
click at [252, 313] on div "Notes Updated" at bounding box center [219, 313] width 111 height 0
click at [252, 309] on button "Save" at bounding box center [248, 307] width 22 height 13
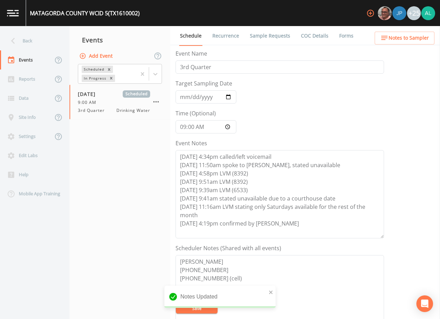
scroll to position [104, 0]
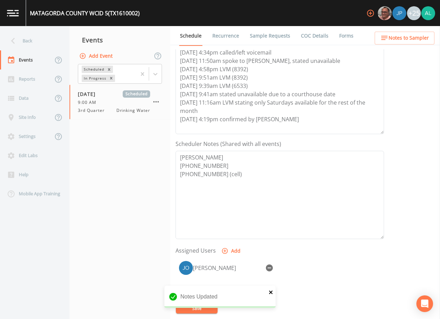
drag, startPoint x: 272, startPoint y: 292, endPoint x: 266, endPoint y: 298, distance: 8.9
click at [272, 292] on icon "close" at bounding box center [271, 292] width 5 height 6
click at [188, 307] on div "Notes Updated" at bounding box center [219, 300] width 111 height 28
drag, startPoint x: 188, startPoint y: 307, endPoint x: 192, endPoint y: 311, distance: 5.9
click at [192, 311] on button "Save" at bounding box center [197, 308] width 42 height 10
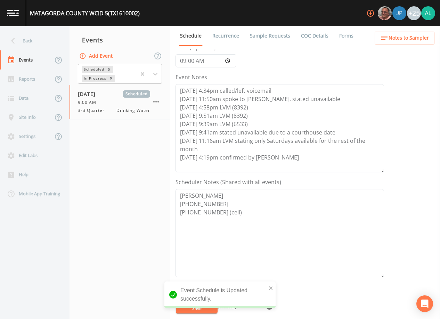
scroll to position [0, 0]
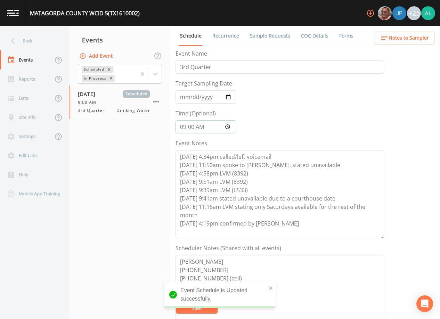
click at [192, 132] on input "09:00" at bounding box center [205, 126] width 61 height 13
click at [194, 127] on input "09:00" at bounding box center [205, 126] width 61 height 13
type input "09:01"
click at [176, 303] on button "Save" at bounding box center [197, 308] width 42 height 10
click at [28, 41] on div "Back" at bounding box center [31, 40] width 63 height 19
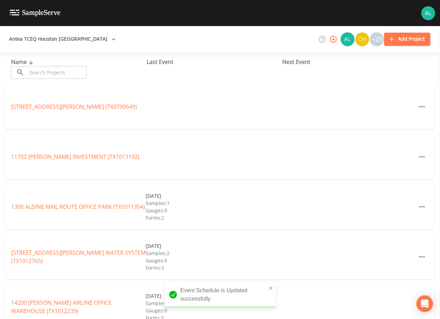
click at [34, 74] on input "text" at bounding box center [56, 72] width 59 height 13
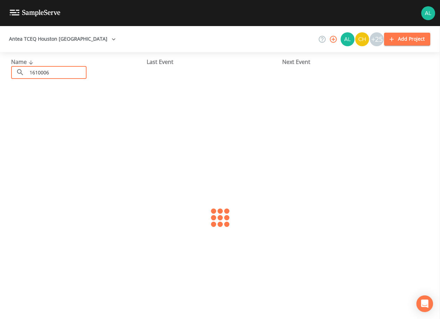
type input "1610006"
click at [37, 106] on link "MARKHAM MUD (TX1610006)" at bounding box center [48, 107] width 75 height 8
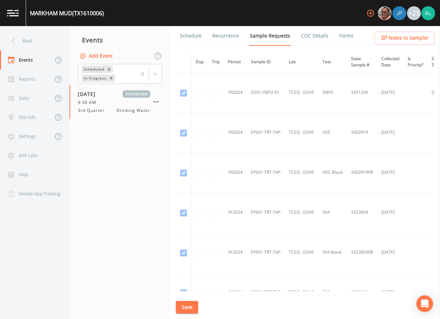
click at [194, 36] on link "Schedule" at bounding box center [191, 35] width 24 height 19
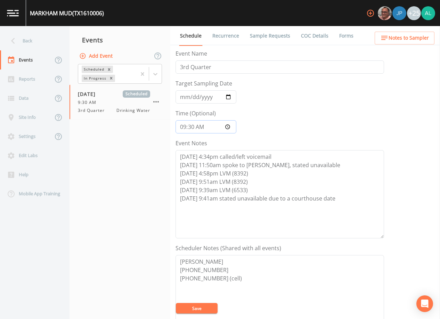
click at [191, 128] on input "09:30:00" at bounding box center [205, 126] width 61 height 13
type input "09:02"
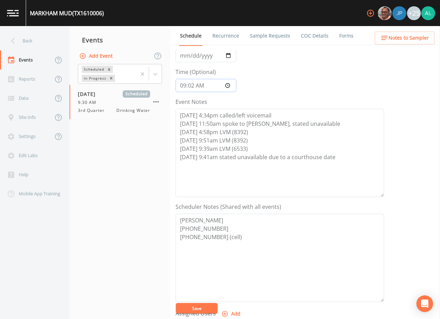
scroll to position [104, 0]
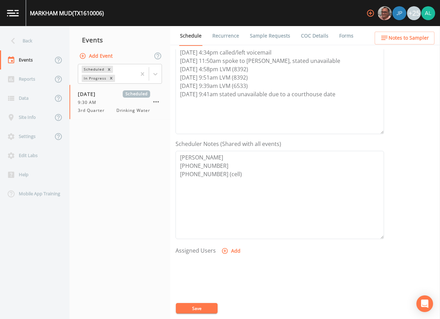
click at [236, 247] on button "Add" at bounding box center [231, 251] width 23 height 13
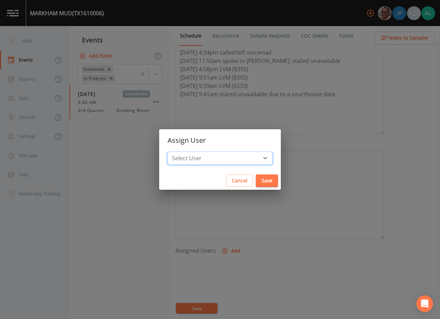
click at [214, 163] on select "Select User [PERSON_NAME] [PERSON_NAME] [PERSON_NAME] [PERSON_NAME] [PERSON_NAM…" at bounding box center [219, 157] width 105 height 13
select select "37eecc1f-c5fe-476e-b72b-30cfa15dcfe6"
click at [183, 151] on select "Select User [PERSON_NAME] [PERSON_NAME] [PERSON_NAME] [PERSON_NAME] [PERSON_NAM…" at bounding box center [219, 157] width 105 height 13
click at [256, 181] on button "Save" at bounding box center [267, 180] width 22 height 13
select select
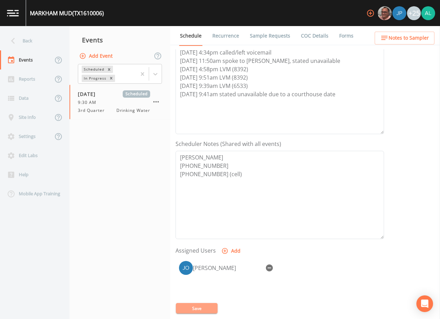
click at [185, 310] on button "Save" at bounding box center [197, 308] width 42 height 10
click at [406, 37] on span "Notes to Sampler" at bounding box center [408, 38] width 40 height 9
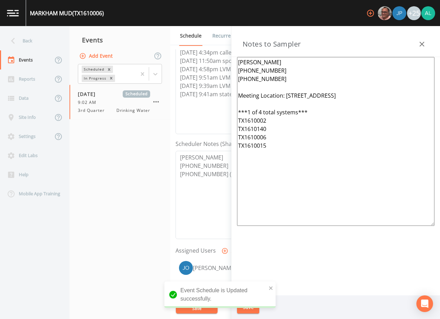
drag, startPoint x: 305, startPoint y: 181, endPoint x: 159, endPoint y: 49, distance: 197.0
click at [159, 49] on div "Back Events Reports Data Site Info Settings Edit Labs Help Mobile App Training …" at bounding box center [220, 172] width 440 height 293
paste textarea "[STREET_ADDRESS][PERSON_NAME] ***1 of 3 total systems*** TX1610002 TX1610006 TX…"
type textarea "[PERSON_NAME] [PHONE_NUMBER] [PHONE_NUMBER] Meeting Location: [GEOGRAPHIC_DATA]…"
click at [272, 286] on icon "close" at bounding box center [271, 288] width 5 height 6
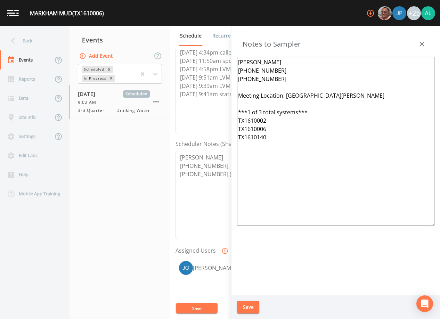
click at [254, 303] on div "Event Schedule is Updated successfully." at bounding box center [219, 297] width 111 height 32
click at [252, 306] on button "Save" at bounding box center [248, 307] width 22 height 13
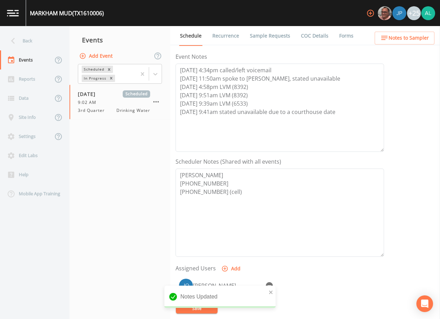
scroll to position [69, 0]
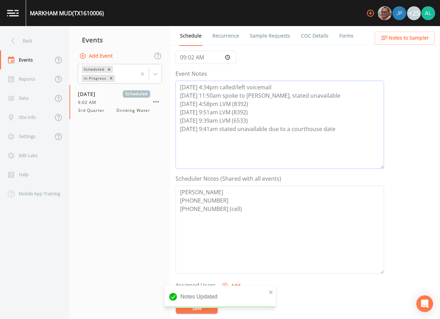
click at [357, 139] on textarea "[DATE] 4:34pm called/left voicemail [DATE] 11:50am spoke to [PERSON_NAME], stat…" at bounding box center [279, 125] width 208 height 88
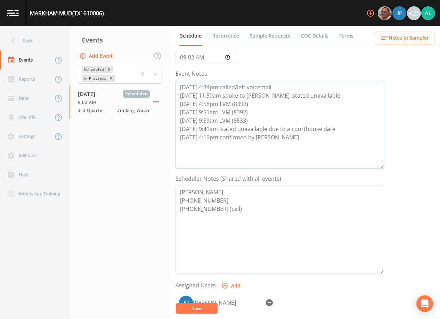
type textarea "[DATE] 4:34pm called/left voicemail [DATE] 11:50am spoke to [PERSON_NAME], stat…"
click at [199, 303] on div "[PERSON_NAME]" at bounding box center [227, 302] width 69 height 8
click at [199, 306] on button "Save" at bounding box center [197, 308] width 42 height 10
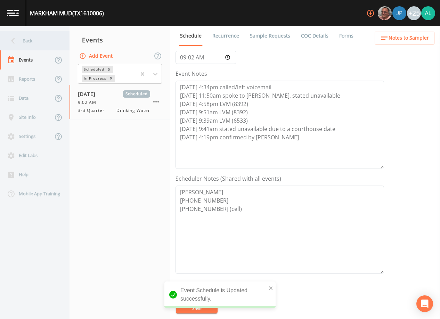
click at [41, 39] on div "Back" at bounding box center [31, 40] width 63 height 19
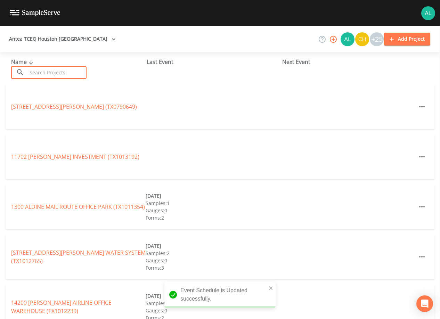
click at [46, 77] on input "text" at bounding box center [56, 72] width 59 height 13
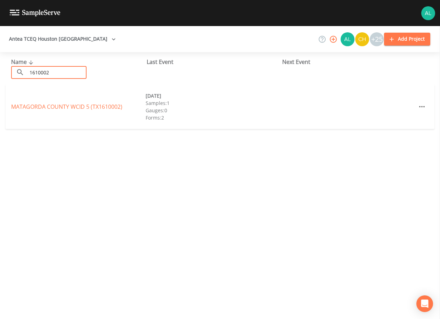
type input "1610002"
click at [57, 106] on link "[GEOGRAPHIC_DATA] 5 (TX1610002)" at bounding box center [66, 107] width 111 height 8
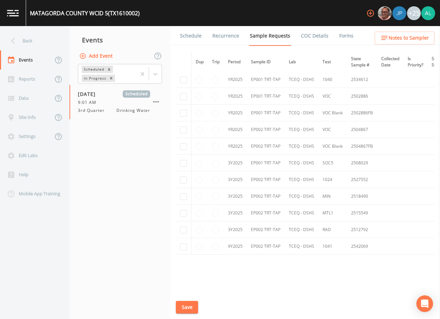
scroll to position [558, 0]
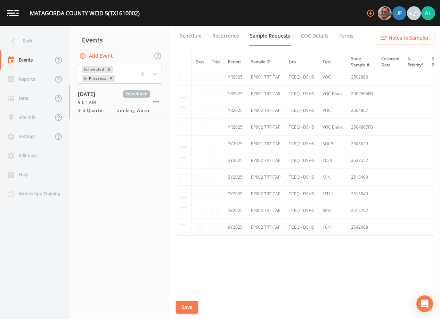
click at [195, 39] on link "Schedule" at bounding box center [191, 35] width 24 height 19
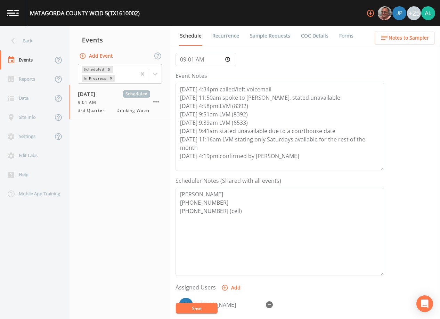
scroll to position [171, 0]
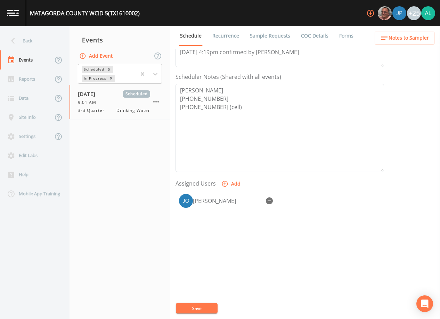
click at [410, 31] on ul "Schedule Recurrence Sample Requests COC Details Forms" at bounding box center [305, 35] width 270 height 19
click at [410, 32] on button "Notes to Sampler" at bounding box center [405, 38] width 60 height 13
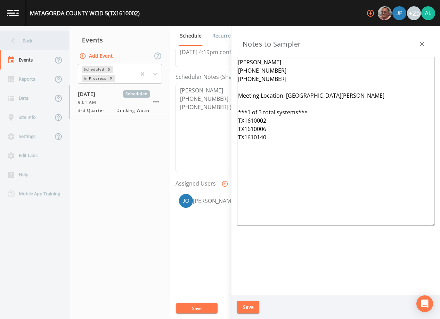
click at [27, 36] on div "Back" at bounding box center [31, 40] width 63 height 19
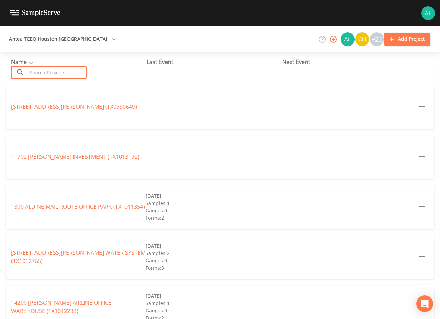
click at [40, 71] on input "text" at bounding box center [56, 72] width 59 height 13
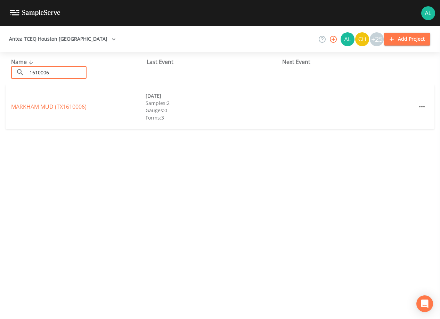
type input "1610006"
click at [76, 106] on link "MARKHAM MUD (TX1610006)" at bounding box center [48, 107] width 75 height 8
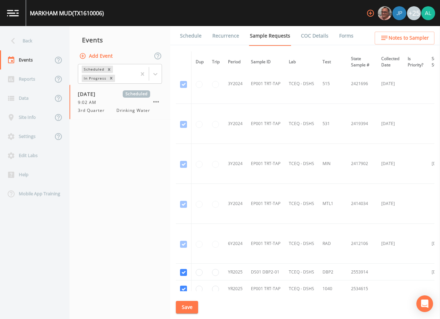
scroll to position [322, 0]
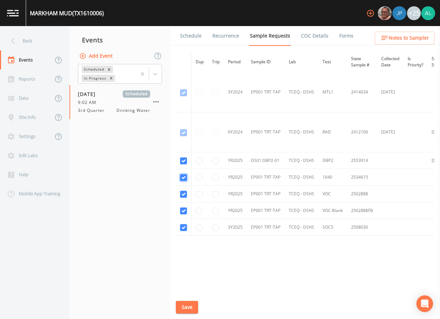
click at [183, 179] on input "checkbox" at bounding box center [183, 177] width 7 height 7
checkbox input "false"
click at [184, 191] on input "checkbox" at bounding box center [183, 194] width 7 height 7
checkbox input "false"
click at [185, 209] on input "checkbox" at bounding box center [183, 210] width 7 height 7
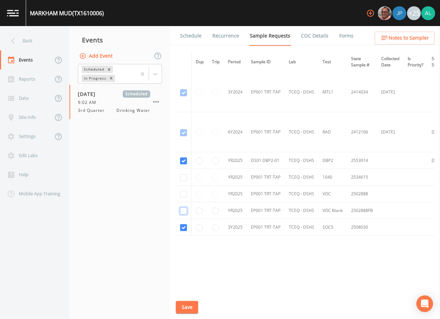
checkbox input "false"
click at [182, 229] on td at bounding box center [184, 227] width 16 height 17
click at [184, 228] on input "checkbox" at bounding box center [183, 227] width 7 height 7
checkbox input "false"
drag, startPoint x: 208, startPoint y: 289, endPoint x: 268, endPoint y: 293, distance: 59.6
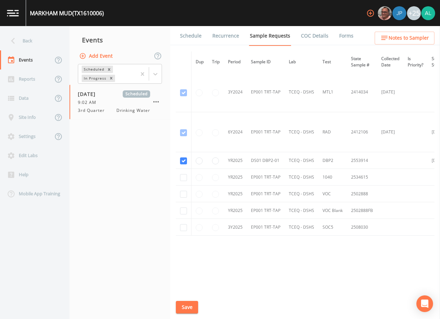
click at [268, 293] on div "Schedule Recurrence Sample Requests COC Details Forms Dup Trip Period Sample ID…" at bounding box center [305, 172] width 270 height 293
drag, startPoint x: 260, startPoint y: 292, endPoint x: 274, endPoint y: 289, distance: 13.9
click at [274, 289] on div "Schedule Recurrence Sample Requests COC Details Forms Dup Trip Period Sample ID…" at bounding box center [305, 172] width 270 height 293
drag, startPoint x: 274, startPoint y: 289, endPoint x: 307, endPoint y: 287, distance: 33.4
click at [307, 287] on div "Dup Trip Period Sample ID Lab Test State Sample # Collected Date Is Priority? S…" at bounding box center [305, 171] width 259 height 240
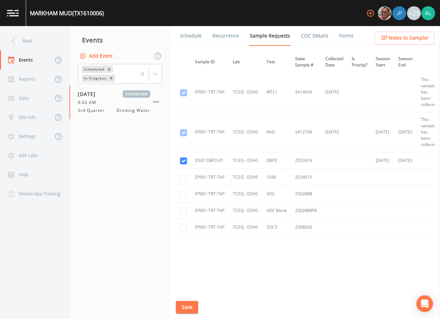
scroll to position [322, 99]
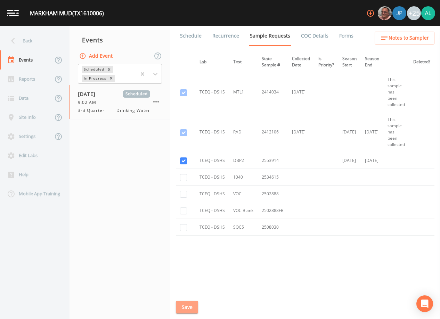
click at [190, 306] on button "Save" at bounding box center [187, 307] width 22 height 13
click at [196, 41] on link "Schedule" at bounding box center [191, 35] width 24 height 19
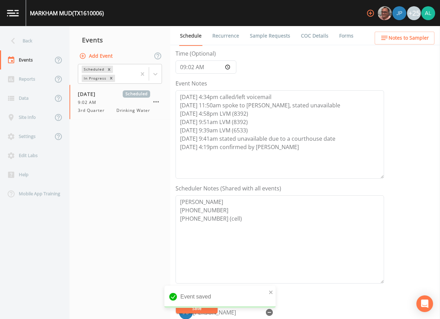
scroll to position [171, 0]
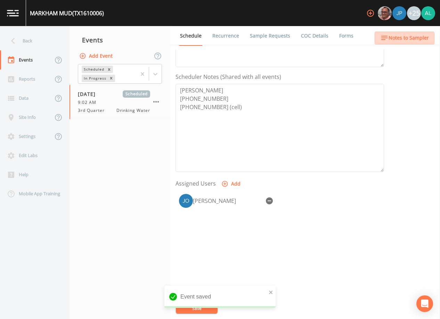
click at [392, 42] on span "Notes to Sampler" at bounding box center [408, 38] width 40 height 9
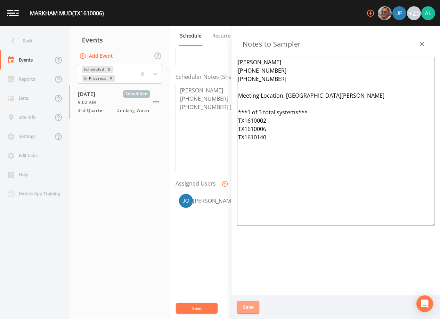
drag, startPoint x: 248, startPoint y: 304, endPoint x: 187, endPoint y: 173, distance: 145.3
click at [248, 304] on button "Save" at bounding box center [248, 307] width 22 height 13
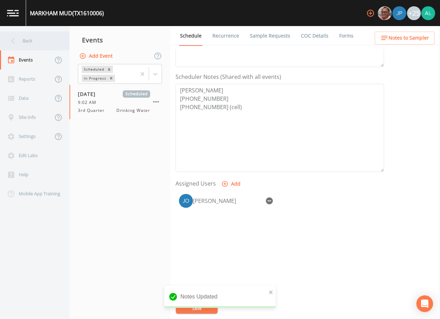
click at [51, 45] on div "Back" at bounding box center [31, 40] width 63 height 19
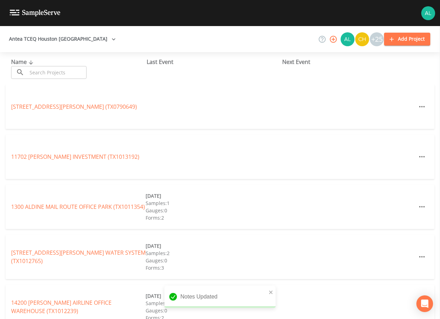
click at [63, 74] on input "text" at bounding box center [56, 72] width 59 height 13
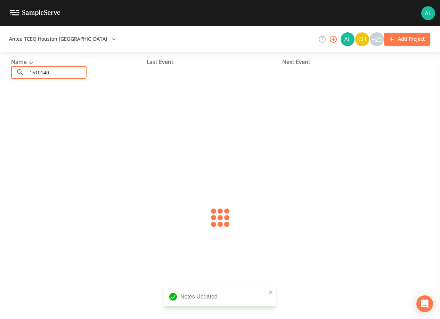
type input "1610140"
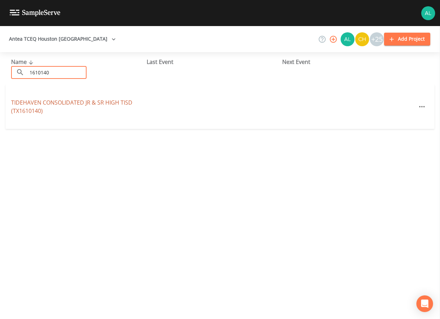
click at [50, 101] on link "TIDEHAVEN CONSOLIDATED JR & SR HIGH TISD (TX1610140)" at bounding box center [71, 107] width 121 height 16
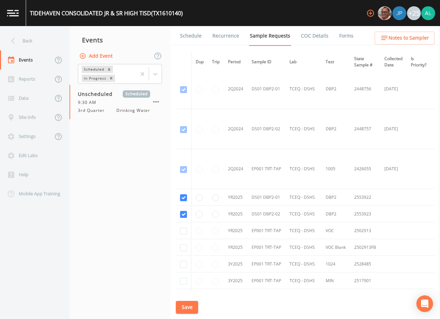
scroll to position [332, 0]
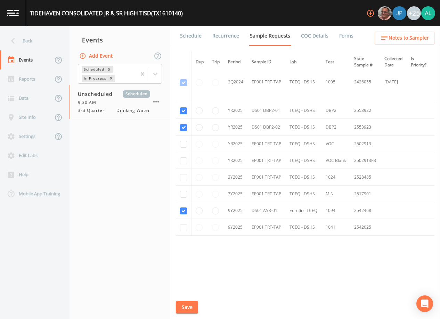
click at [193, 32] on link "Schedule" at bounding box center [191, 35] width 24 height 19
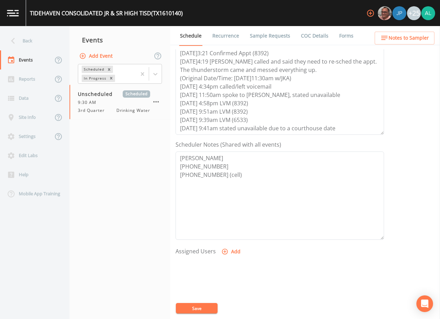
scroll to position [104, 0]
click at [231, 250] on button "Add" at bounding box center [231, 251] width 23 height 13
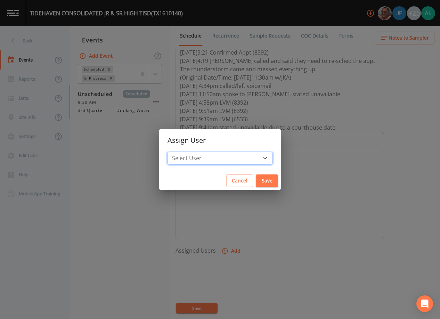
click at [203, 157] on select "Select User [PERSON_NAME] [PERSON_NAME] [PERSON_NAME] [PERSON_NAME] [PERSON_NAM…" at bounding box center [219, 157] width 105 height 13
select select "37eecc1f-c5fe-476e-b72b-30cfa15dcfe6"
click at [183, 151] on select "Select User [PERSON_NAME] [PERSON_NAME] [PERSON_NAME] [PERSON_NAME] [PERSON_NAM…" at bounding box center [219, 157] width 105 height 13
drag, startPoint x: 247, startPoint y: 176, endPoint x: 260, endPoint y: 161, distance: 19.9
click at [256, 176] on button "Save" at bounding box center [267, 180] width 22 height 13
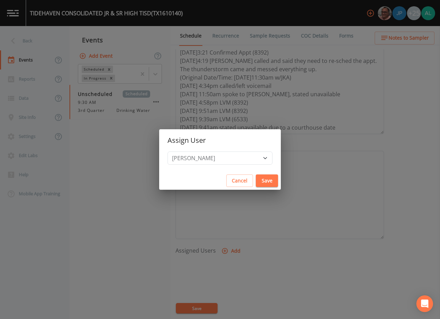
select select
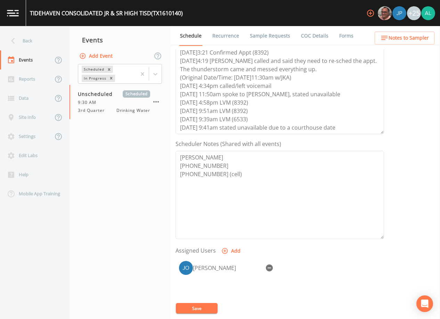
click at [407, 39] on span "Notes to Sampler" at bounding box center [408, 38] width 40 height 9
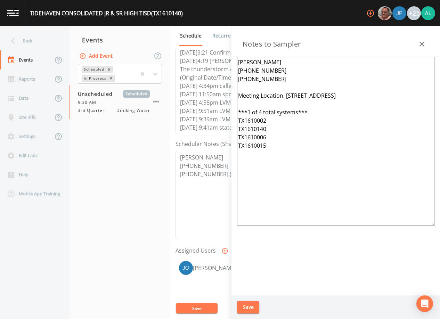
drag, startPoint x: 287, startPoint y: 161, endPoint x: 188, endPoint y: 45, distance: 152.6
click at [188, 45] on div "Back Events Reports Data Site Info Settings Edit Labs Help Mobile App Training …" at bounding box center [220, 172] width 440 height 293
paste textarea "[STREET_ADDRESS][PERSON_NAME] ***1 of 3 total systems*** TX1610002 TX1610006 TX…"
type textarea "[PERSON_NAME] [PHONE_NUMBER] [PHONE_NUMBER] Meeting Location: [GEOGRAPHIC_DATA]…"
click at [245, 311] on button "Save" at bounding box center [248, 307] width 22 height 13
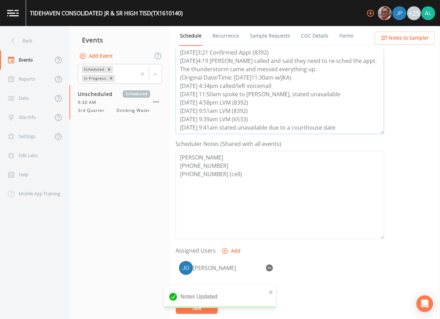
click at [334, 129] on textarea "[DATE]3:21 Confirmed Appt (8392) [DATE]4:19 [PERSON_NAME] called and said they …" at bounding box center [279, 90] width 208 height 88
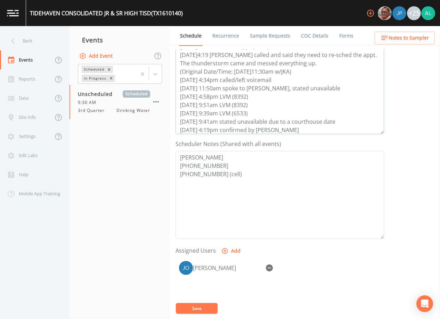
type textarea "[DATE]3:21 Confirmed Appt (8392) [DATE]4:19 [PERSON_NAME] called and said they …"
click at [203, 310] on button "Save" at bounding box center [197, 308] width 42 height 10
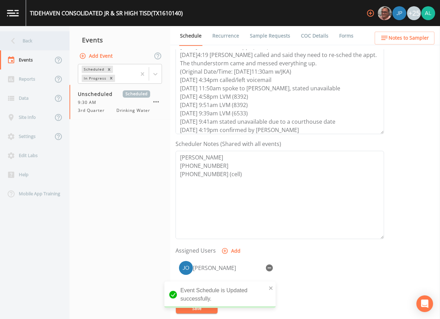
click at [30, 34] on div "Back" at bounding box center [31, 40] width 63 height 19
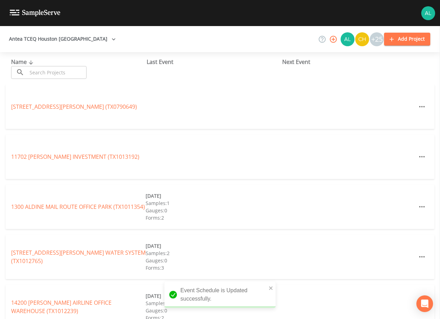
click at [42, 69] on input "text" at bounding box center [56, 72] width 59 height 13
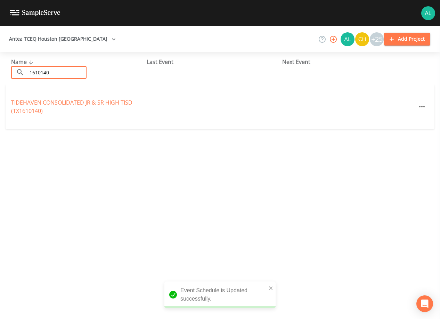
type input "1610140"
click at [44, 110] on div "TIDEHAVEN CONSOLIDATED JR & SR HIGH TISD (TX1610140)" at bounding box center [78, 106] width 134 height 17
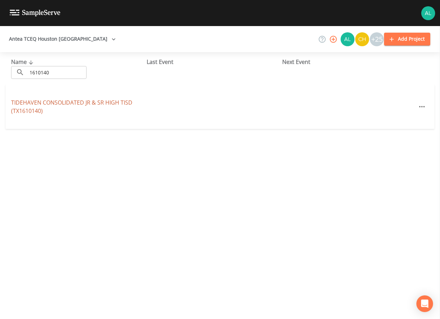
click at [39, 99] on link "TIDEHAVEN CONSOLIDATED JR & SR HIGH TISD (TX1610140)" at bounding box center [71, 107] width 121 height 16
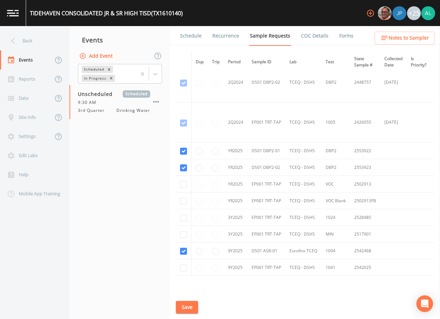
scroll to position [332, 0]
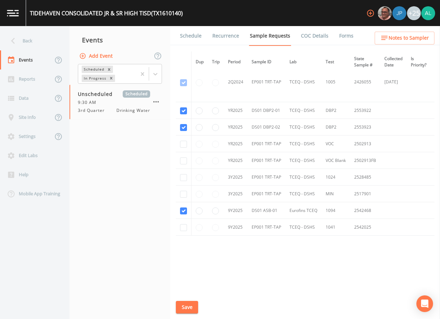
click at [195, 39] on link "Schedule" at bounding box center [191, 35] width 24 height 19
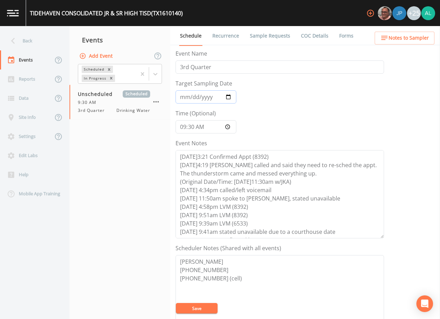
click at [187, 97] on input "Target Sampling Date" at bounding box center [205, 96] width 61 height 13
type input "[DATE]"
click at [184, 128] on input "09:30:00" at bounding box center [205, 126] width 61 height 13
type input "09:03"
click at [196, 311] on button "Save" at bounding box center [197, 308] width 42 height 10
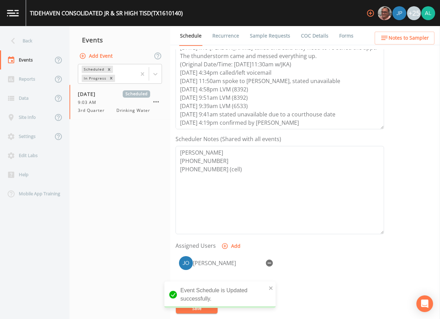
scroll to position [171, 0]
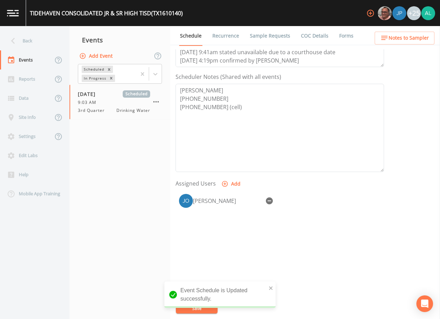
click at [399, 36] on span "Notes to Sampler" at bounding box center [408, 38] width 40 height 9
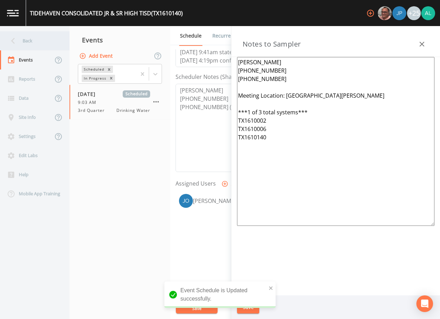
click at [64, 42] on div "Back" at bounding box center [34, 40] width 69 height 19
click at [50, 41] on div "Back" at bounding box center [31, 40] width 63 height 19
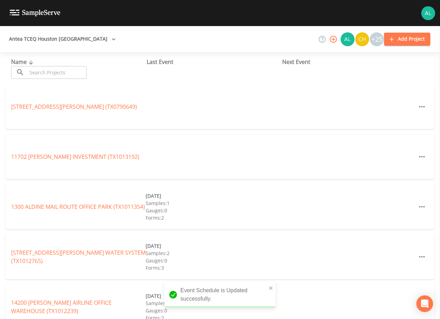
click at [55, 73] on input "text" at bounding box center [56, 72] width 59 height 13
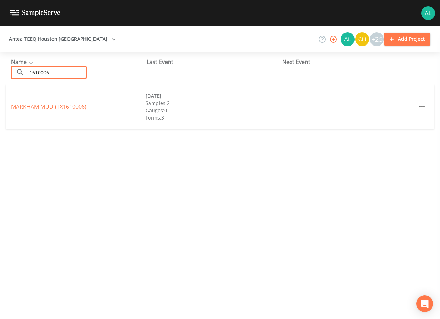
type input "1610006"
click at [32, 110] on div "MARKHAM MUD (TX1610006)" at bounding box center [78, 107] width 134 height 8
click at [32, 106] on link "MARKHAM MUD (TX1610006)" at bounding box center [48, 107] width 75 height 8
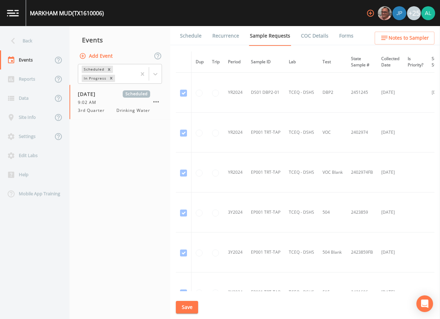
click at [396, 39] on span "Notes to Sampler" at bounding box center [408, 38] width 40 height 9
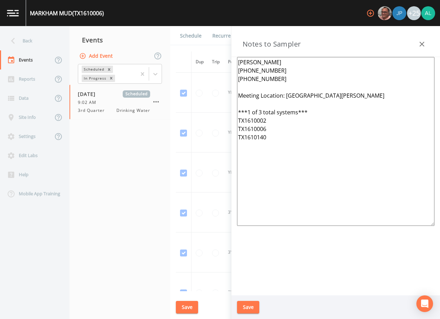
click at [36, 42] on div "Back" at bounding box center [31, 40] width 63 height 19
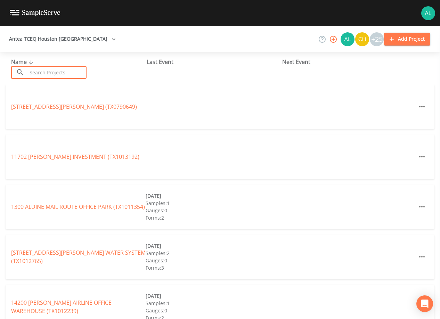
click at [54, 76] on input "text" at bounding box center [56, 72] width 59 height 13
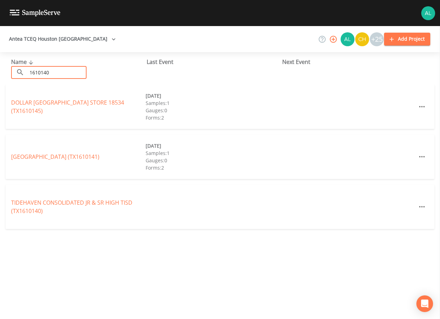
type input "1610140"
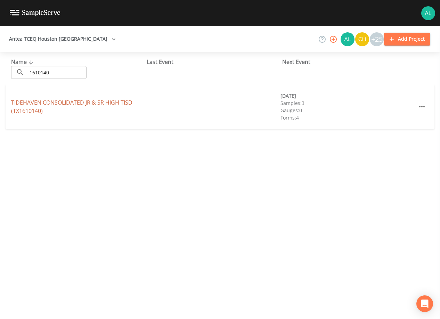
click at [32, 112] on link "TIDEHAVEN CONSOLIDATED JR & SR HIGH TISD (TX1610140)" at bounding box center [71, 107] width 121 height 16
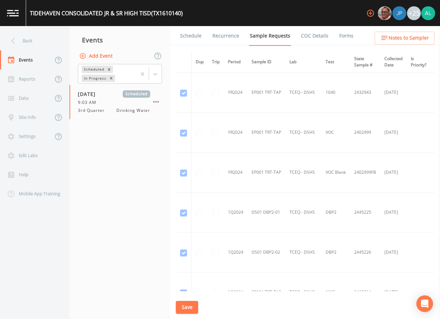
click at [403, 45] on ul "Schedule Recurrence Sample Requests COC Details Forms" at bounding box center [305, 35] width 270 height 19
drag, startPoint x: 401, startPoint y: 38, endPoint x: 379, endPoint y: 22, distance: 27.0
click at [399, 39] on span "Notes to Sampler" at bounding box center [408, 38] width 40 height 9
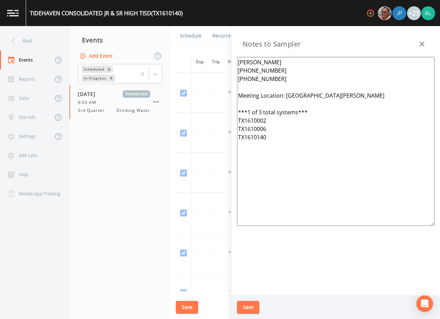
click at [245, 304] on button "Save" at bounding box center [248, 307] width 22 height 13
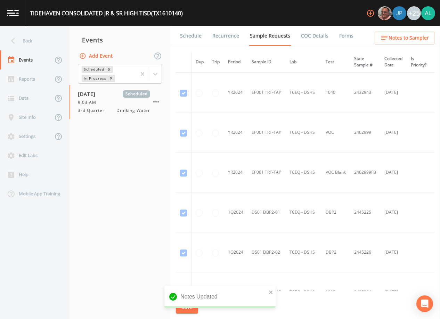
click at [164, 306] on div "notification timer" at bounding box center [164, 307] width 0 height 2
click at [24, 25] on link at bounding box center [13, 13] width 26 height 26
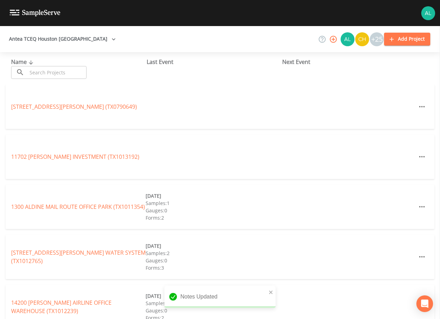
click at [30, 36] on button "Antea TCEQ Houston [GEOGRAPHIC_DATA]" at bounding box center [62, 39] width 112 height 13
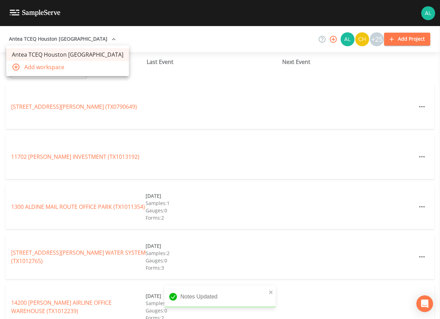
click at [47, 77] on div at bounding box center [220, 159] width 440 height 319
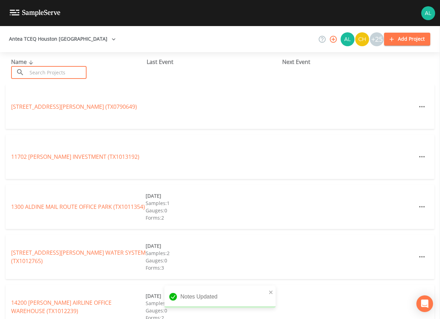
click at [49, 73] on input "text" at bounding box center [56, 72] width 59 height 13
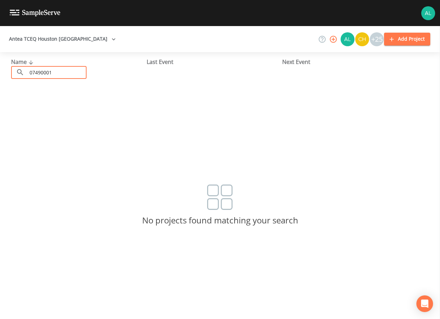
click at [38, 75] on input "07490001" at bounding box center [56, 72] width 59 height 13
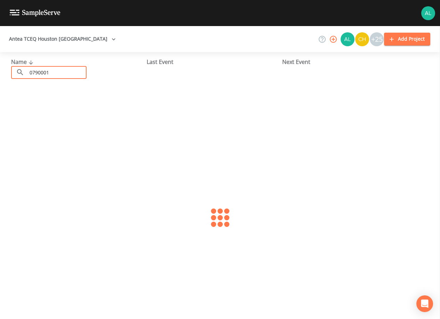
type input "0790001"
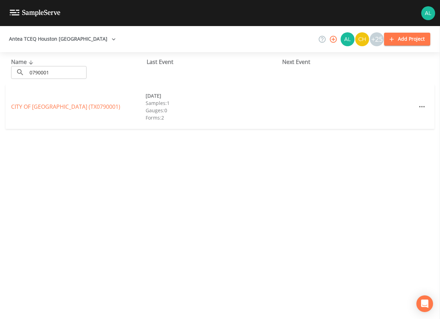
click at [66, 102] on div "CITY OF [GEOGRAPHIC_DATA] (TX0790001) [DATE] Samples: 1 Gauges: 0 Forms: 2" at bounding box center [220, 106] width 429 height 44
click at [64, 108] on link "CITY OF [GEOGRAPHIC_DATA] (TX0790001)" at bounding box center [65, 107] width 109 height 8
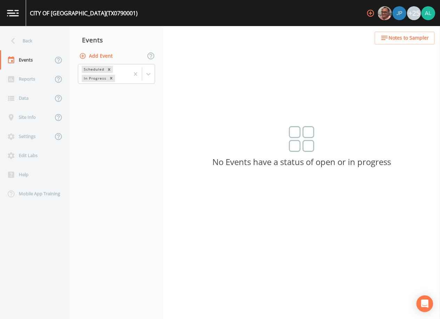
click at [89, 59] on button "Add Event" at bounding box center [97, 56] width 38 height 13
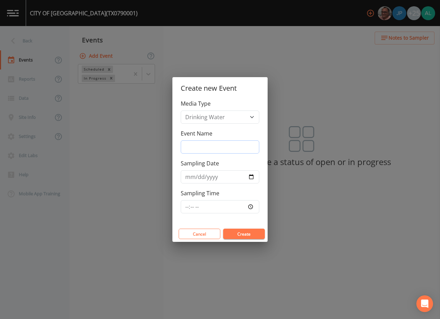
click at [211, 151] on input "Event Name" at bounding box center [220, 146] width 79 height 13
type input "3rd Quarter"
type input "[DATE]"
click at [183, 208] on input "Sampling Time" at bounding box center [220, 206] width 79 height 13
click at [207, 233] on button "Cancel" at bounding box center [200, 234] width 42 height 10
